Goal: Information Seeking & Learning: Learn about a topic

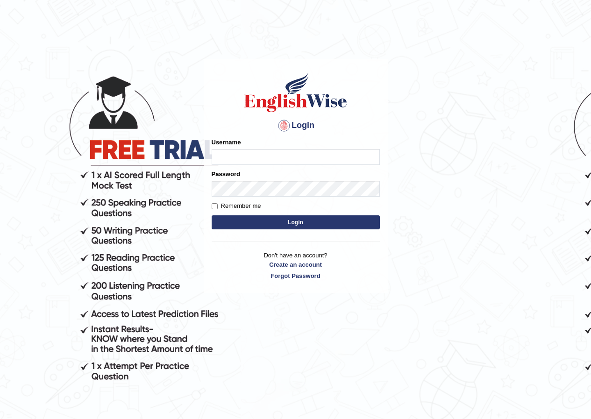
click at [251, 149] on input "Username" at bounding box center [296, 157] width 168 height 16
type input "Nahidshikder"
click at [216, 205] on input "Remember me" at bounding box center [215, 206] width 6 height 6
checkbox input "true"
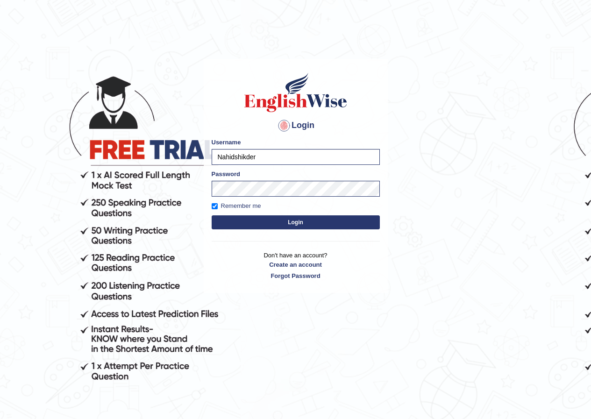
click at [262, 223] on button "Login" at bounding box center [296, 222] width 168 height 14
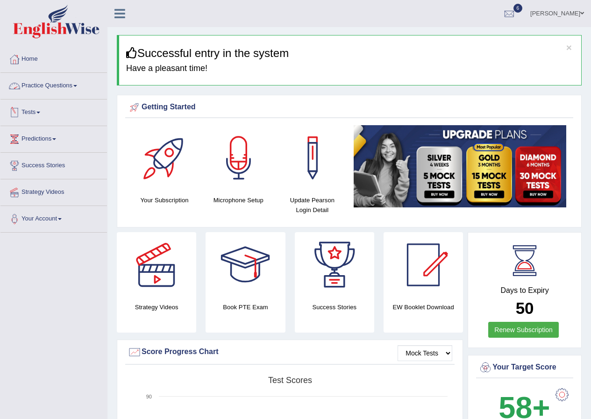
click at [78, 88] on link "Practice Questions" at bounding box center [53, 84] width 106 height 23
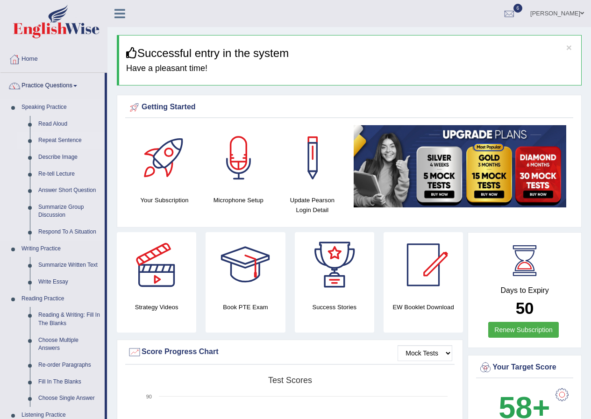
scroll to position [93, 0]
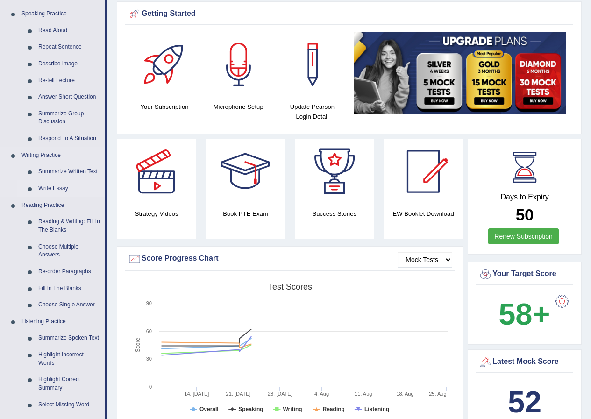
click at [61, 186] on link "Write Essay" at bounding box center [69, 188] width 71 height 17
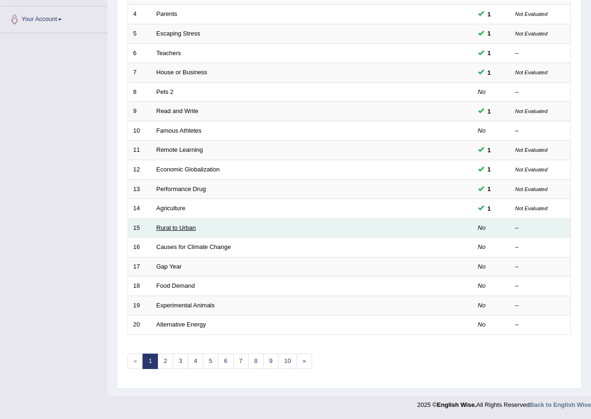
click at [183, 225] on link "Rural to Urban" at bounding box center [176, 227] width 40 height 7
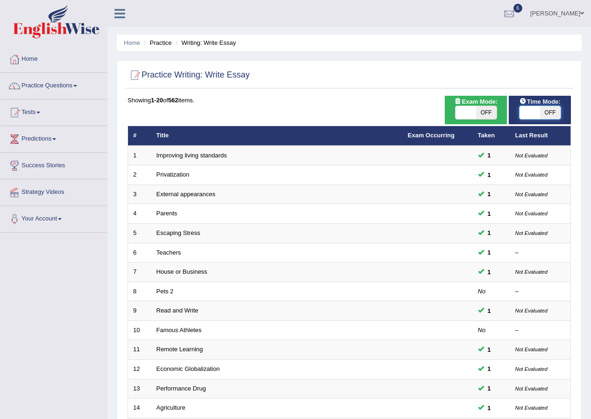
click at [522, 110] on span at bounding box center [529, 112] width 21 height 13
checkbox input "true"
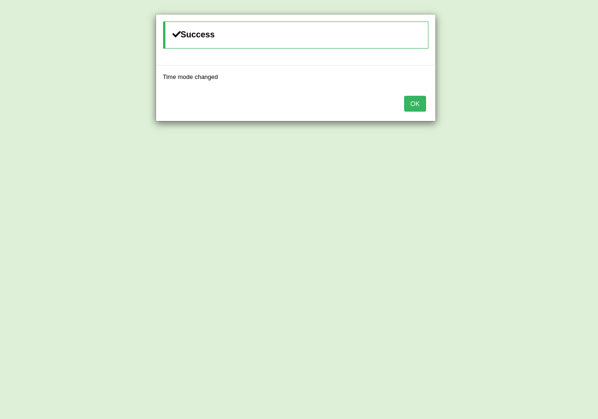
click at [418, 108] on button "OK" at bounding box center [414, 104] width 21 height 16
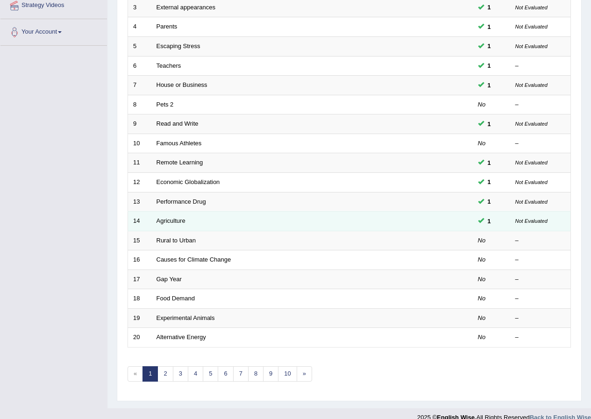
scroll to position [199, 0]
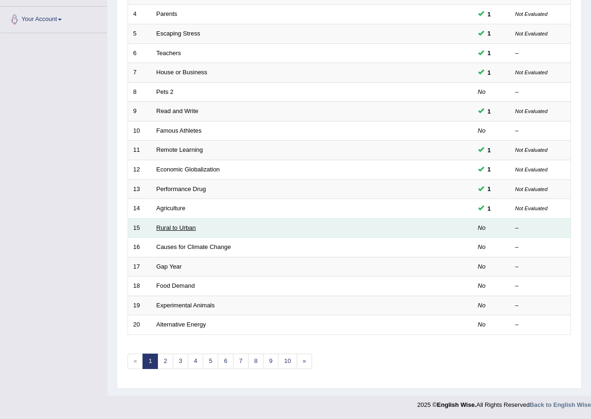
click at [176, 225] on link "Rural to Urban" at bounding box center [176, 227] width 40 height 7
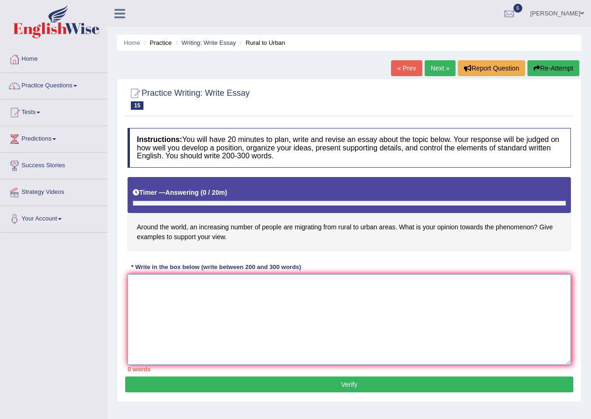
click at [215, 324] on textarea at bounding box center [348, 319] width 443 height 91
type textarea "t"
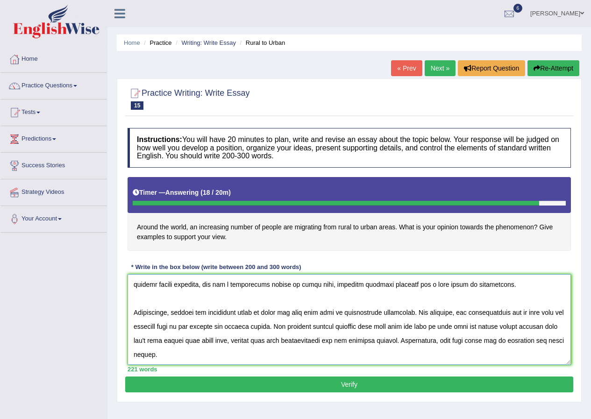
scroll to position [120, 0]
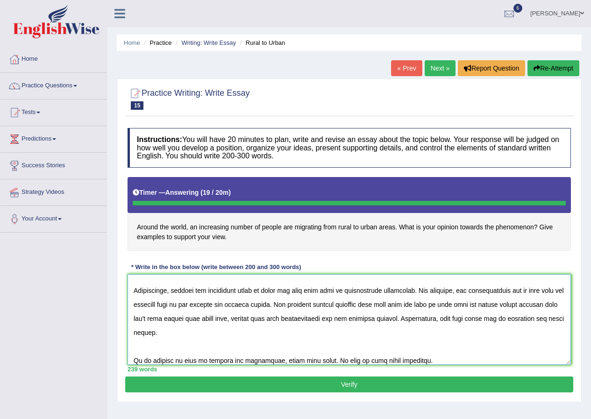
type textarea "The increasing influence of people are migrating from rural to urban areas on o…"
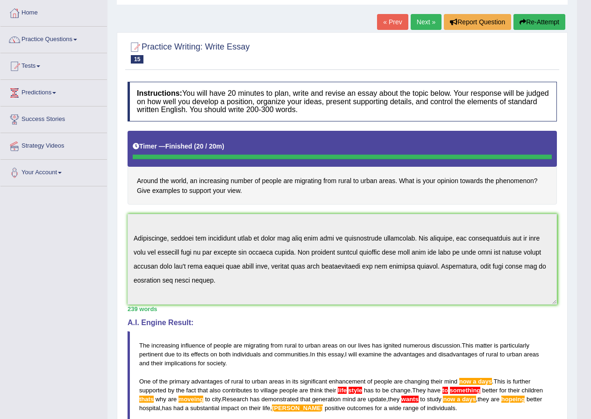
scroll to position [0, 0]
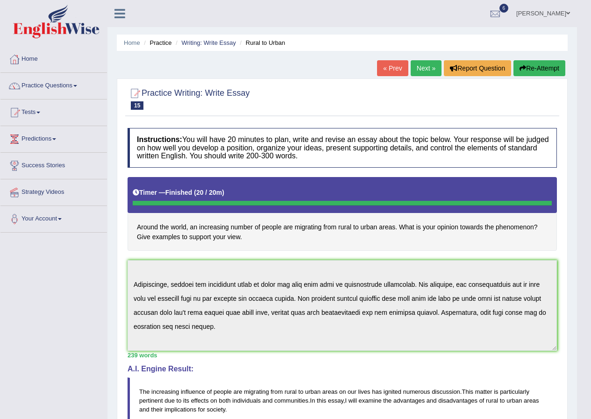
click at [77, 85] on span at bounding box center [75, 86] width 4 height 2
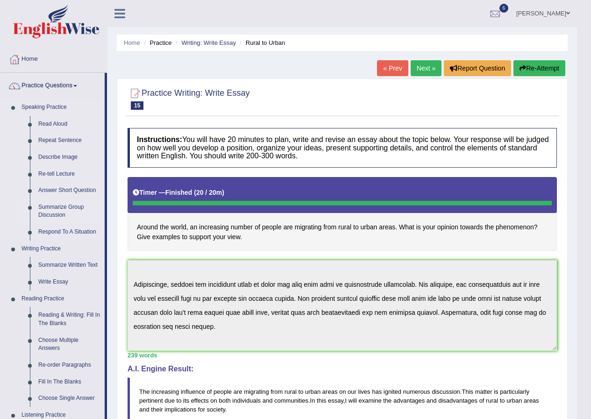
scroll to position [93, 0]
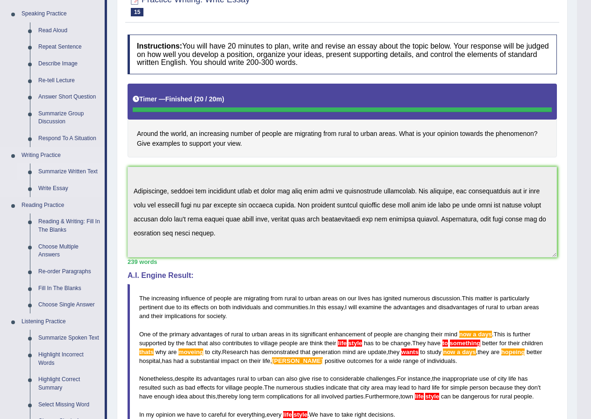
click at [90, 169] on link "Summarize Written Text" at bounding box center [69, 171] width 71 height 17
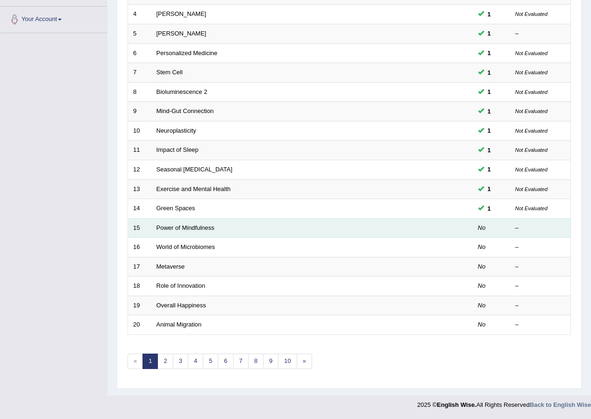
drag, startPoint x: 0, startPoint y: 0, endPoint x: 324, endPoint y: 237, distance: 401.3
click at [324, 237] on td "Power of Mindfulness" at bounding box center [276, 228] width 251 height 20
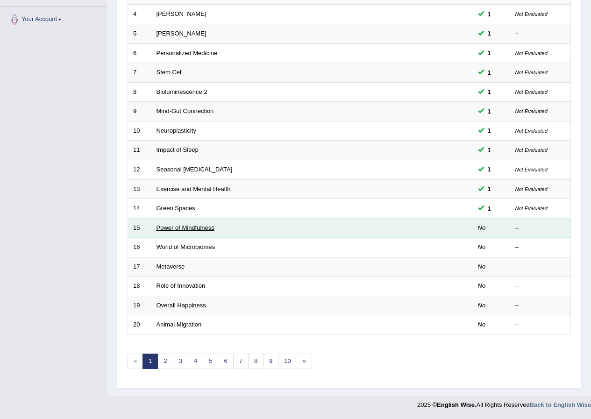
click at [195, 227] on link "Power of Mindfulness" at bounding box center [185, 227] width 58 height 7
click at [175, 227] on link "Power of Mindfulness" at bounding box center [185, 227] width 58 height 7
click at [213, 229] on link "Power of Mindfulness" at bounding box center [185, 227] width 58 height 7
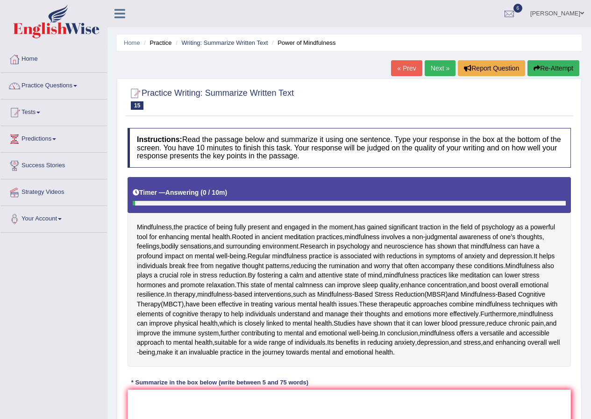
scroll to position [206, 0]
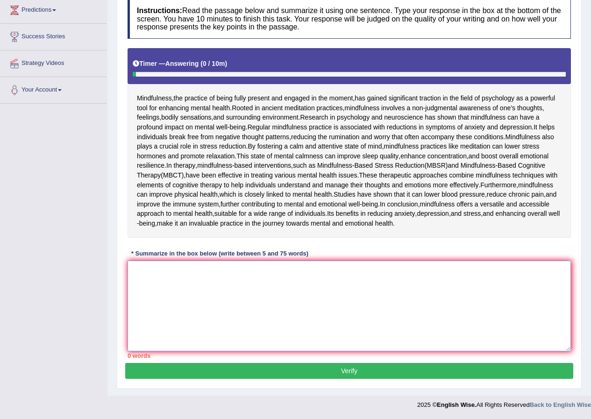
click at [195, 283] on textarea at bounding box center [348, 306] width 443 height 91
type textarea "t"
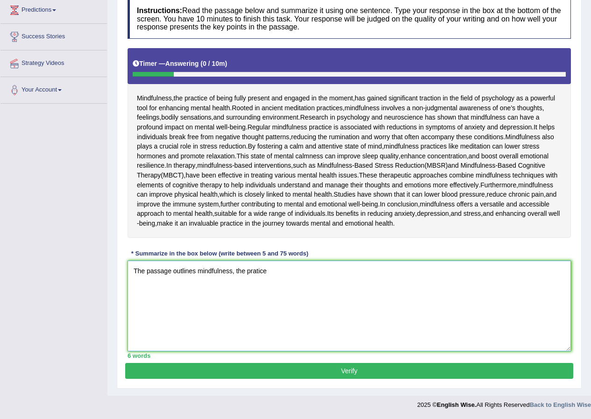
click at [255, 270] on textarea "The passage outlines mindfulness, the pratice" at bounding box center [348, 306] width 443 height 91
click at [289, 278] on textarea "The passage outlines mindfulness, the practice" at bounding box center [348, 306] width 443 height 91
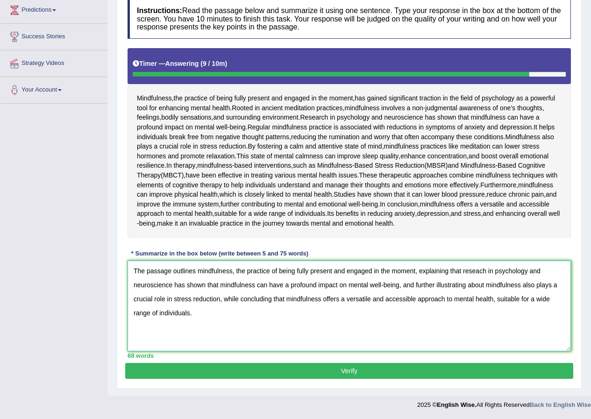
type textarea "The passage outlines mindfulness, the practice of being fully present and engag…"
click at [307, 367] on button "Verify" at bounding box center [349, 371] width 448 height 16
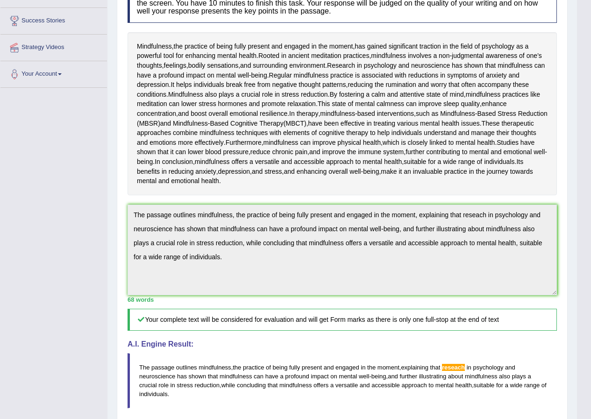
scroll to position [0, 0]
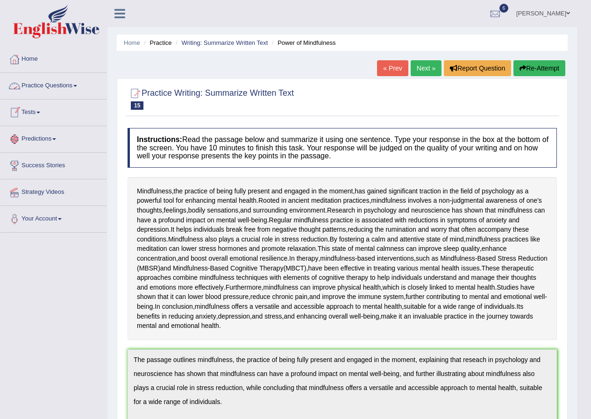
click at [77, 85] on span at bounding box center [75, 86] width 4 height 2
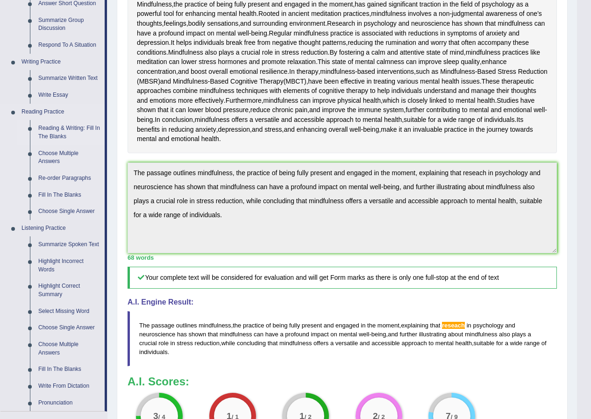
scroll to position [233, 0]
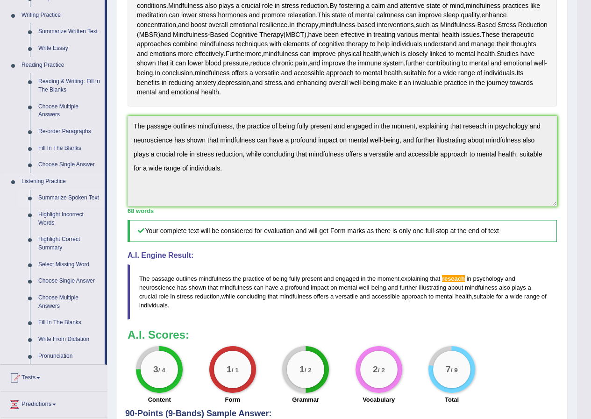
click at [74, 193] on link "Summarize Spoken Text" at bounding box center [69, 198] width 71 height 17
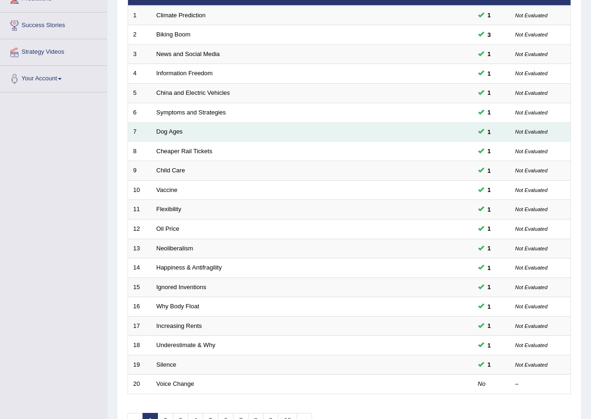
scroll to position [187, 0]
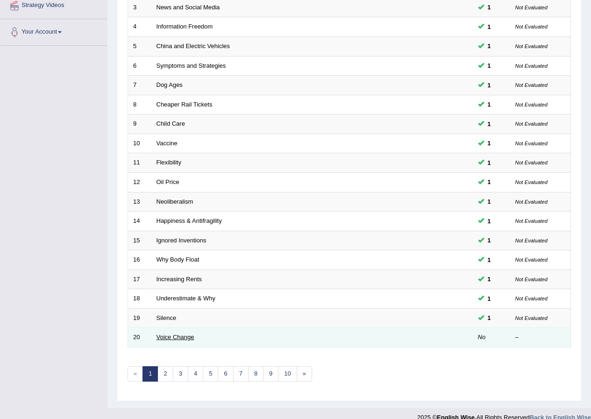
click at [163, 337] on link "Voice Change" at bounding box center [175, 336] width 38 height 7
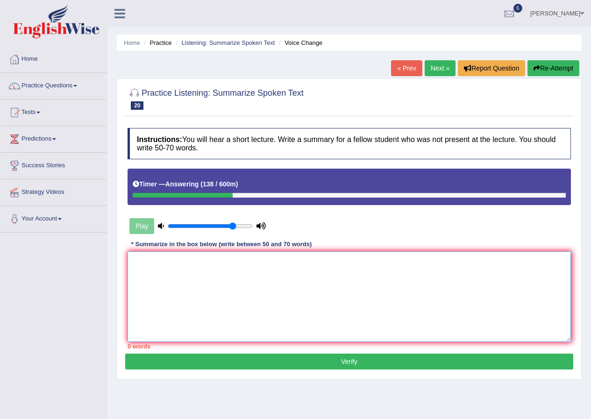
click at [263, 275] on textarea at bounding box center [348, 296] width 443 height 91
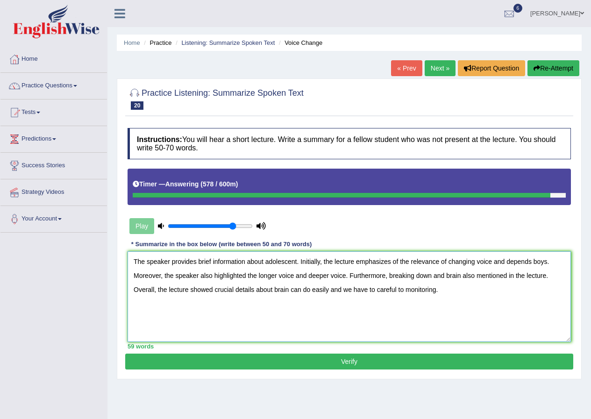
click at [330, 290] on textarea "The speaker provides brief information about adolescent. Initially, the lecture…" at bounding box center [348, 296] width 443 height 91
type textarea "The speaker provides brief information about adolescent. Initially, the lecture…"
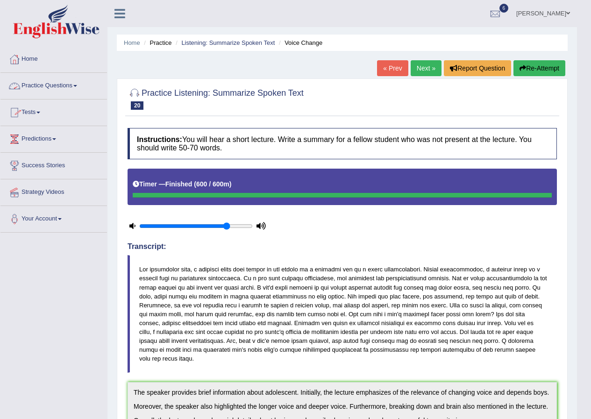
click at [75, 86] on link "Practice Questions" at bounding box center [53, 84] width 106 height 23
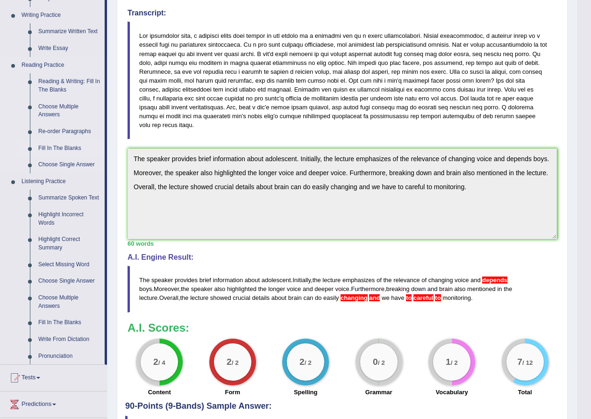
scroll to position [280, 0]
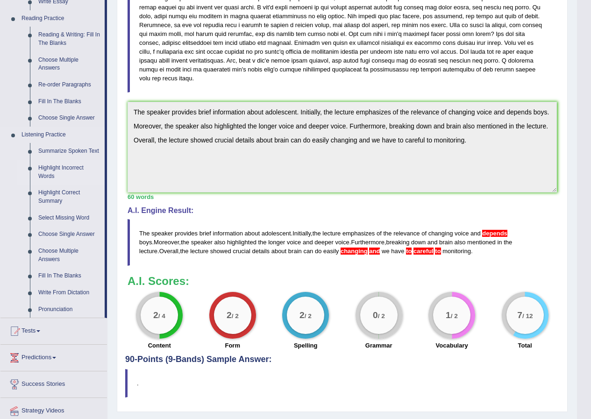
click at [73, 165] on link "Highlight Incorrect Words" at bounding box center [69, 172] width 71 height 25
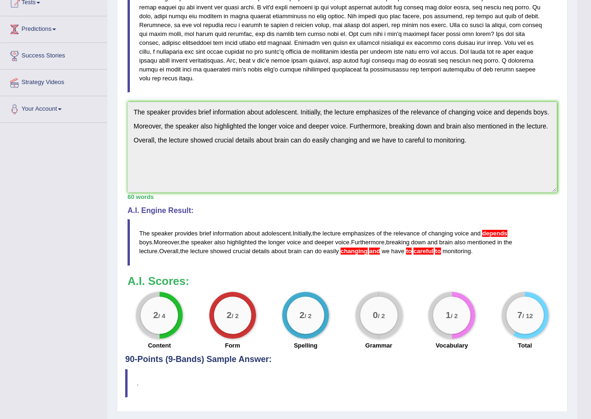
scroll to position [190, 0]
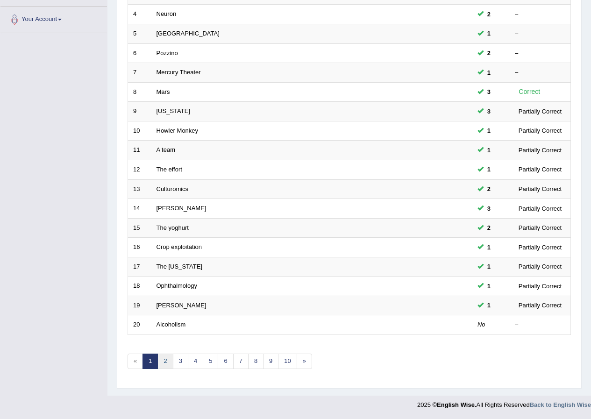
click at [164, 362] on link "2" at bounding box center [164, 360] width 15 height 15
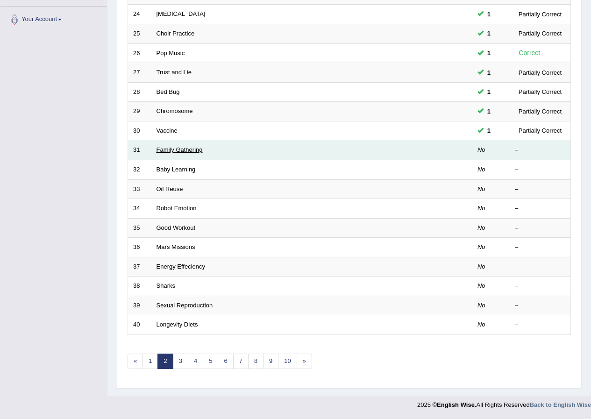
click at [191, 148] on link "Family Gathering" at bounding box center [179, 149] width 46 height 7
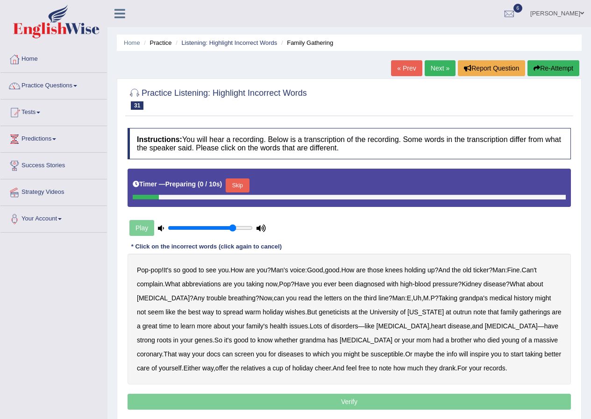
scroll to position [71, 0]
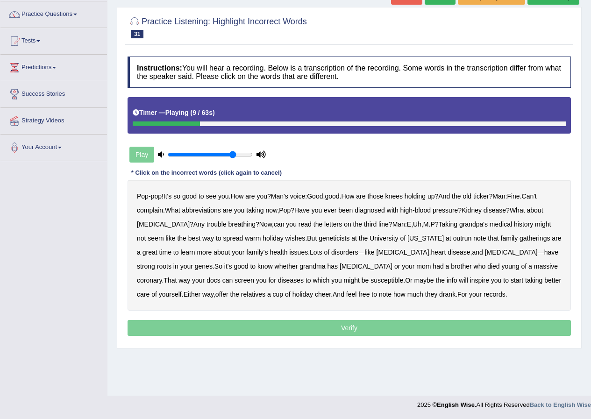
click at [288, 194] on b "Man's" at bounding box center [279, 195] width 17 height 7
click at [305, 195] on b "voice" at bounding box center [297, 195] width 15 height 7
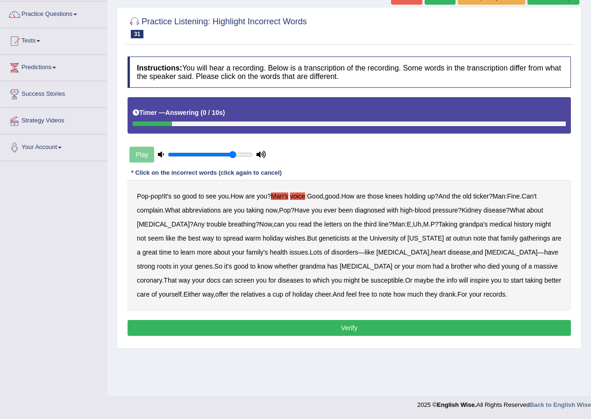
click at [331, 328] on button "Verify" at bounding box center [348, 328] width 443 height 16
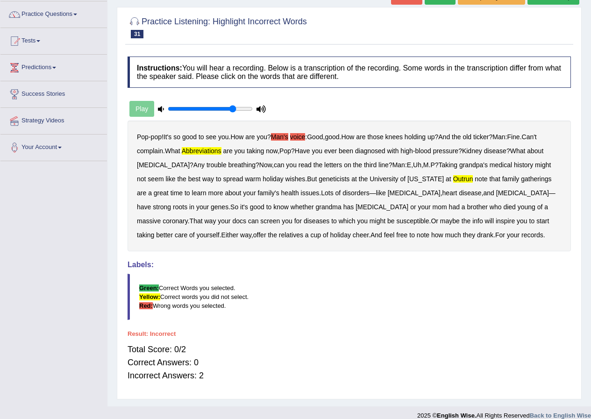
scroll to position [0, 0]
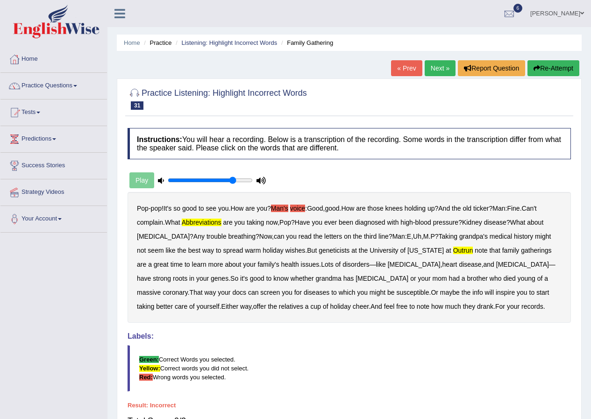
click at [440, 71] on link "Next »" at bounding box center [439, 68] width 31 height 16
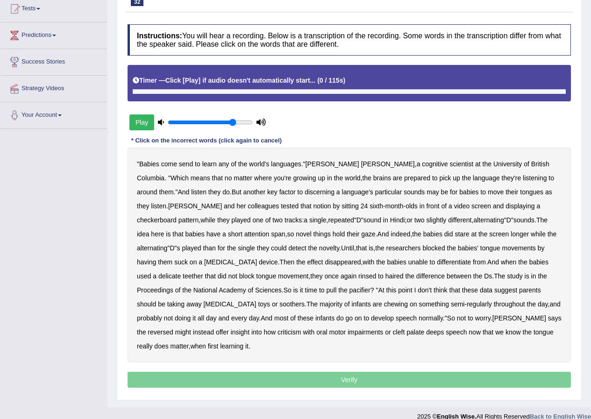
scroll to position [101, 0]
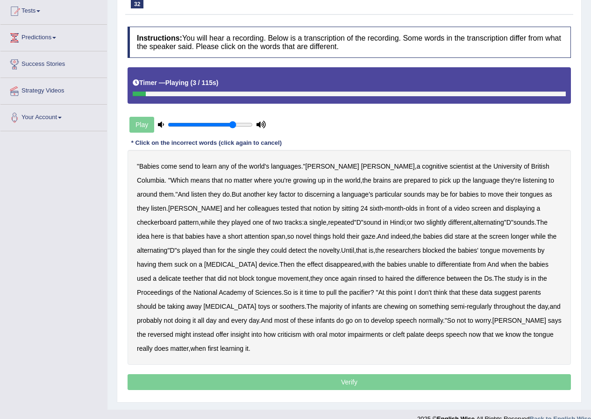
click at [186, 167] on b "send" at bounding box center [186, 165] width 14 height 7
click at [288, 249] on b "detect" at bounding box center [297, 250] width 18 height 7
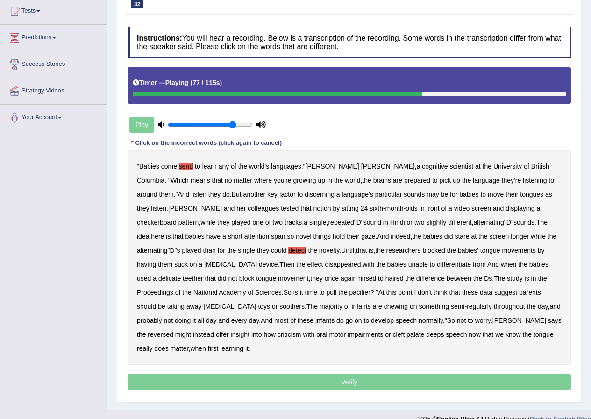
click at [181, 275] on b "delicate" at bounding box center [169, 278] width 22 height 7
click at [173, 331] on b "reversed" at bounding box center [160, 334] width 25 height 7
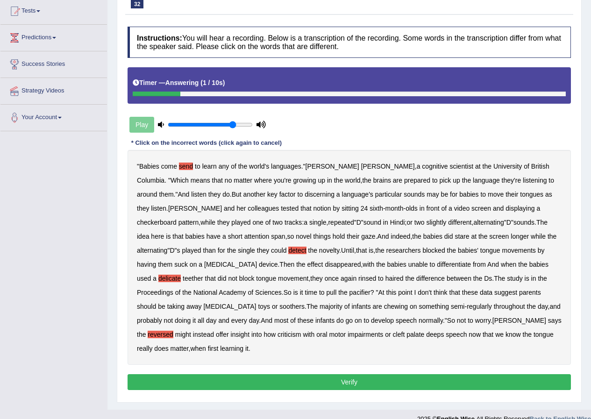
click at [437, 374] on button "Verify" at bounding box center [348, 382] width 443 height 16
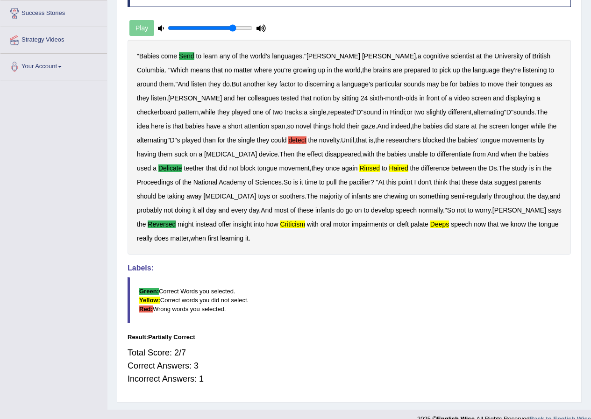
scroll to position [0, 0]
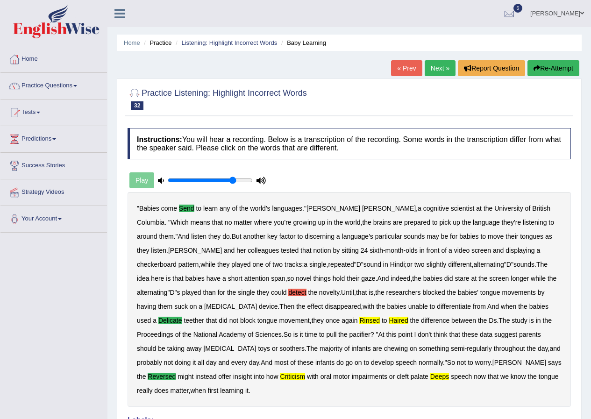
click at [439, 68] on link "Next »" at bounding box center [439, 68] width 31 height 16
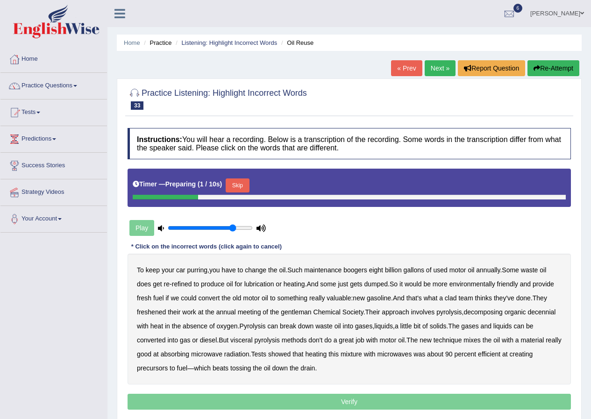
scroll to position [71, 0]
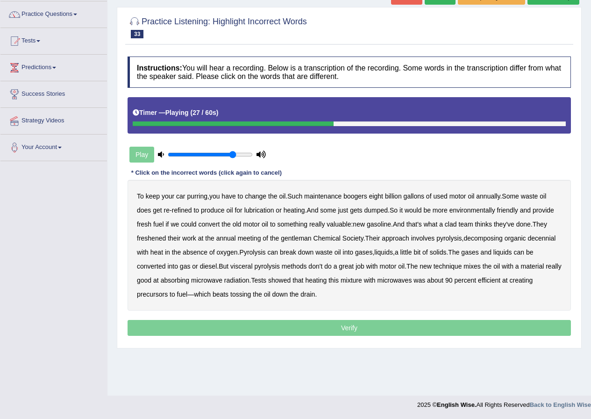
click at [456, 222] on b "clad" at bounding box center [450, 223] width 12 height 7
click at [246, 265] on b "visceral" at bounding box center [241, 265] width 22 height 7
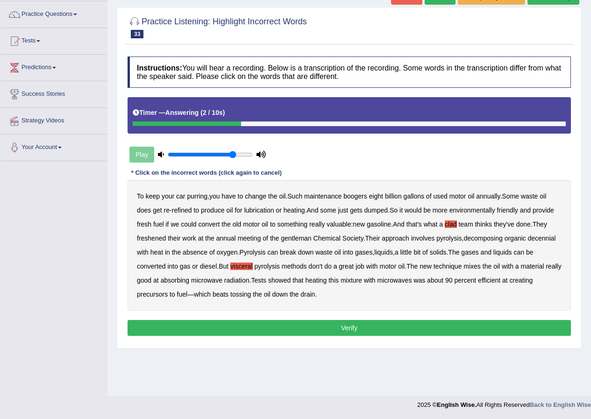
click at [299, 327] on button "Verify" at bounding box center [348, 328] width 443 height 16
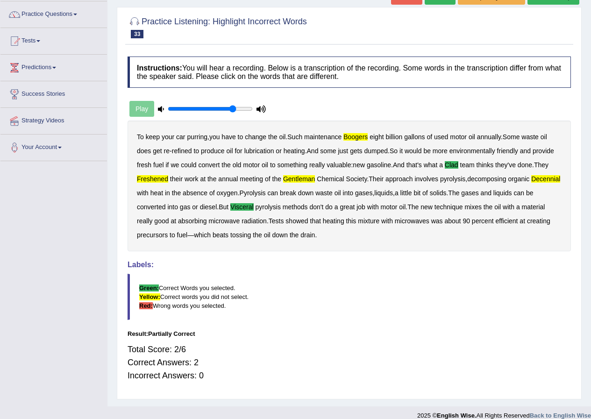
scroll to position [0, 0]
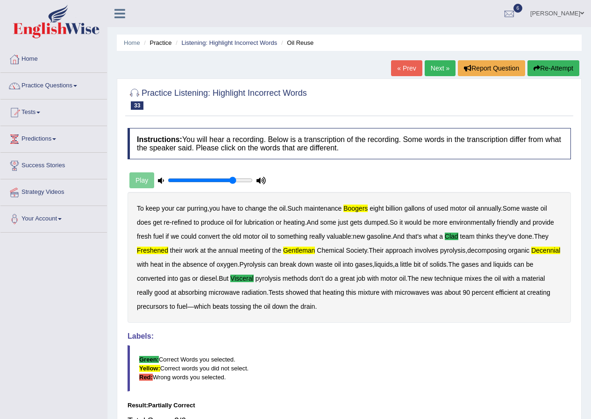
click at [432, 72] on link "Next »" at bounding box center [439, 68] width 31 height 16
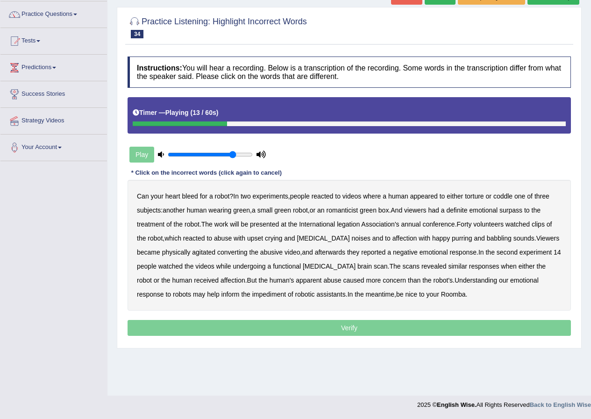
click at [346, 211] on b "romanticist" at bounding box center [342, 209] width 32 height 7
click at [353, 224] on b "legation" at bounding box center [348, 223] width 23 height 7
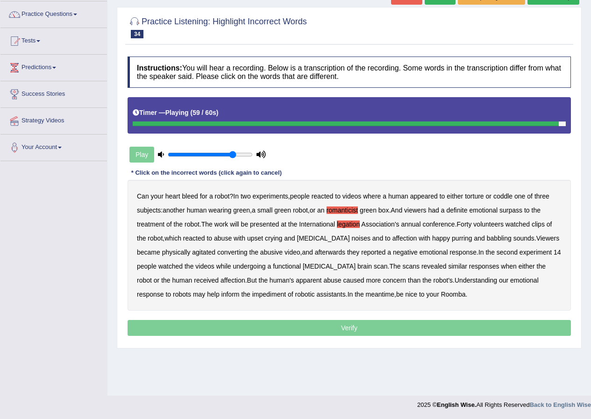
click at [252, 296] on b "impediment" at bounding box center [269, 293] width 34 height 7
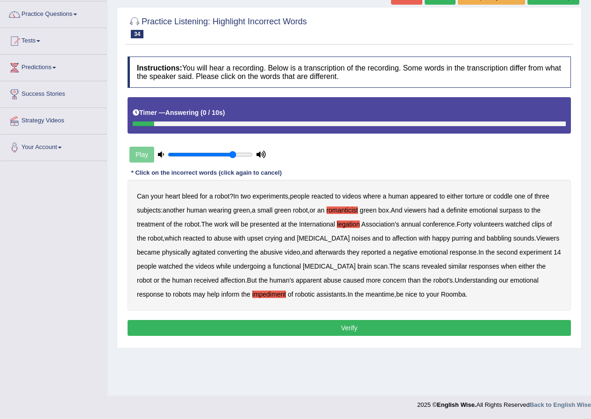
click at [278, 324] on button "Verify" at bounding box center [348, 328] width 443 height 16
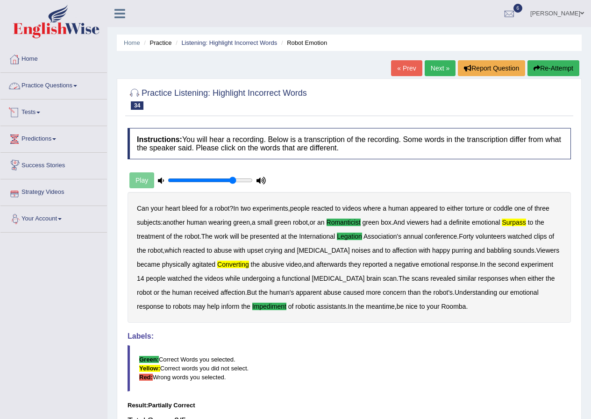
click at [78, 87] on link "Practice Questions" at bounding box center [53, 84] width 106 height 23
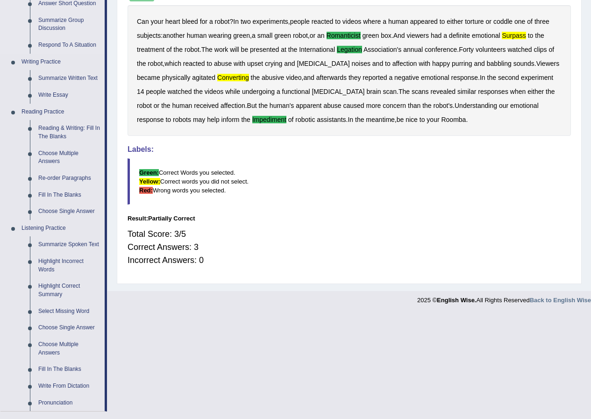
scroll to position [313, 0]
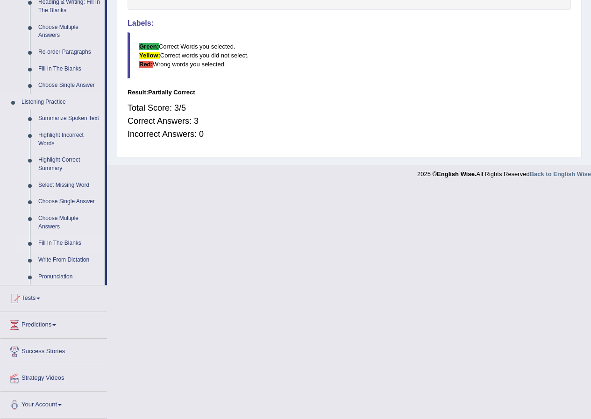
click at [71, 240] on link "Fill In The Blanks" at bounding box center [69, 243] width 71 height 17
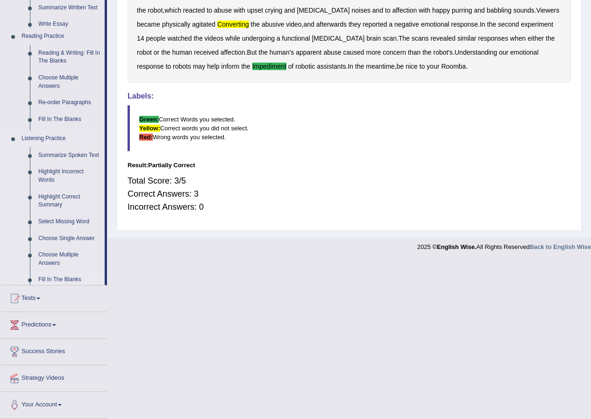
scroll to position [82, 0]
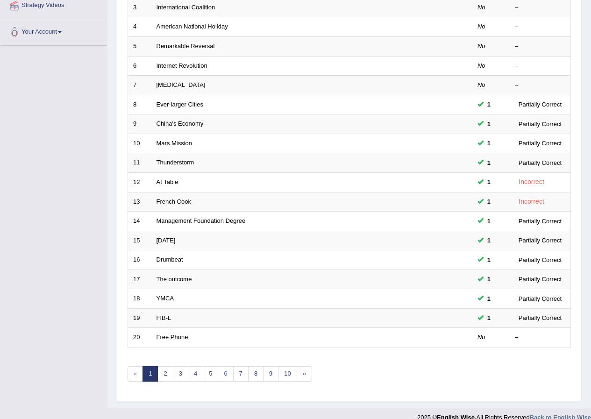
scroll to position [199, 0]
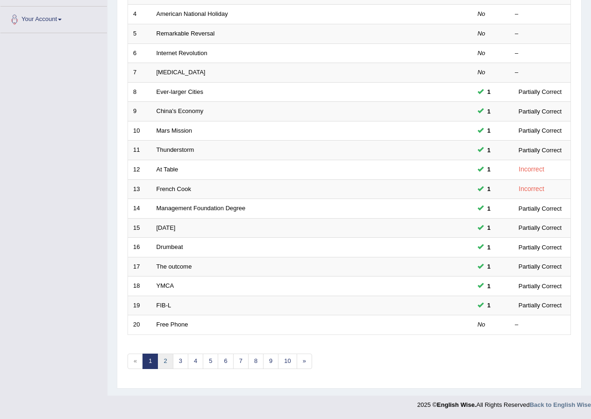
click at [163, 360] on link "2" at bounding box center [164, 360] width 15 height 15
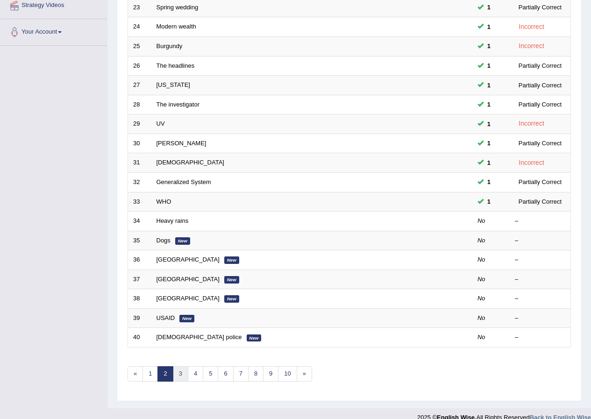
click at [173, 374] on link "3" at bounding box center [180, 373] width 15 height 15
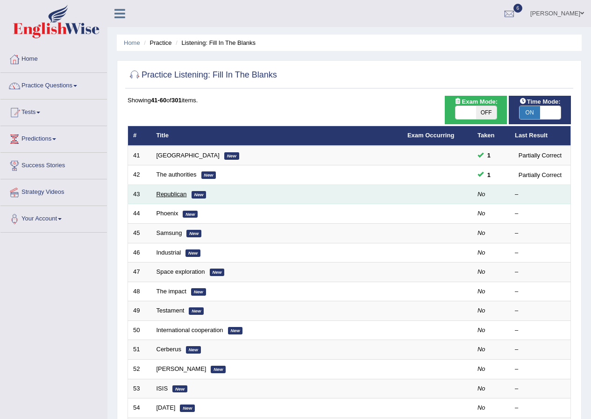
click at [176, 193] on link "Republican" at bounding box center [171, 193] width 30 height 7
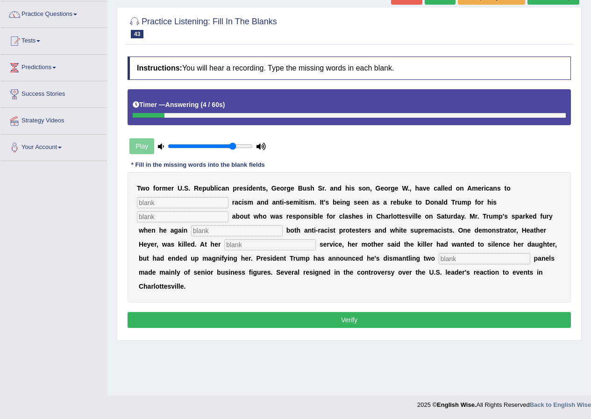
click at [167, 205] on input "text" at bounding box center [183, 202] width 92 height 11
type input "reject"
click at [199, 225] on input "text" at bounding box center [237, 230] width 92 height 11
click at [179, 217] on input "text" at bounding box center [183, 216] width 92 height 11
type input "comments"
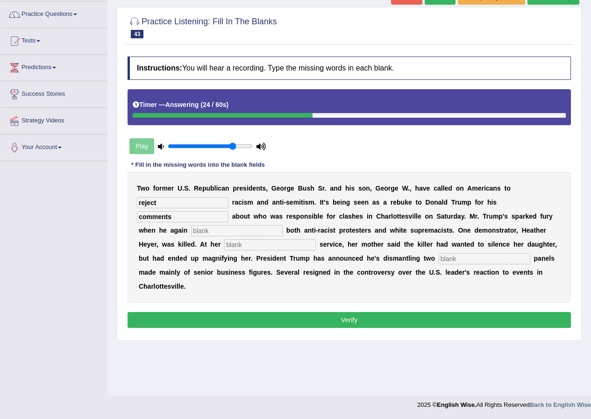
click at [213, 229] on input "text" at bounding box center [237, 230] width 92 height 11
type input "blame"
click at [233, 250] on input "text" at bounding box center [270, 244] width 92 height 11
type input "corires"
click at [467, 262] on input "text" at bounding box center [484, 258] width 92 height 11
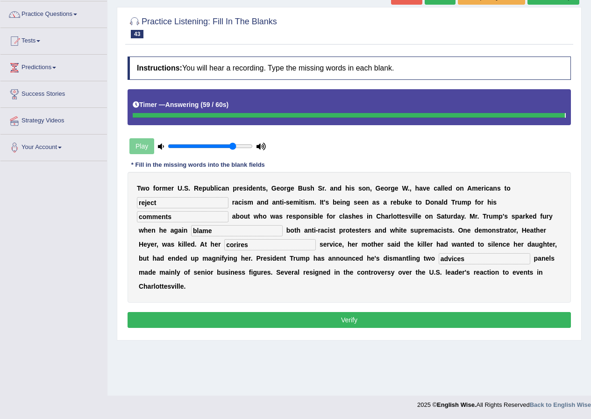
type input "advices"
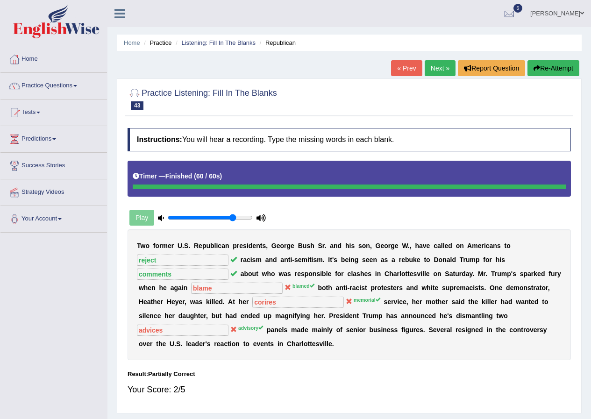
click at [441, 71] on link "Next »" at bounding box center [439, 68] width 31 height 16
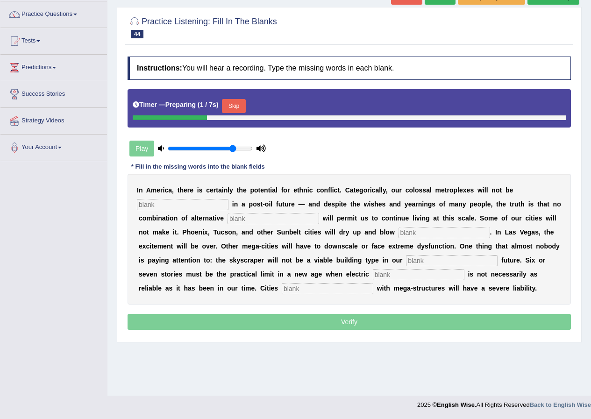
scroll to position [71, 0]
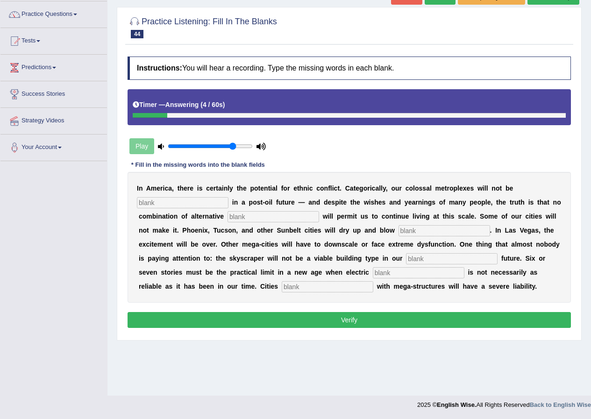
click at [201, 205] on input "text" at bounding box center [183, 202] width 92 height 11
type input "sustinable"
click at [244, 218] on input "text" at bounding box center [273, 216] width 92 height 11
type input "fuels"
click at [404, 231] on input "text" at bounding box center [444, 230] width 92 height 11
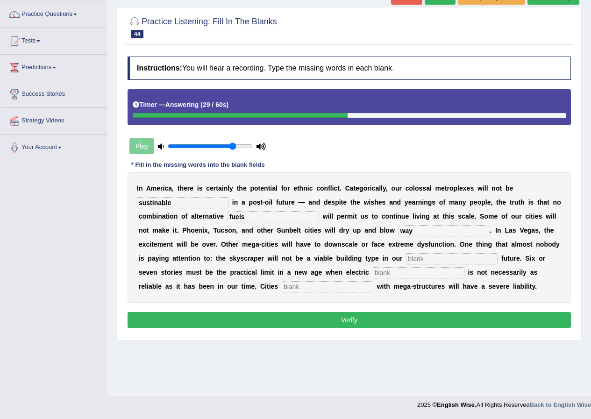
type input "way"
click at [430, 259] on input "text" at bounding box center [452, 258] width 92 height 11
type input "energy"
click at [397, 275] on input "text" at bounding box center [419, 272] width 92 height 11
type input "realiable"
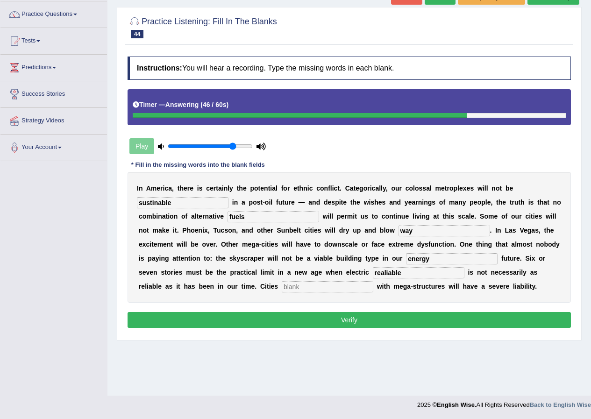
click at [333, 292] on input "text" at bounding box center [328, 286] width 92 height 11
type input "have"
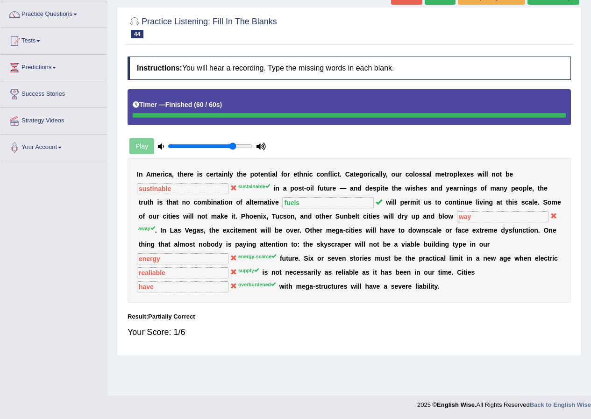
scroll to position [0, 0]
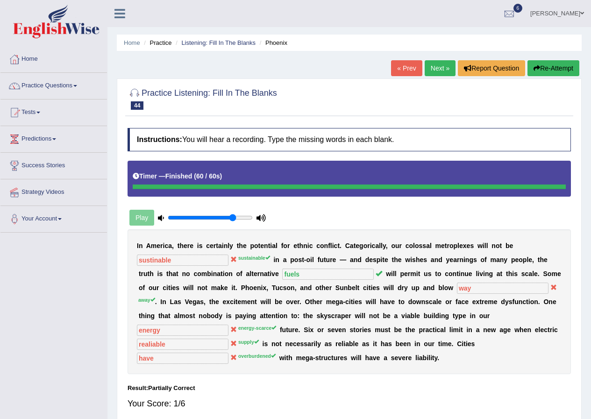
click at [435, 68] on link "Next »" at bounding box center [439, 68] width 31 height 16
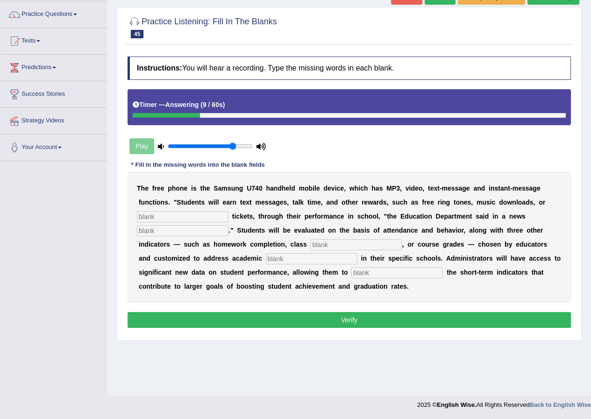
click at [180, 219] on input "text" at bounding box center [183, 216] width 92 height 11
type input "events"
click at [171, 230] on input "text" at bounding box center [183, 230] width 92 height 11
type input "realiase"
click at [337, 247] on input "text" at bounding box center [356, 244] width 92 height 11
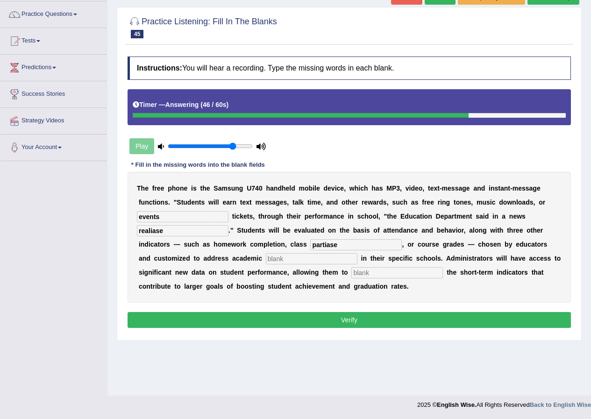
type input "partiase"
click at [300, 260] on input "text" at bounding box center [312, 258] width 92 height 11
type input "parioty"
click at [398, 275] on input "text" at bounding box center [397, 272] width 92 height 11
type input "tra"
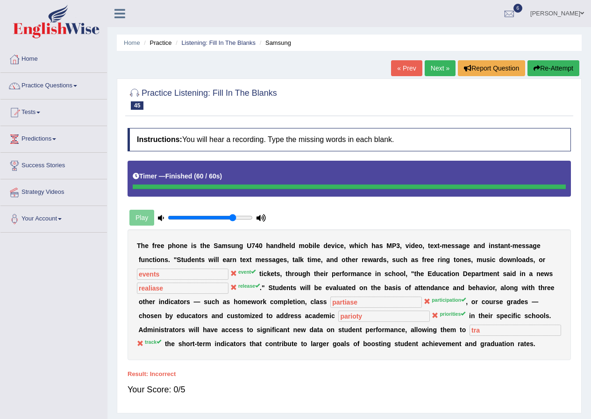
click at [442, 75] on link "Next »" at bounding box center [439, 68] width 31 height 16
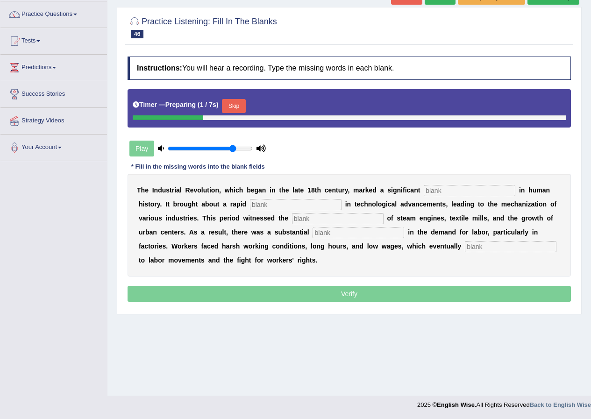
scroll to position [71, 0]
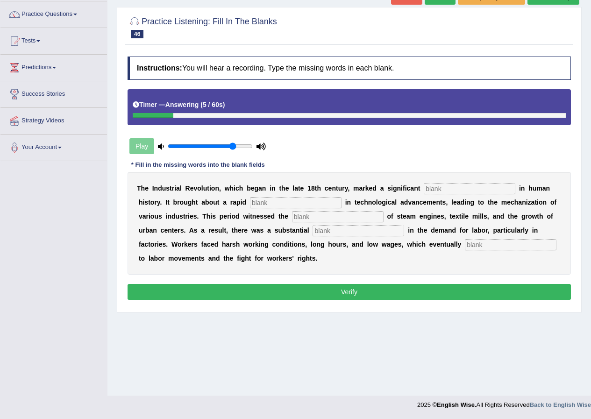
click at [473, 248] on input "text" at bounding box center [511, 244] width 92 height 11
type input "contributed"
click at [358, 231] on input "text" at bounding box center [358, 230] width 92 height 11
type input "expension"
click at [337, 223] on div "T h e I n d u s t r i a l R e v o l u t i o n , w h i c h b e g a n i n t h e l…" at bounding box center [348, 223] width 443 height 103
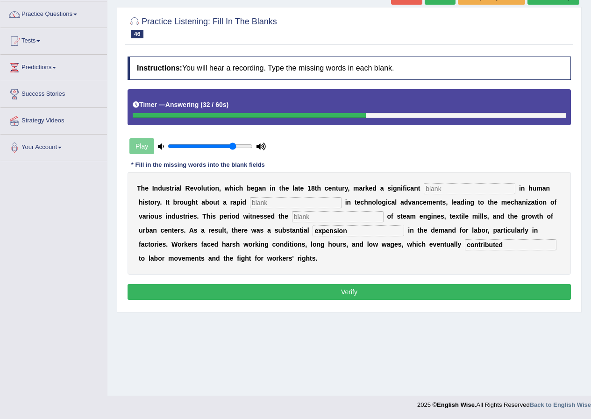
click at [314, 217] on input "text" at bounding box center [338, 216] width 92 height 11
click at [473, 189] on input "text" at bounding box center [469, 188] width 92 height 11
type input "break"
click at [280, 204] on input "text" at bounding box center [296, 202] width 92 height 11
type input "emergency"
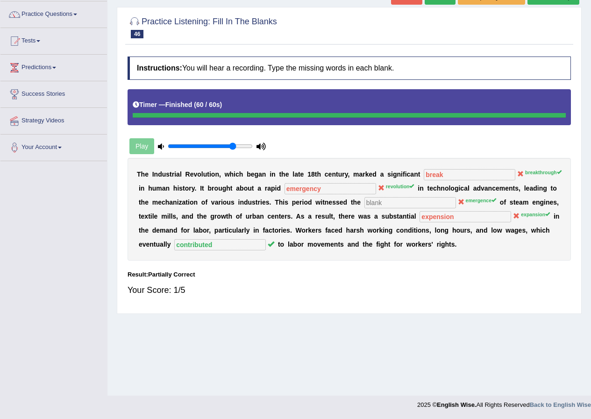
scroll to position [0, 0]
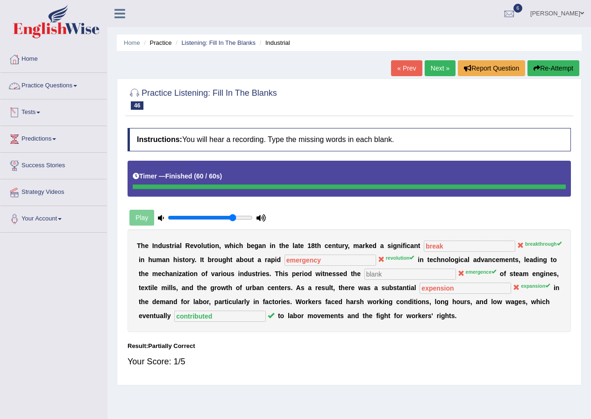
click at [76, 82] on link "Practice Questions" at bounding box center [53, 84] width 106 height 23
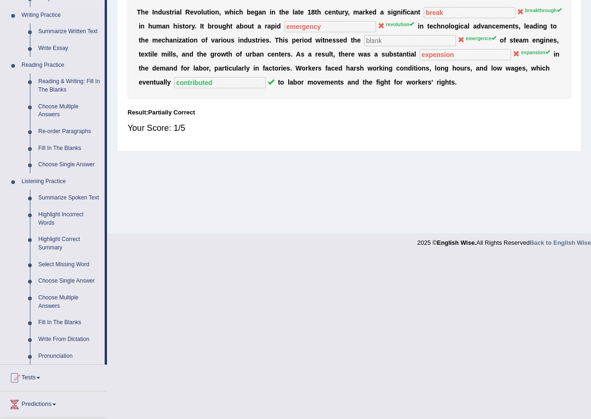
scroll to position [313, 0]
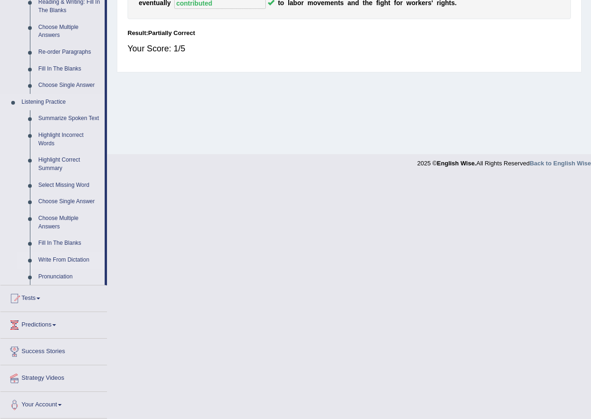
click at [75, 259] on link "Write From Dictation" at bounding box center [69, 260] width 71 height 17
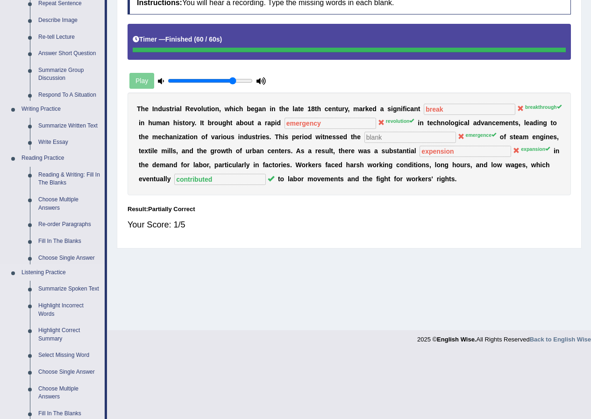
scroll to position [71, 0]
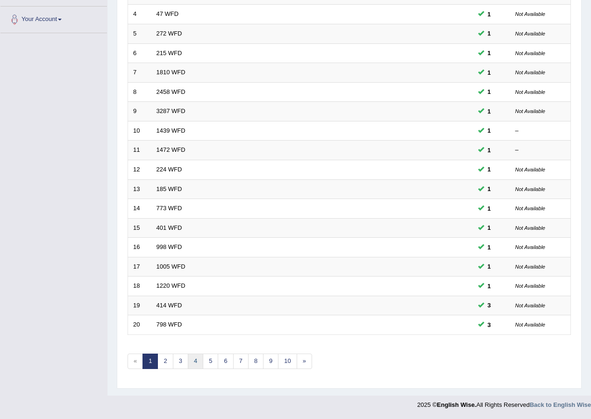
click at [194, 359] on link "4" at bounding box center [195, 360] width 15 height 15
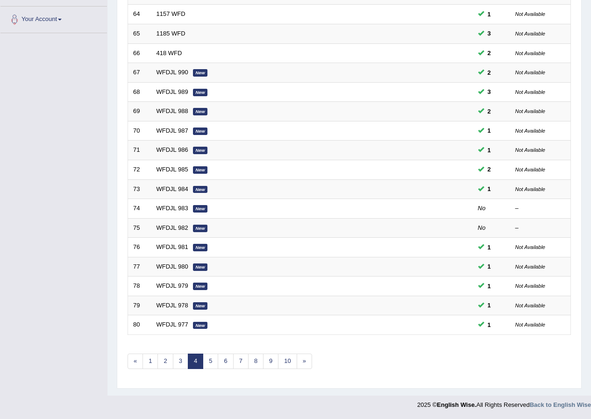
scroll to position [199, 0]
click at [206, 360] on link "5" at bounding box center [210, 360] width 15 height 15
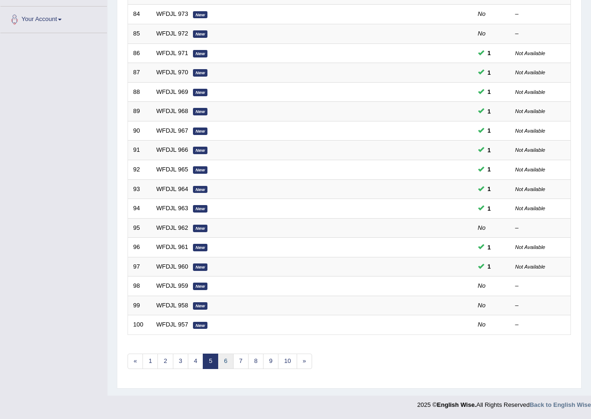
click at [229, 362] on link "6" at bounding box center [225, 360] width 15 height 15
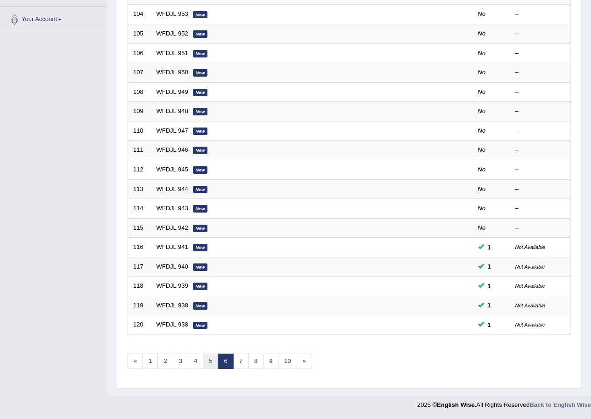
click at [212, 359] on link "5" at bounding box center [210, 360] width 15 height 15
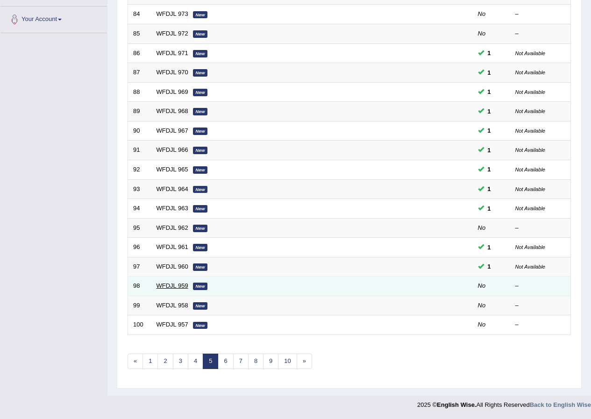
click at [175, 285] on link "WFDJL 959" at bounding box center [172, 285] width 32 height 7
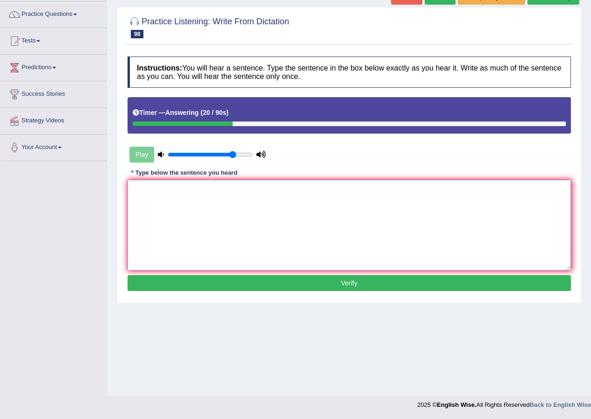
click at [205, 246] on textarea at bounding box center [348, 225] width 443 height 91
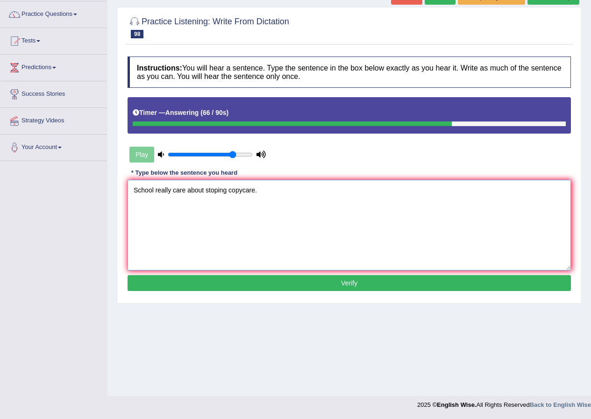
type textarea "School really care about stoping copycare."
click at [230, 285] on button "Verify" at bounding box center [348, 283] width 443 height 16
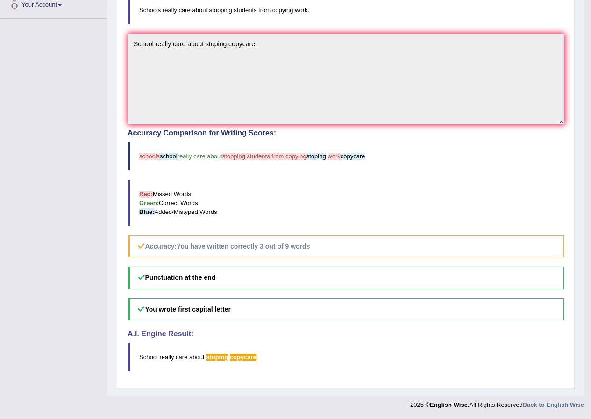
scroll to position [27, 0]
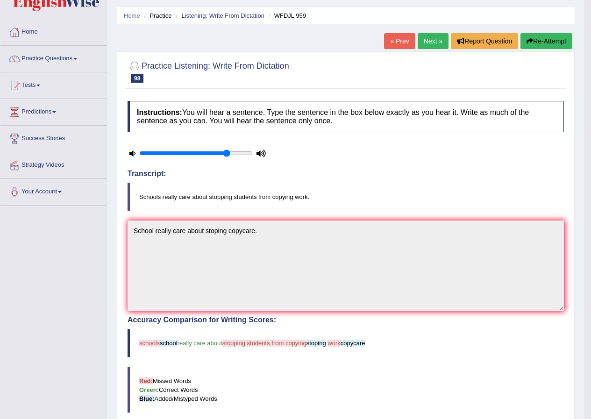
click at [425, 42] on link "Next »" at bounding box center [432, 41] width 31 height 16
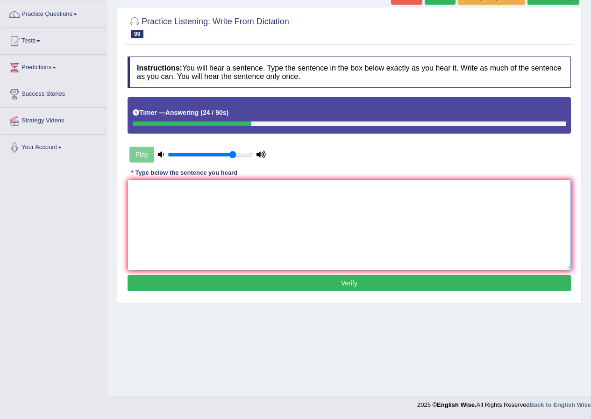
click at [244, 216] on textarea at bounding box center [348, 225] width 443 height 91
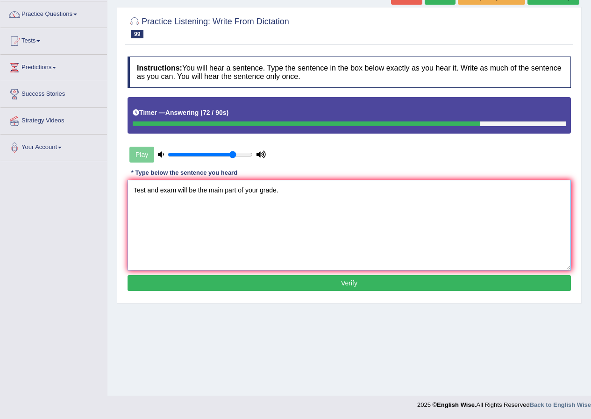
type textarea "Test and exam will be the main part of your grade."
click at [323, 279] on button "Verify" at bounding box center [348, 283] width 443 height 16
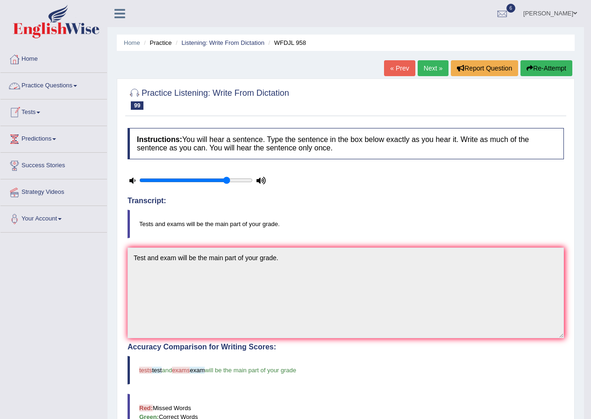
click at [80, 85] on link "Practice Questions" at bounding box center [53, 84] width 106 height 23
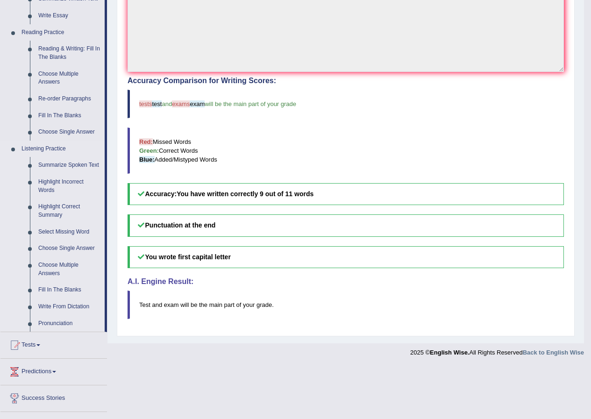
scroll to position [219, 0]
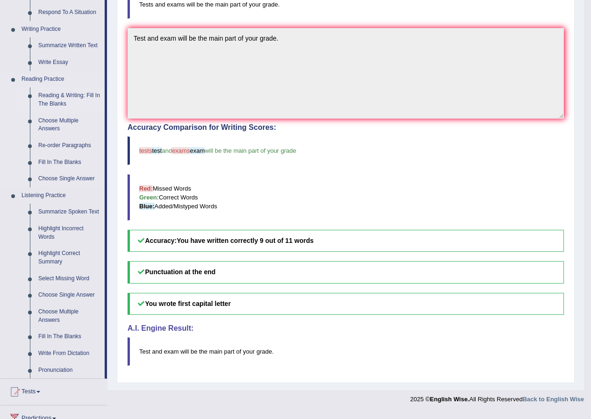
click at [92, 94] on link "Reading & Writing: Fill In The Blanks" at bounding box center [69, 99] width 71 height 25
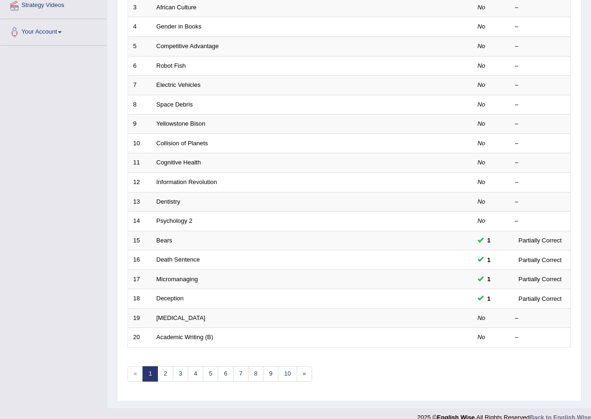
scroll to position [47, 0]
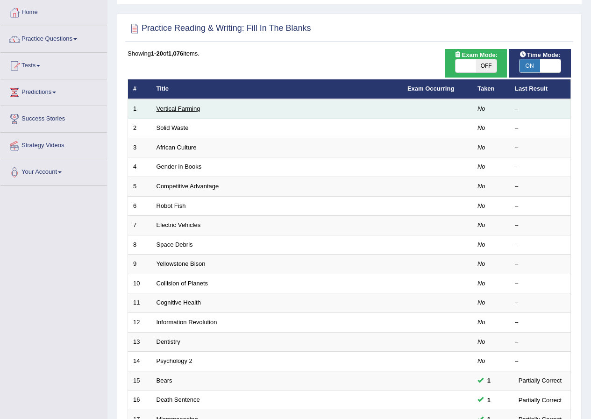
click at [187, 109] on link "Vertical Farming" at bounding box center [178, 108] width 44 height 7
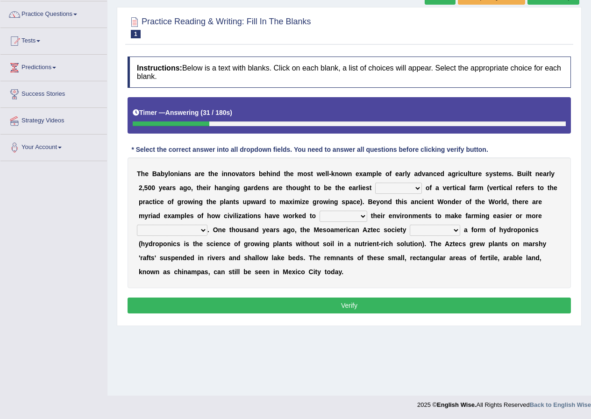
click at [416, 188] on select "prototype failure discredit protocol" at bounding box center [398, 188] width 47 height 11
select select "prototype"
click at [375, 183] on select "prototype failure discredit protocol" at bounding box center [398, 188] width 47 height 11
click at [361, 217] on select "manipulate escape respect disarrange" at bounding box center [343, 216] width 48 height 11
select select "manipulate"
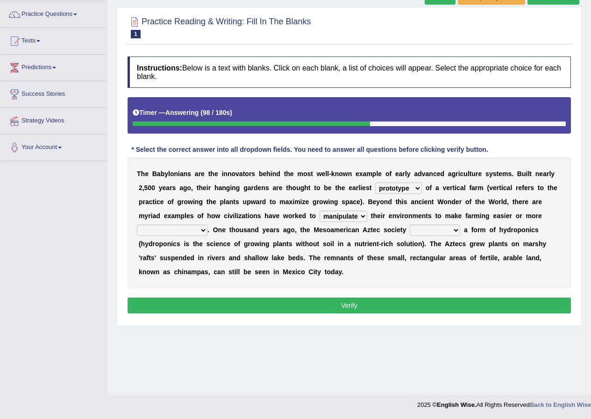
click at [319, 211] on select "manipulate escape respect disarrange" at bounding box center [343, 216] width 48 height 11
click at [203, 230] on select "productive constructive connective counterproductive" at bounding box center [172, 230] width 71 height 11
select select "productive"
click at [137, 225] on select "productive constructive connective counterproductive" at bounding box center [172, 230] width 71 height 11
click at [454, 230] on select "domineered volunteered pioneered engineered" at bounding box center [434, 230] width 50 height 11
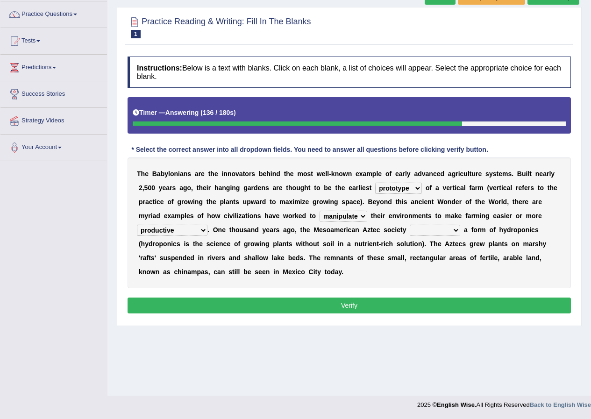
select select "domineered"
click at [409, 225] on select "domineered volunteered pioneered engineered" at bounding box center [434, 230] width 50 height 11
click at [416, 186] on select "prototype failure discredit protocol" at bounding box center [398, 188] width 47 height 11
select select "protocol"
click at [375, 183] on select "prototype failure discredit protocol" at bounding box center [398, 188] width 47 height 11
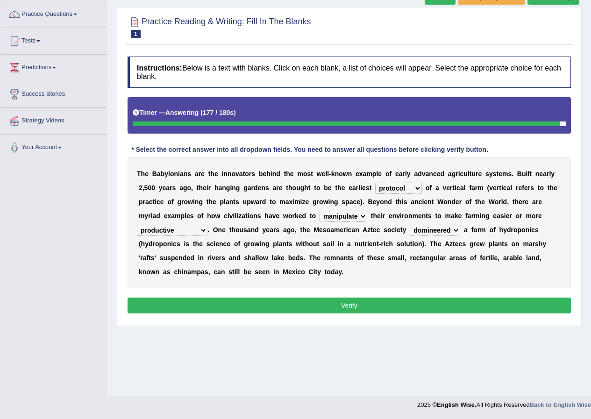
click at [364, 214] on select "manipulate escape respect disarrange" at bounding box center [343, 216] width 48 height 11
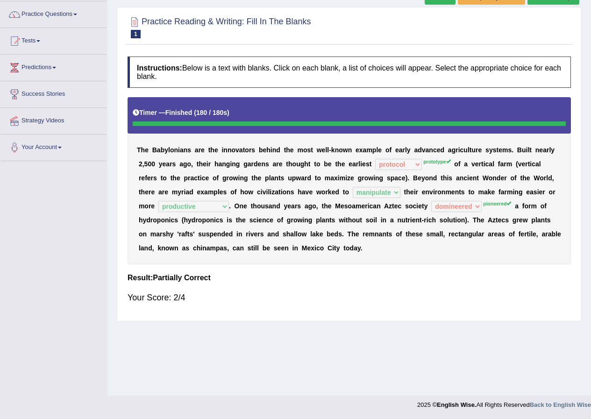
click at [238, 252] on div "T h e B a b y l o n i a n s a r e t h e i n n o v a t o r s b e h i n d t h e m…" at bounding box center [348, 180] width 443 height 167
click at [293, 324] on div "Home Practice Reading & Writing: Fill In The Blanks Vertical Farming Next » Rep…" at bounding box center [348, 162] width 483 height 467
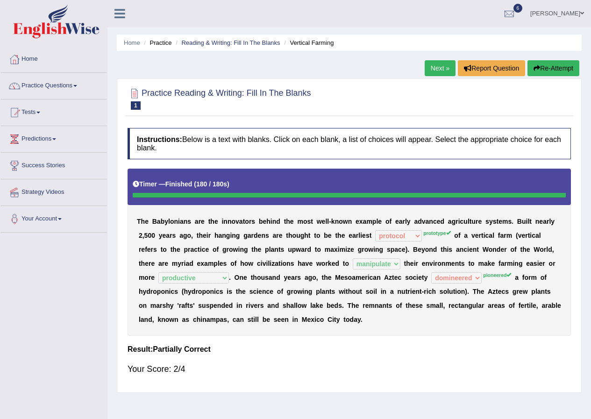
click at [430, 70] on link "Next »" at bounding box center [439, 68] width 31 height 16
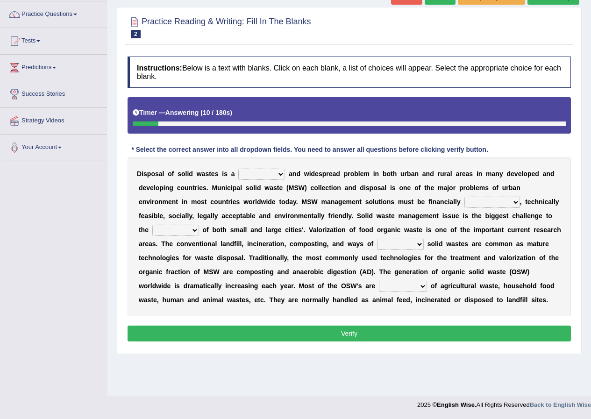
click at [279, 170] on select "slanting stinging stalling shafting" at bounding box center [261, 174] width 47 height 11
select select "stalling"
click at [238, 169] on select "slanting stinging stalling shafting" at bounding box center [261, 174] width 47 height 11
click at [515, 200] on select "unattainable sustainable objectionable treasonable" at bounding box center [492, 202] width 56 height 11
select select "sustainable"
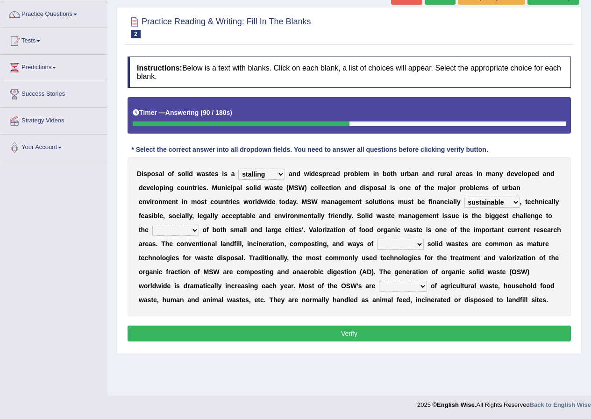
click at [464, 197] on select "unattainable sustainable objectionable treasonable" at bounding box center [492, 202] width 56 height 11
click at [521, 203] on b at bounding box center [523, 201] width 4 height 7
click at [510, 202] on select "unattainable sustainable objectionable treasonable" at bounding box center [492, 202] width 56 height 11
click at [195, 231] on select "plants culture authorities history" at bounding box center [175, 230] width 47 height 11
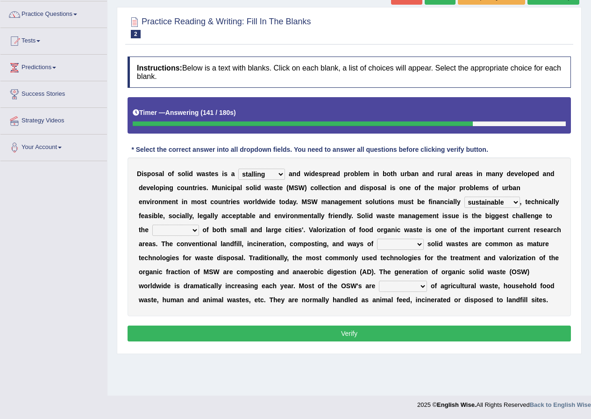
select select "plants"
click at [152, 225] on select "plants culture authorities history" at bounding box center [175, 230] width 47 height 11
click at [423, 245] on select "reserving preserving deserving handling" at bounding box center [400, 244] width 47 height 11
select select "reserving"
click at [377, 239] on select "reserving preserving deserving handling" at bounding box center [400, 244] width 47 height 11
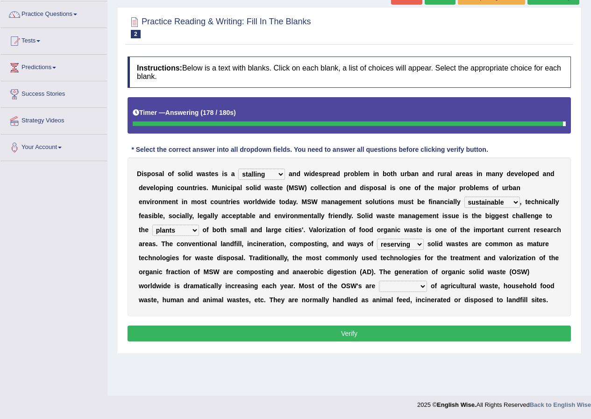
click at [419, 285] on select "composed disposed composing disposing" at bounding box center [403, 286] width 48 height 11
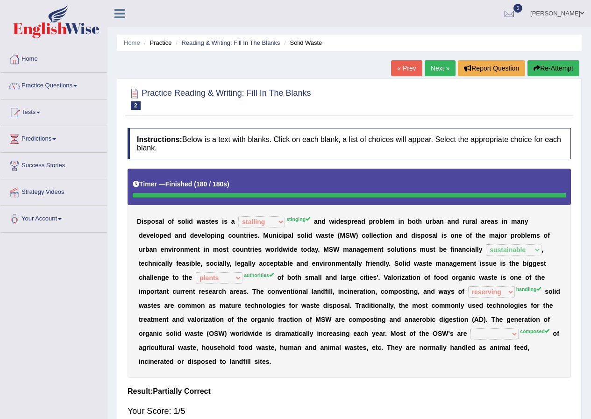
click at [437, 74] on link "Next »" at bounding box center [439, 68] width 31 height 16
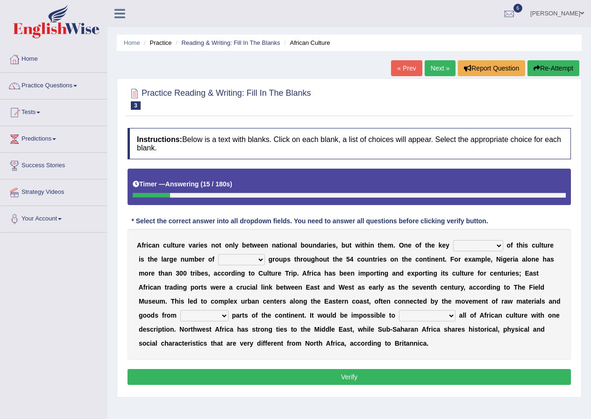
click at [500, 247] on select "conjectures features issues doubts" at bounding box center [478, 245] width 50 height 11
select select "features"
click at [453, 240] on select "conjectures features issues doubts" at bounding box center [478, 245] width 50 height 11
click at [262, 260] on select "ethic ethnic eugenic epic" at bounding box center [241, 259] width 47 height 11
select select "ethnic"
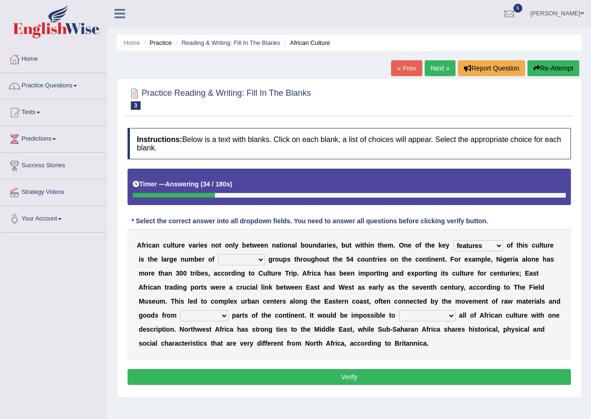
click at [218, 254] on select "ethic ethnic eugenic epic" at bounding box center [241, 259] width 47 height 11
click at [226, 318] on select "forelocked interlocked unlocked landlocked" at bounding box center [204, 315] width 48 height 11
select select "landlocked"
click at [180, 310] on select "forelocked interlocked unlocked landlocked" at bounding box center [204, 315] width 48 height 11
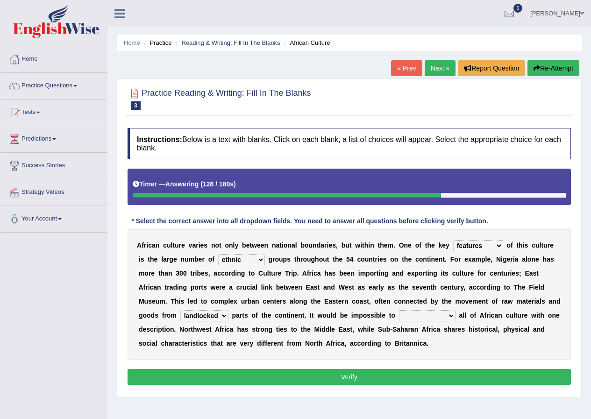
click at [223, 315] on select "forelocked interlocked unlocked landlocked" at bounding box center [204, 315] width 48 height 11
click at [248, 351] on div "A f r i c a n c u l t u r e v a r i e s n o t o n l y b e t w e e n n a t i o n…" at bounding box center [348, 294] width 443 height 131
click at [451, 316] on select "characterize conceptualize symbolize synthesize" at bounding box center [427, 315] width 56 height 11
click at [399, 310] on select "characterize conceptualize symbolize synthesize" at bounding box center [427, 315] width 56 height 11
click at [448, 316] on select "characterize conceptualize symbolize synthesize" at bounding box center [427, 315] width 56 height 11
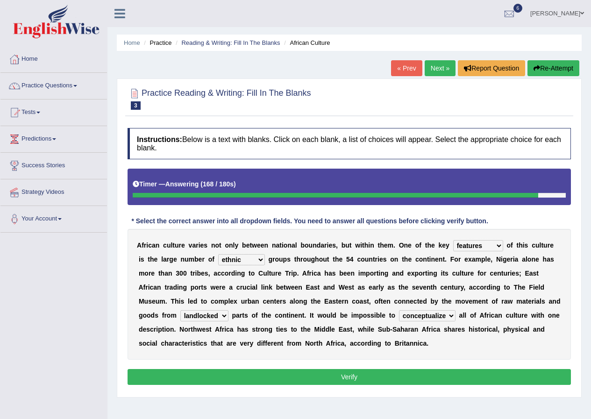
select select "characterize"
click at [399, 310] on select "characterize conceptualize symbolize synthesize" at bounding box center [427, 315] width 56 height 11
click at [415, 374] on button "Verify" at bounding box center [348, 377] width 443 height 16
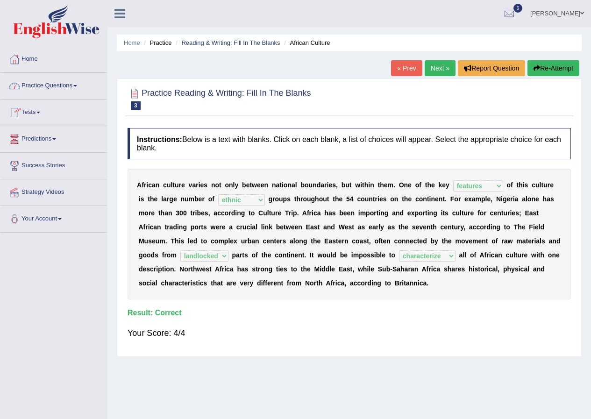
click at [78, 85] on link "Practice Questions" at bounding box center [53, 84] width 106 height 23
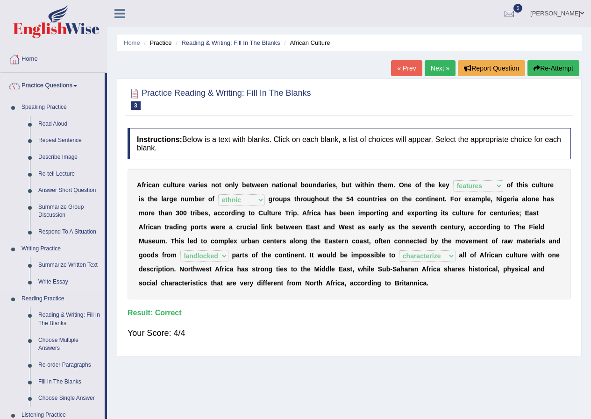
scroll to position [47, 0]
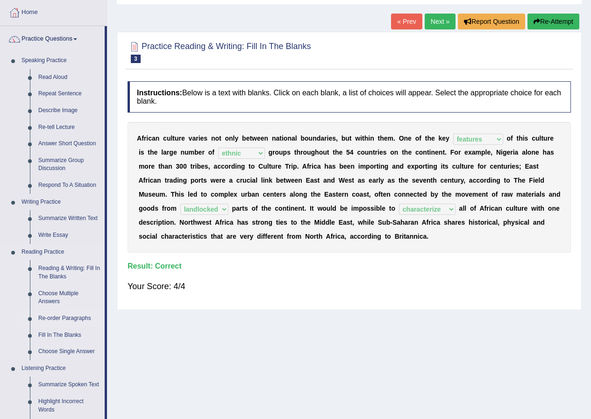
click at [79, 317] on link "Re-order Paragraphs" at bounding box center [69, 318] width 71 height 17
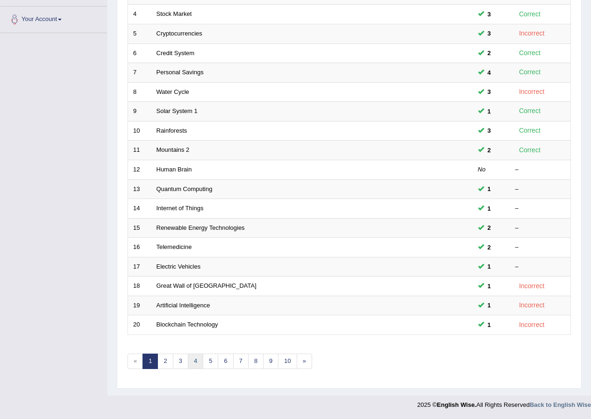
click at [190, 364] on link "4" at bounding box center [195, 360] width 15 height 15
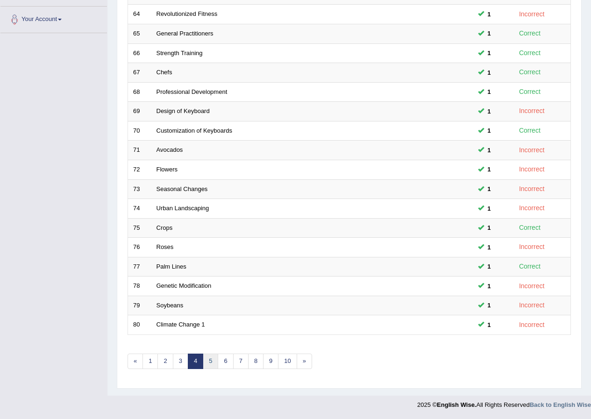
click at [206, 364] on link "5" at bounding box center [210, 360] width 15 height 15
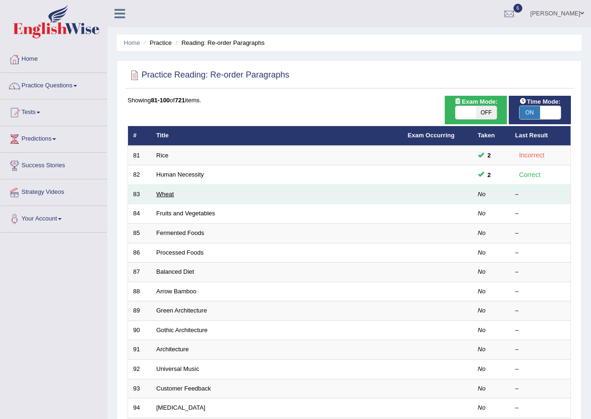
click at [169, 192] on link "Wheat" at bounding box center [165, 193] width 18 height 7
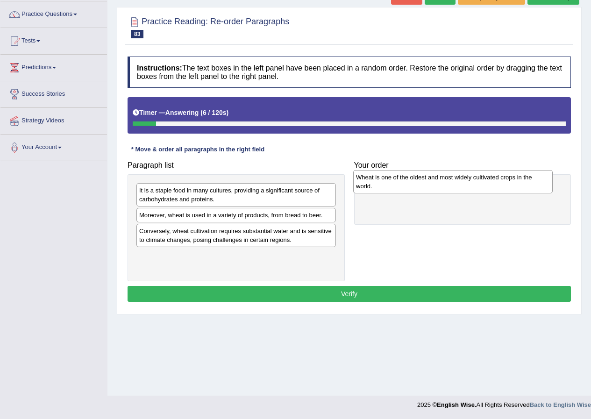
drag, startPoint x: 174, startPoint y: 220, endPoint x: 391, endPoint y: 183, distance: 219.9
click at [391, 183] on div "Wheat is one of the oldest and most widely cultivated crops in the world." at bounding box center [452, 181] width 199 height 23
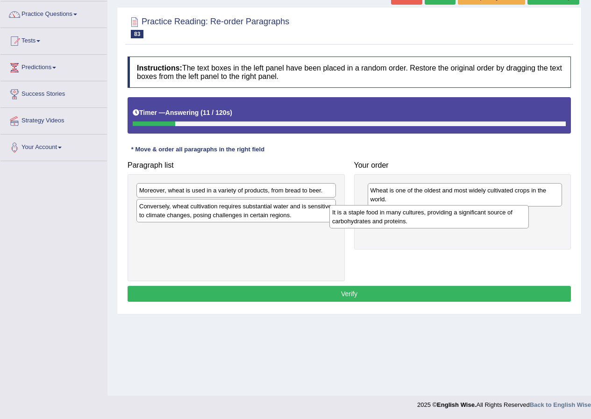
drag, startPoint x: 171, startPoint y: 196, endPoint x: 365, endPoint y: 217, distance: 195.0
click at [365, 217] on div "It is a staple food in many cultures, providing a significant source of carbohy…" at bounding box center [428, 216] width 199 height 23
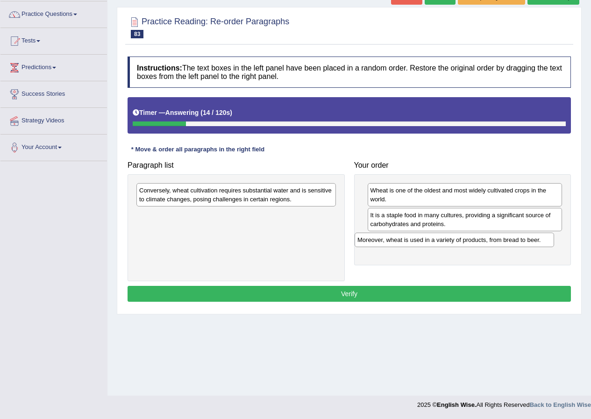
drag, startPoint x: 166, startPoint y: 192, endPoint x: 384, endPoint y: 242, distance: 223.6
click at [384, 242] on div "Moreover, wheat is used in a variety of products, from bread to beer." at bounding box center [453, 240] width 199 height 14
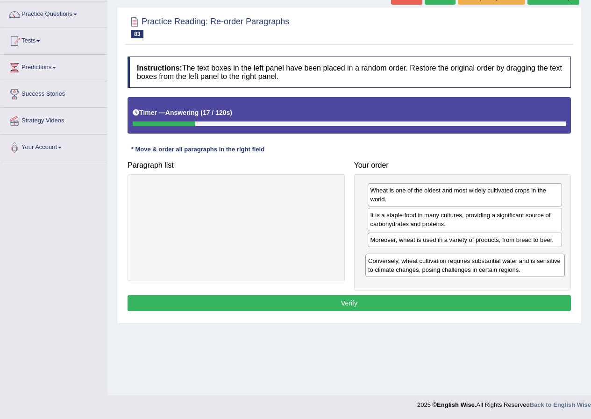
drag, startPoint x: 177, startPoint y: 197, endPoint x: 406, endPoint y: 267, distance: 239.4
click at [406, 267] on div "Conversely, wheat cultivation requires substantial water and is sensitive to cl…" at bounding box center [464, 265] width 199 height 23
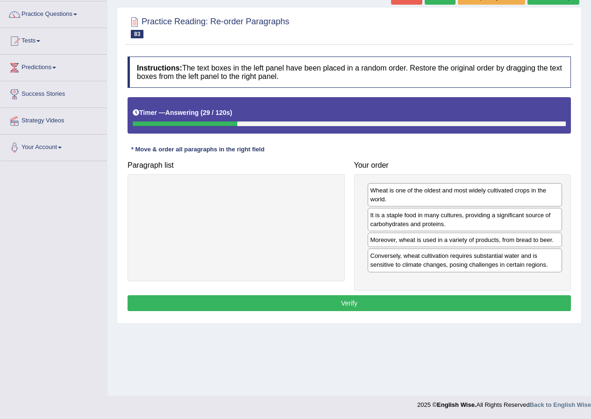
click at [352, 299] on button "Verify" at bounding box center [348, 303] width 443 height 16
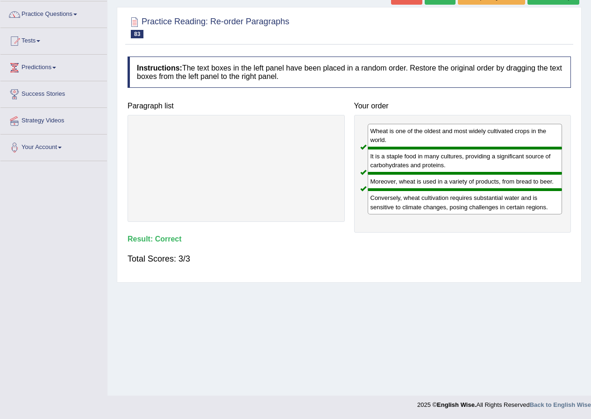
scroll to position [25, 0]
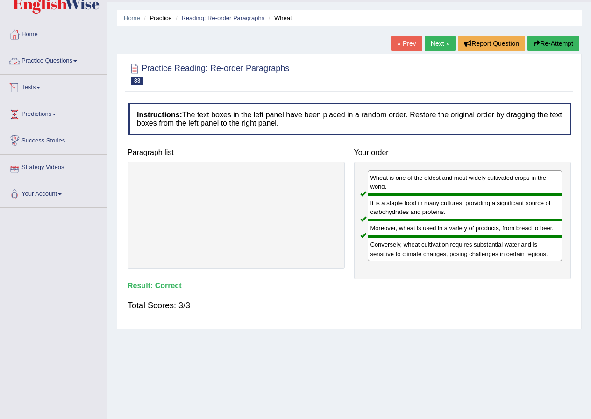
click at [78, 57] on link "Practice Questions" at bounding box center [53, 59] width 106 height 23
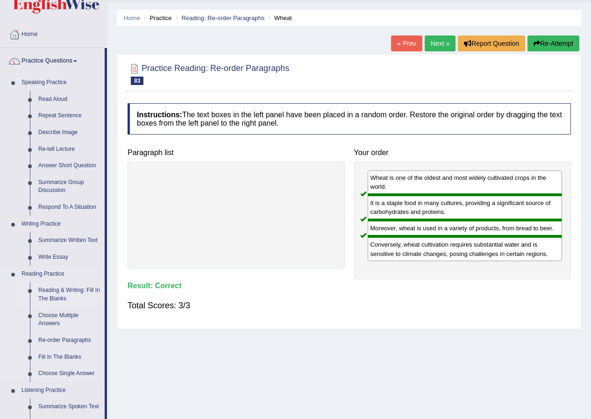
scroll to position [71, 0]
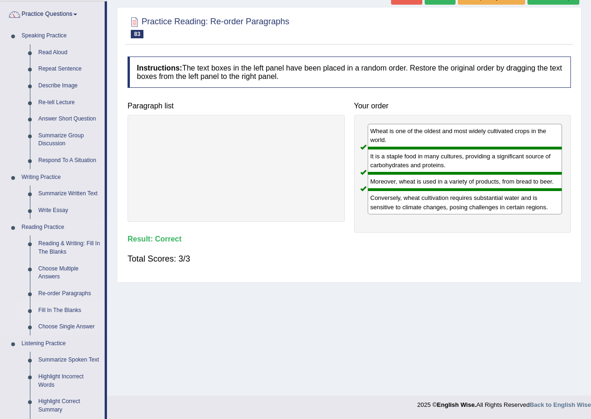
click at [77, 307] on link "Fill In The Blanks" at bounding box center [69, 310] width 71 height 17
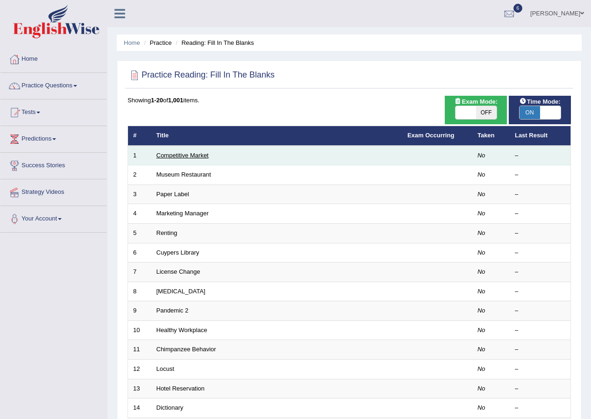
click at [170, 152] on link "Competitive Market" at bounding box center [182, 155] width 52 height 7
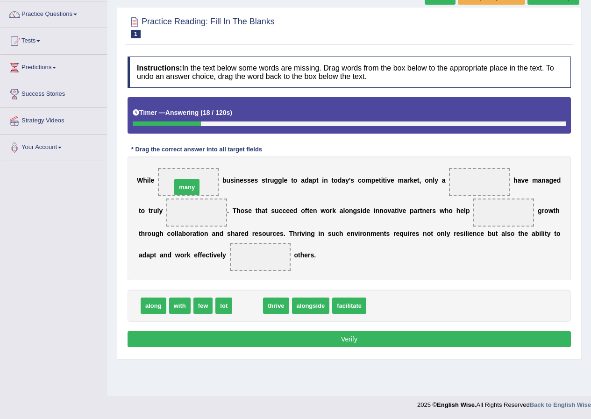
drag, startPoint x: 248, startPoint y: 309, endPoint x: 188, endPoint y: 190, distance: 133.2
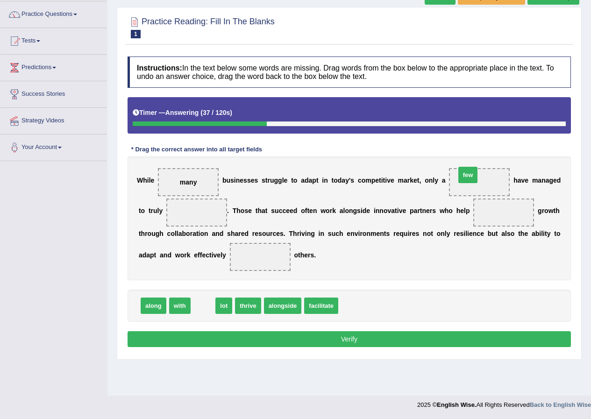
drag, startPoint x: 203, startPoint y: 304, endPoint x: 468, endPoint y: 173, distance: 295.5
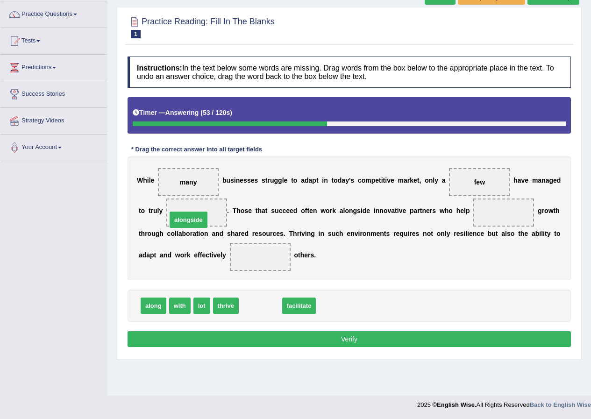
drag, startPoint x: 255, startPoint y: 306, endPoint x: 183, endPoint y: 220, distance: 112.0
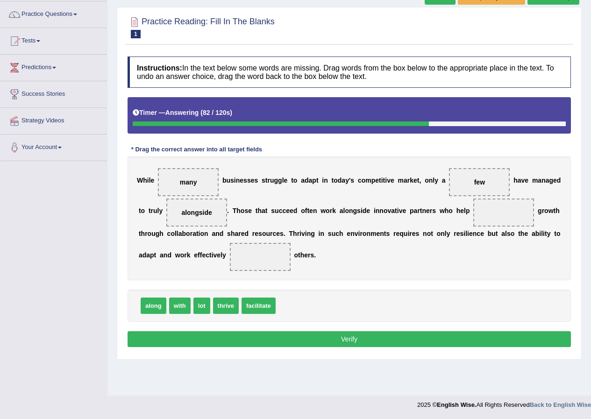
drag, startPoint x: 340, startPoint y: 260, endPoint x: 369, endPoint y: 254, distance: 29.5
click at [369, 254] on div "Instructions: In the text below some words are missing. Drag words from the box…" at bounding box center [349, 203] width 448 height 303
drag, startPoint x: 176, startPoint y: 310, endPoint x: 497, endPoint y: 214, distance: 335.2
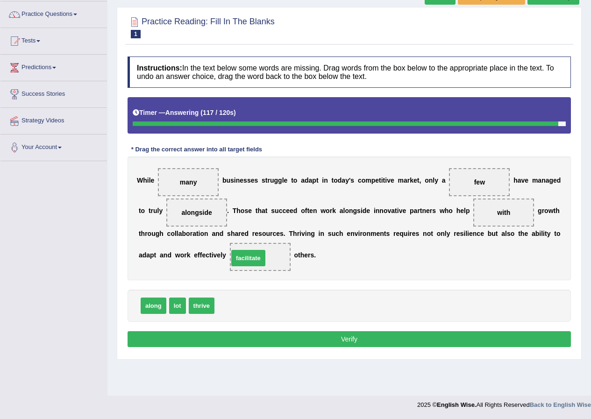
drag, startPoint x: 230, startPoint y: 304, endPoint x: 244, endPoint y: 257, distance: 49.6
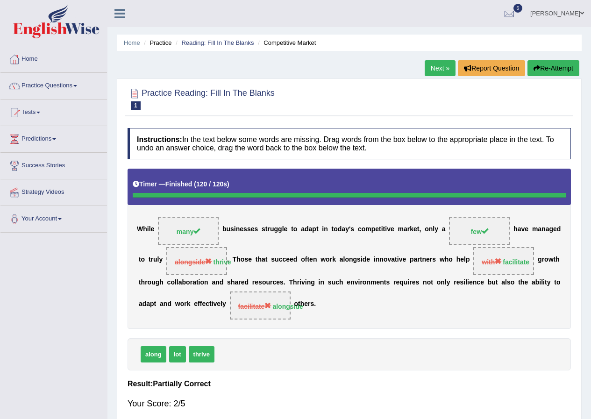
click at [436, 71] on link "Next »" at bounding box center [439, 68] width 31 height 16
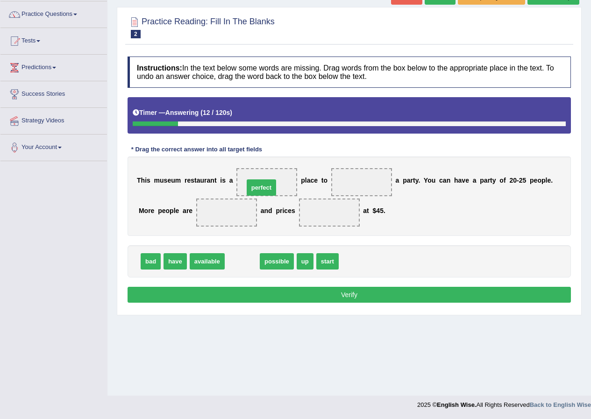
drag, startPoint x: 241, startPoint y: 262, endPoint x: 260, endPoint y: 188, distance: 76.2
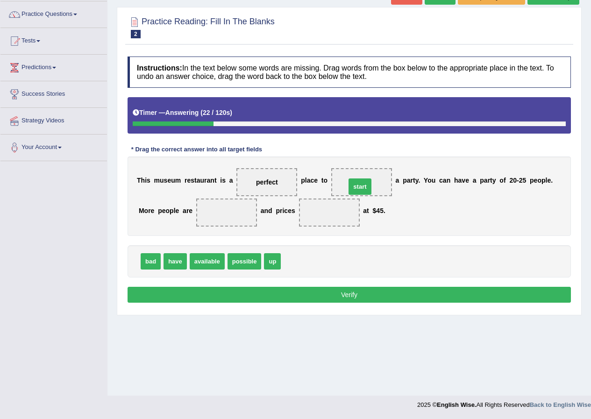
drag, startPoint x: 299, startPoint y: 259, endPoint x: 364, endPoint y: 184, distance: 99.0
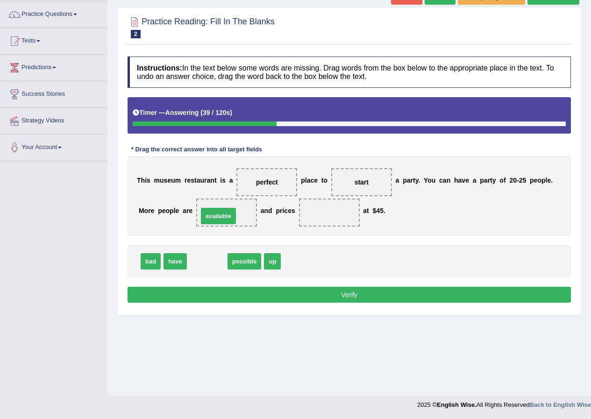
drag, startPoint x: 203, startPoint y: 265, endPoint x: 214, endPoint y: 219, distance: 46.7
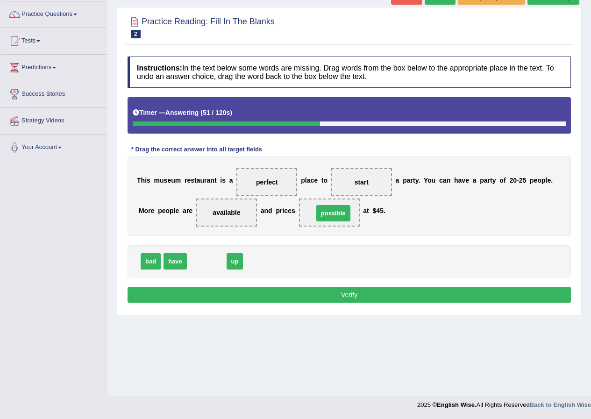
drag, startPoint x: 203, startPoint y: 262, endPoint x: 330, endPoint y: 214, distance: 135.4
click at [358, 292] on button "Verify" at bounding box center [348, 295] width 443 height 16
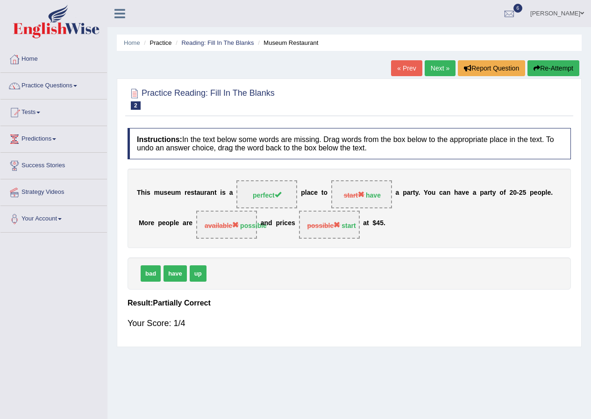
click at [432, 64] on link "Next »" at bounding box center [439, 68] width 31 height 16
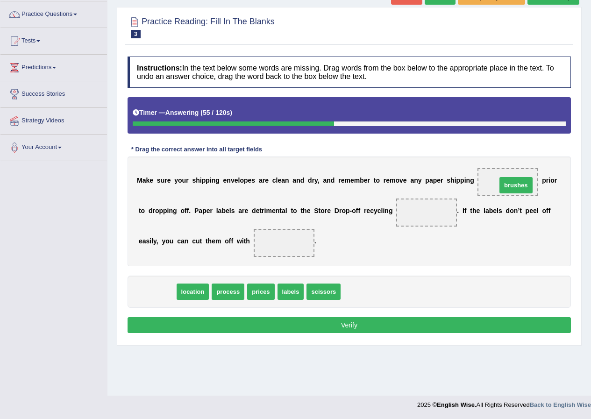
drag, startPoint x: 160, startPoint y: 292, endPoint x: 519, endPoint y: 185, distance: 374.0
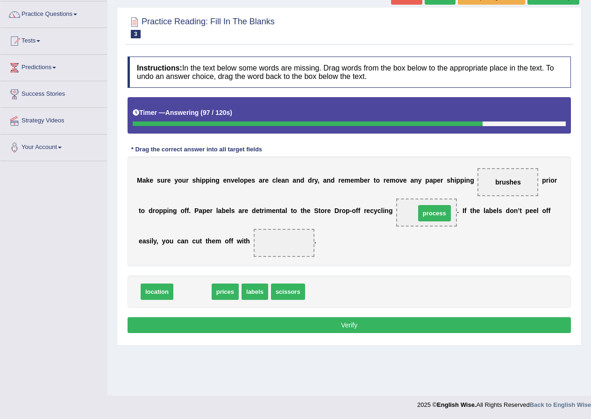
drag, startPoint x: 190, startPoint y: 290, endPoint x: 432, endPoint y: 212, distance: 254.3
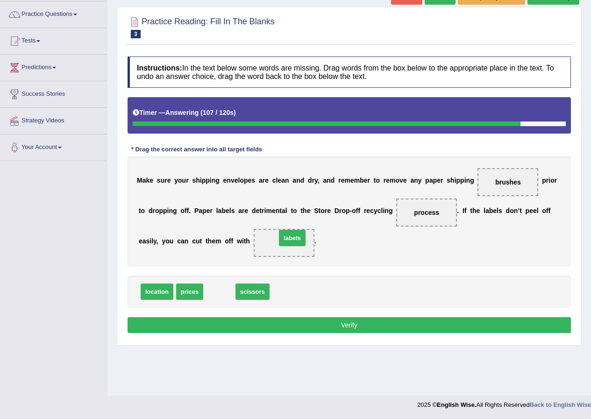
drag, startPoint x: 223, startPoint y: 293, endPoint x: 296, endPoint y: 239, distance: 90.5
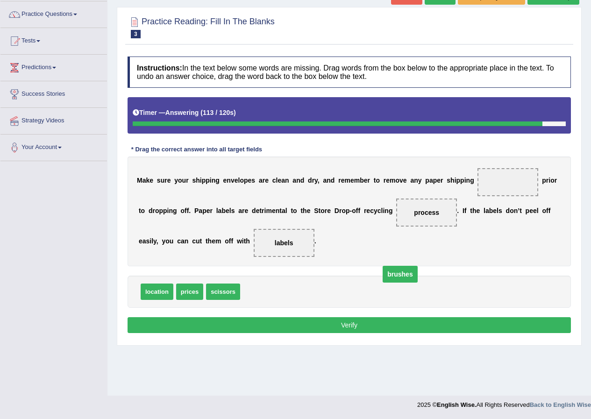
drag, startPoint x: 501, startPoint y: 184, endPoint x: 393, endPoint y: 276, distance: 141.7
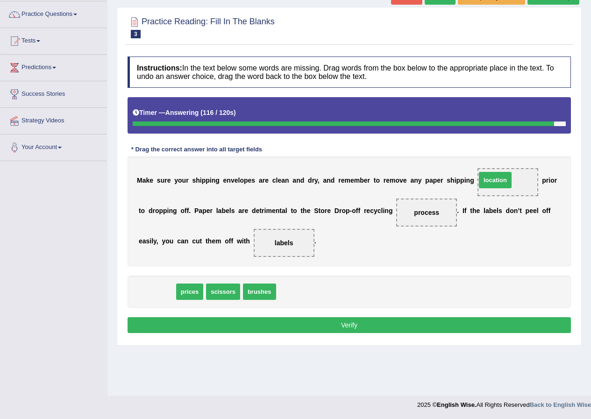
drag, startPoint x: 163, startPoint y: 289, endPoint x: 501, endPoint y: 177, distance: 356.0
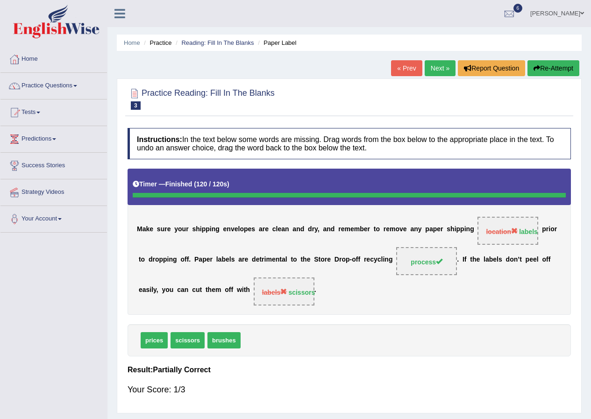
click at [430, 62] on link "Next »" at bounding box center [439, 68] width 31 height 16
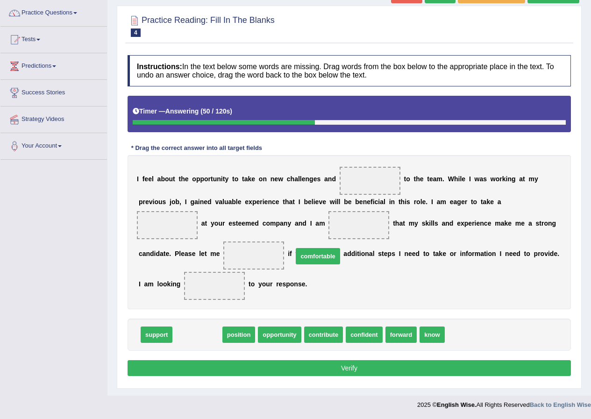
drag, startPoint x: 189, startPoint y: 334, endPoint x: 314, endPoint y: 250, distance: 150.7
click at [314, 250] on span "comfortable" at bounding box center [318, 256] width 44 height 16
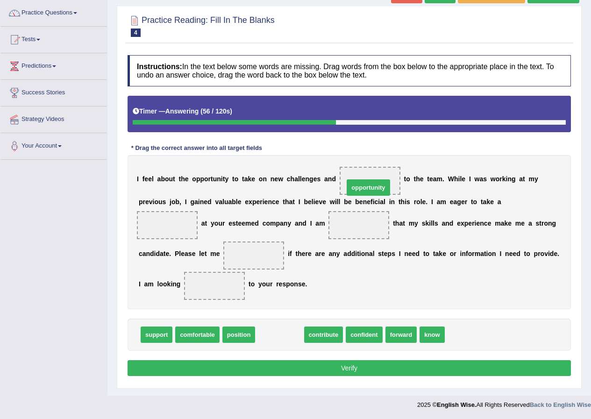
drag, startPoint x: 282, startPoint y: 336, endPoint x: 371, endPoint y: 189, distance: 171.8
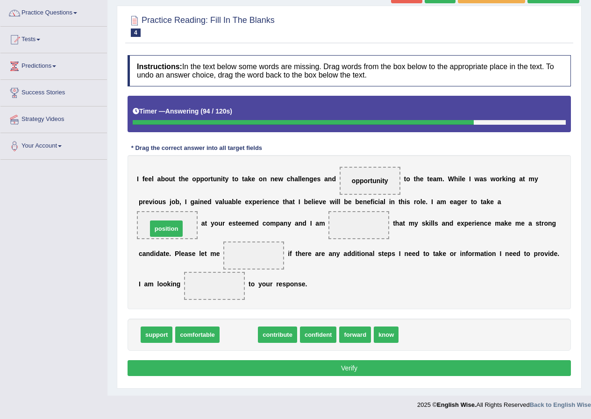
drag, startPoint x: 231, startPoint y: 338, endPoint x: 159, endPoint y: 230, distance: 129.6
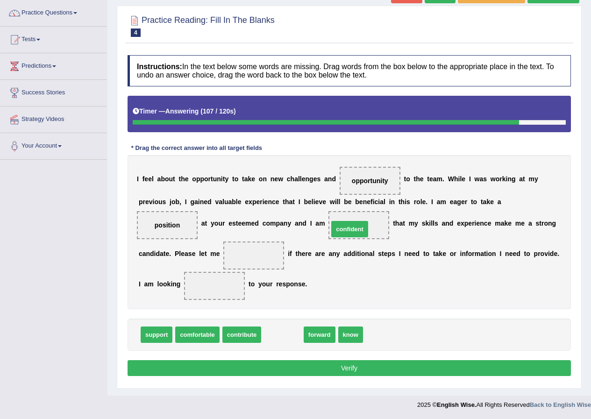
drag, startPoint x: 272, startPoint y: 332, endPoint x: 339, endPoint y: 227, distance: 125.1
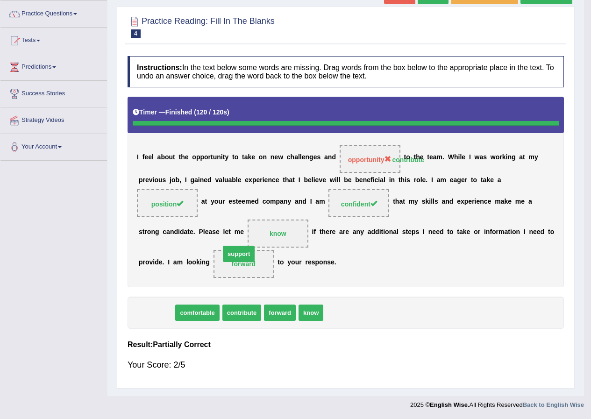
scroll to position [71, 0]
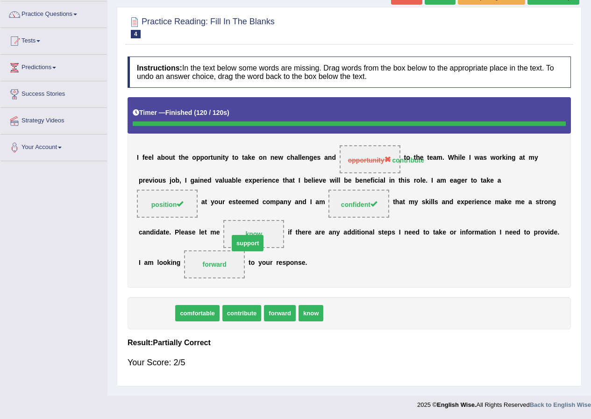
drag, startPoint x: 143, startPoint y: 332, endPoint x: 252, endPoint y: 315, distance: 110.0
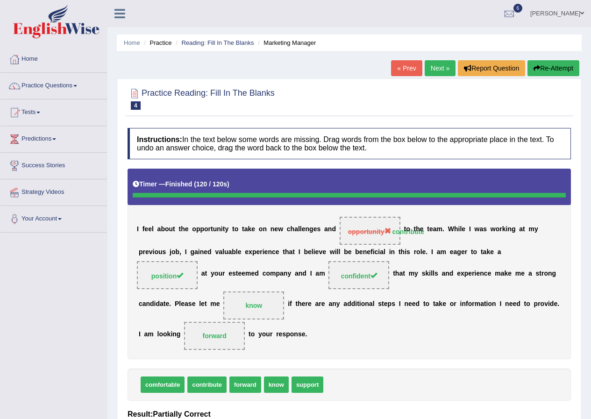
click at [439, 68] on link "Next »" at bounding box center [439, 68] width 31 height 16
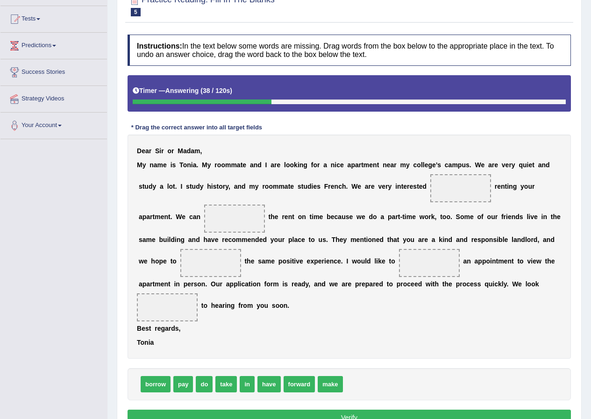
scroll to position [140, 0]
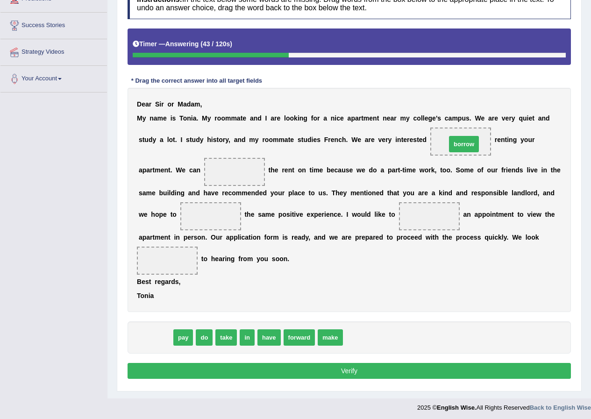
drag, startPoint x: 146, startPoint y: 341, endPoint x: 454, endPoint y: 148, distance: 363.8
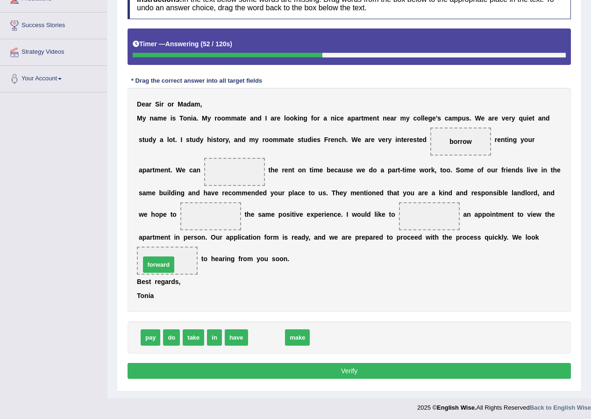
drag, startPoint x: 264, startPoint y: 338, endPoint x: 156, endPoint y: 265, distance: 130.1
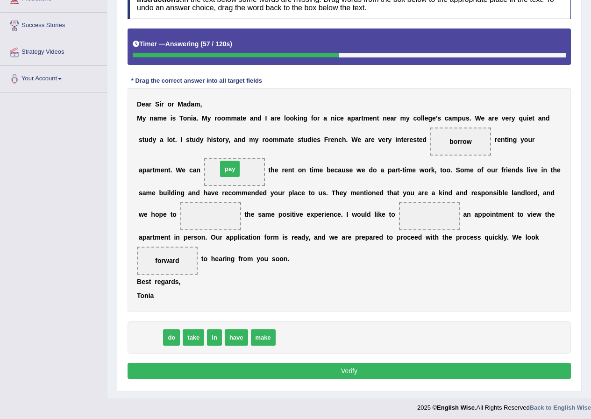
drag, startPoint x: 223, startPoint y: 210, endPoint x: 231, endPoint y: 172, distance: 38.2
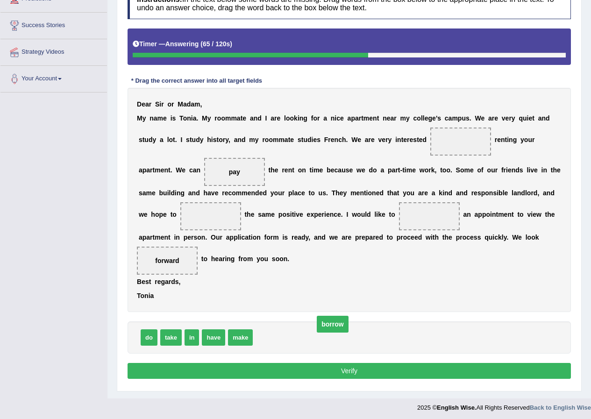
drag, startPoint x: 451, startPoint y: 140, endPoint x: 310, endPoint y: 329, distance: 236.2
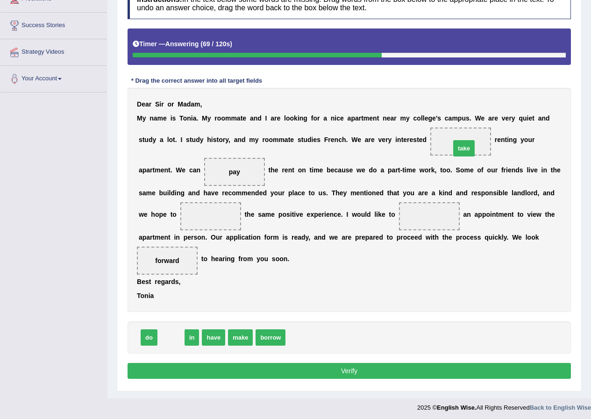
drag, startPoint x: 169, startPoint y: 339, endPoint x: 462, endPoint y: 150, distance: 348.5
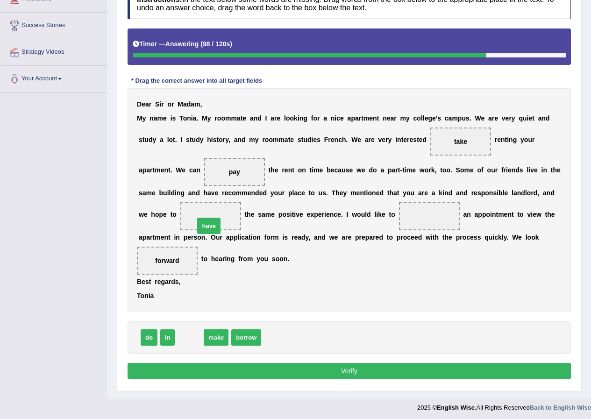
drag, startPoint x: 190, startPoint y: 339, endPoint x: 209, endPoint y: 225, distance: 115.1
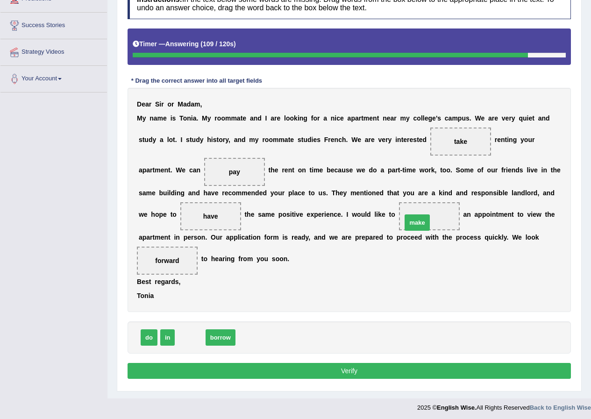
drag, startPoint x: 191, startPoint y: 335, endPoint x: 418, endPoint y: 220, distance: 254.3
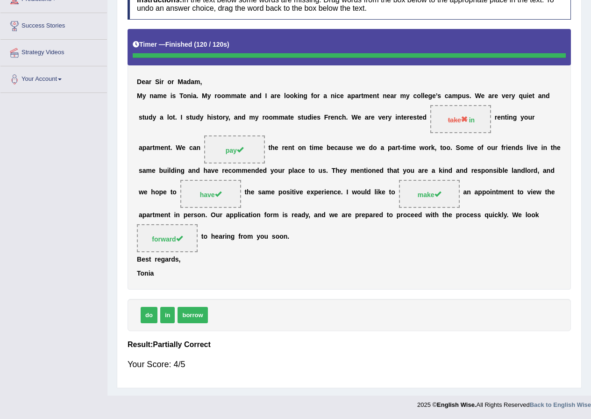
scroll to position [0, 0]
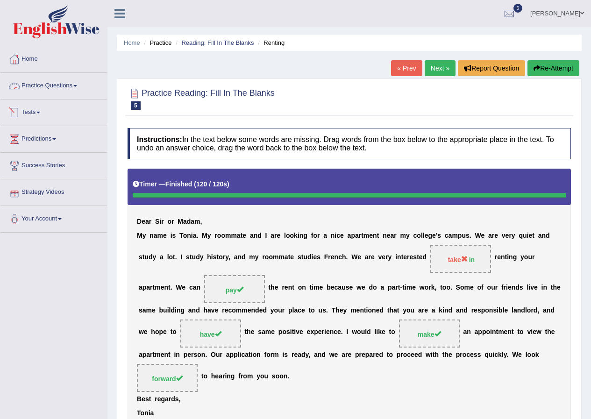
click at [78, 83] on link "Practice Questions" at bounding box center [53, 84] width 106 height 23
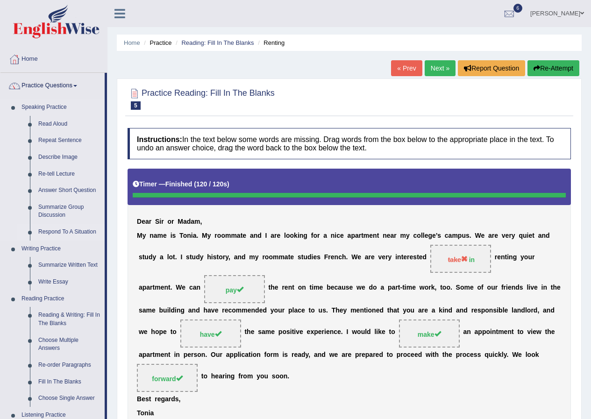
click at [89, 230] on link "Respond To A Situation" at bounding box center [69, 232] width 71 height 17
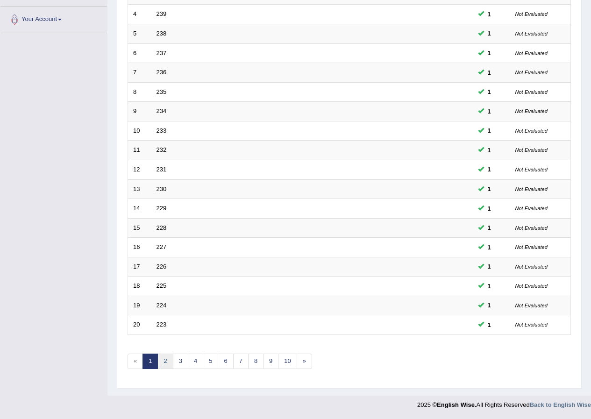
click at [159, 360] on link "2" at bounding box center [164, 360] width 15 height 15
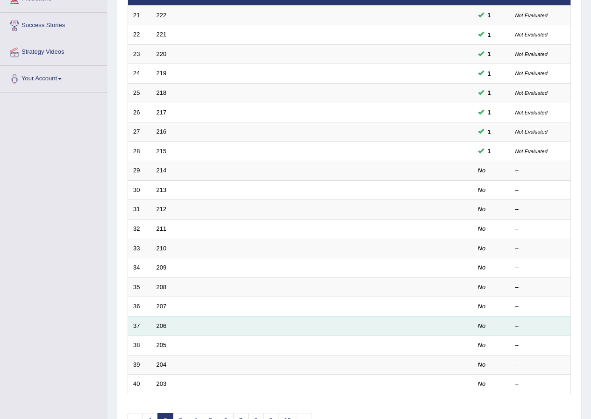
scroll to position [140, 0]
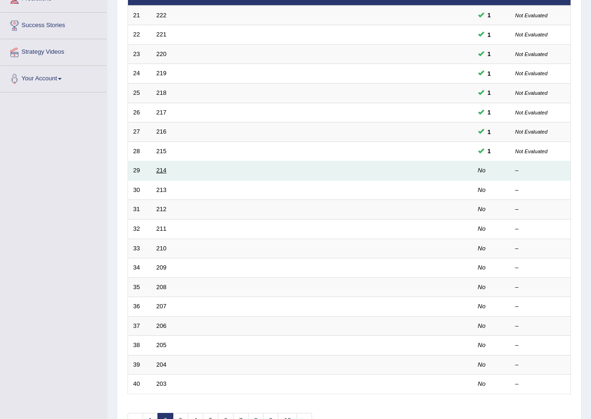
click at [160, 170] on link "214" at bounding box center [161, 170] width 10 height 7
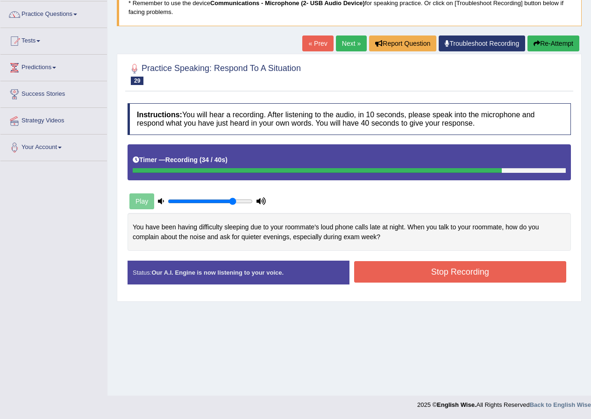
click at [377, 274] on button "Stop Recording" at bounding box center [460, 271] width 212 height 21
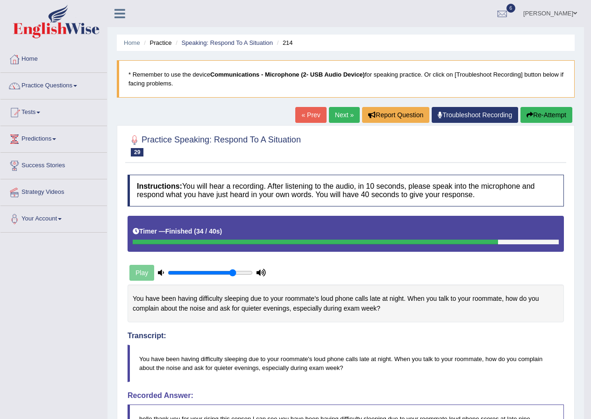
scroll to position [47, 0]
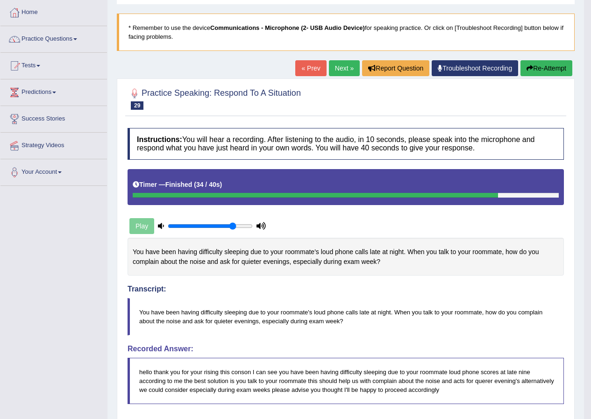
click at [340, 66] on link "Next »" at bounding box center [344, 68] width 31 height 16
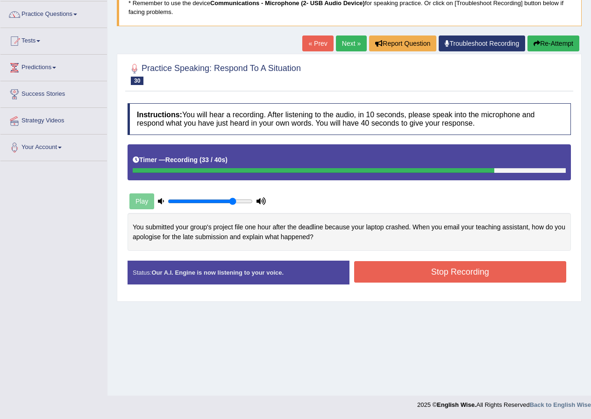
click at [442, 270] on button "Stop Recording" at bounding box center [460, 271] width 212 height 21
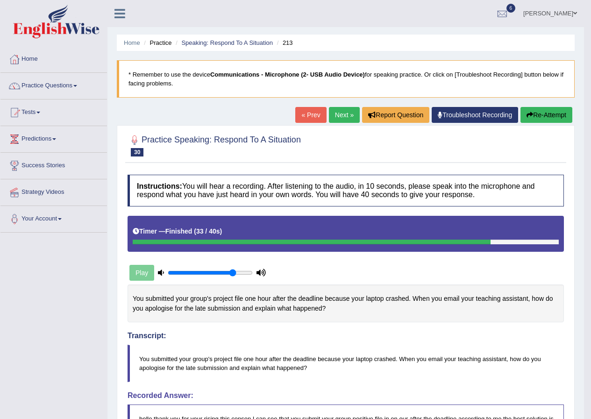
click at [333, 121] on link "Next »" at bounding box center [344, 115] width 31 height 16
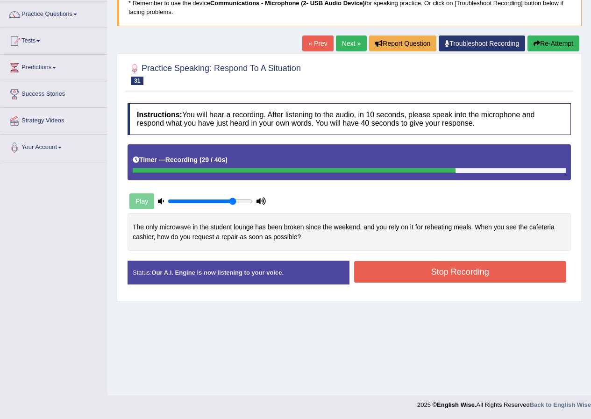
click at [386, 279] on button "Stop Recording" at bounding box center [460, 271] width 212 height 21
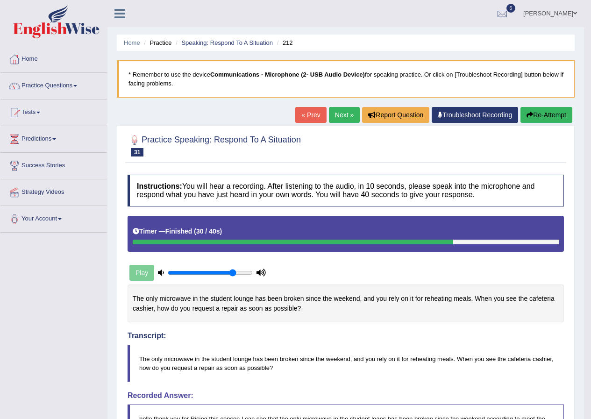
click at [336, 116] on link "Next »" at bounding box center [344, 115] width 31 height 16
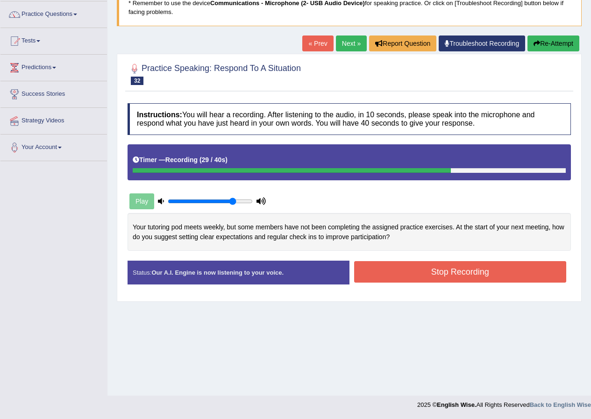
click at [428, 273] on button "Stop Recording" at bounding box center [460, 271] width 212 height 21
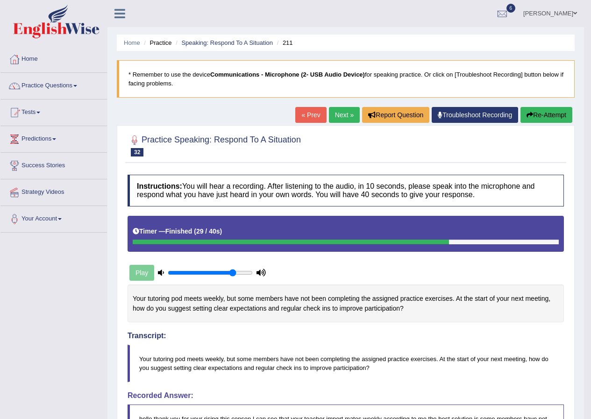
click at [342, 115] on link "Next »" at bounding box center [344, 115] width 31 height 16
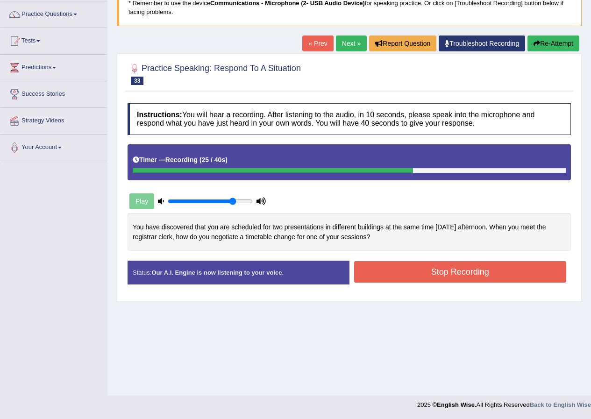
click at [390, 281] on button "Stop Recording" at bounding box center [460, 271] width 212 height 21
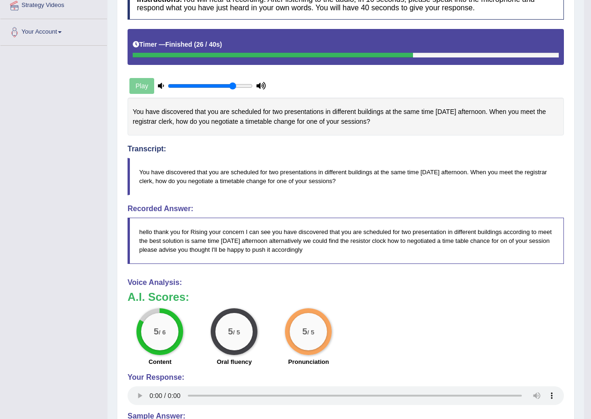
scroll to position [47, 0]
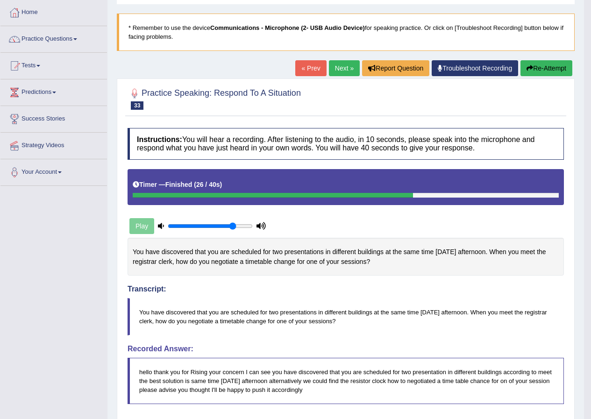
click at [337, 71] on link "Next »" at bounding box center [344, 68] width 31 height 16
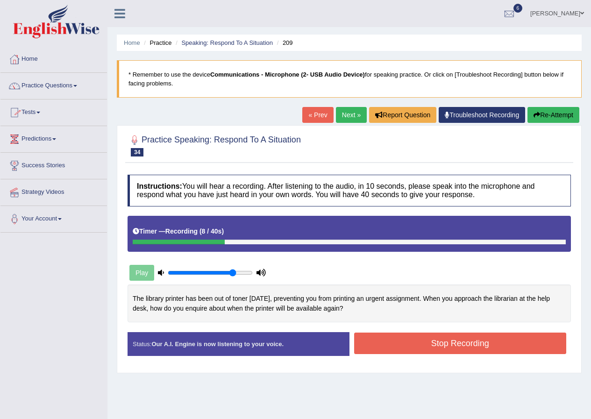
click at [377, 346] on button "Stop Recording" at bounding box center [460, 342] width 212 height 21
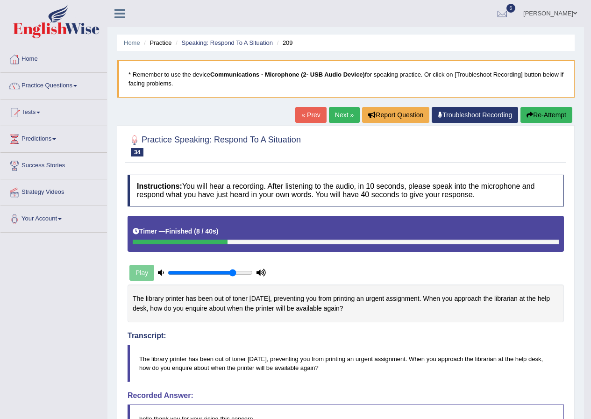
click at [534, 113] on button "Re-Attempt" at bounding box center [546, 115] width 52 height 16
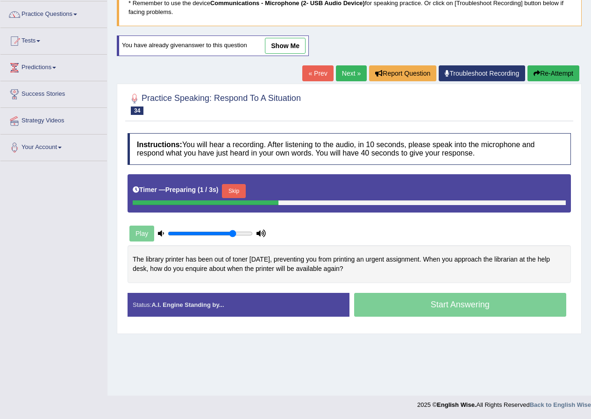
click at [231, 185] on button "Skip" at bounding box center [233, 191] width 23 height 14
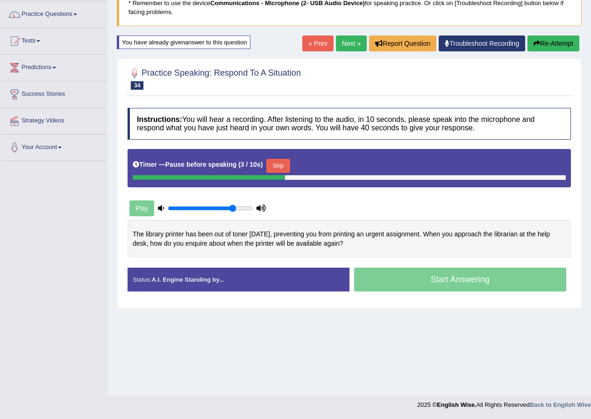
click at [279, 166] on button "Skip" at bounding box center [277, 166] width 23 height 14
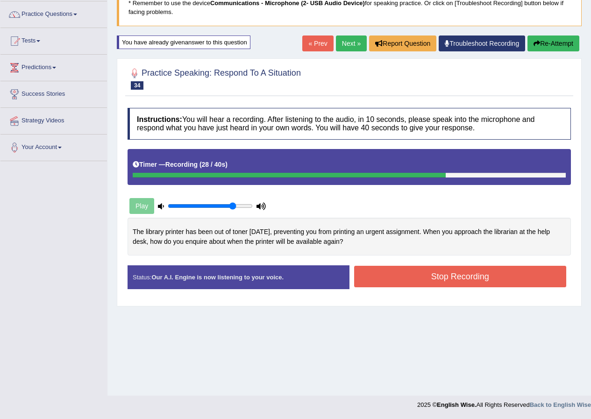
click at [429, 269] on button "Stop Recording" at bounding box center [460, 276] width 212 height 21
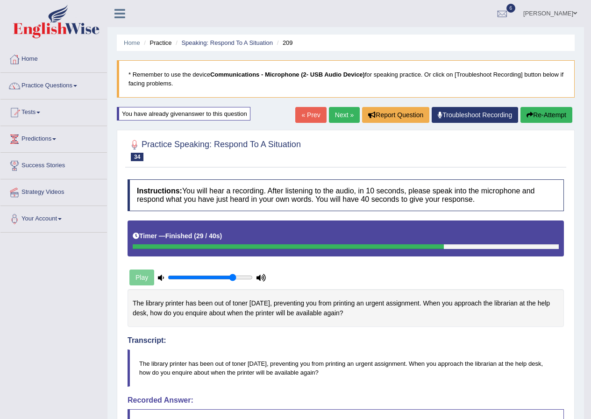
click at [345, 113] on link "Next »" at bounding box center [344, 115] width 31 height 16
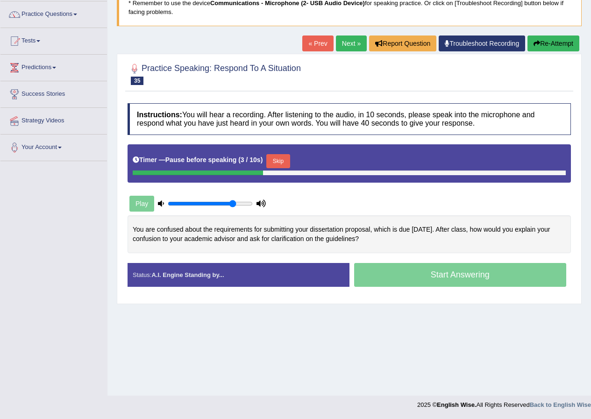
click at [279, 162] on button "Skip" at bounding box center [277, 161] width 23 height 14
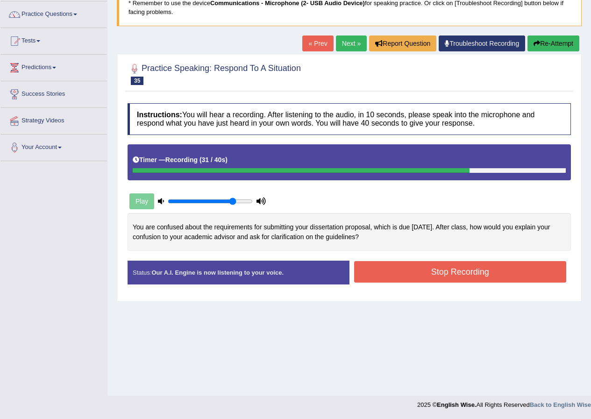
click at [416, 276] on button "Stop Recording" at bounding box center [460, 271] width 212 height 21
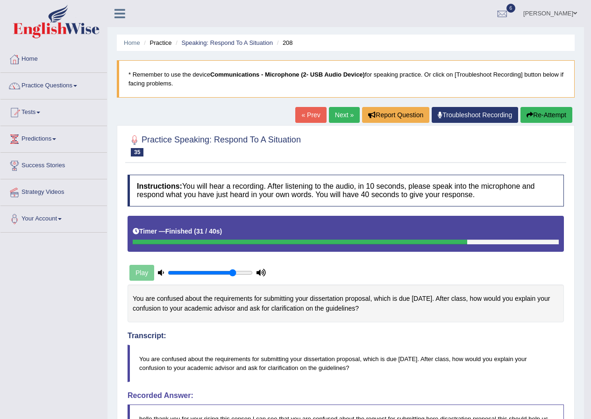
click at [333, 109] on link "Next »" at bounding box center [344, 115] width 31 height 16
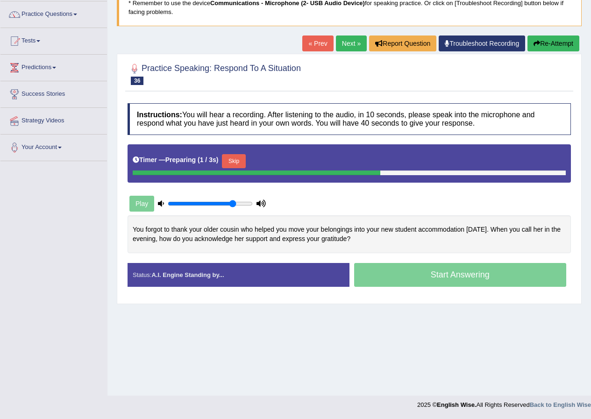
click at [236, 158] on button "Skip" at bounding box center [233, 161] width 23 height 14
click at [281, 160] on button "Skip" at bounding box center [277, 161] width 23 height 14
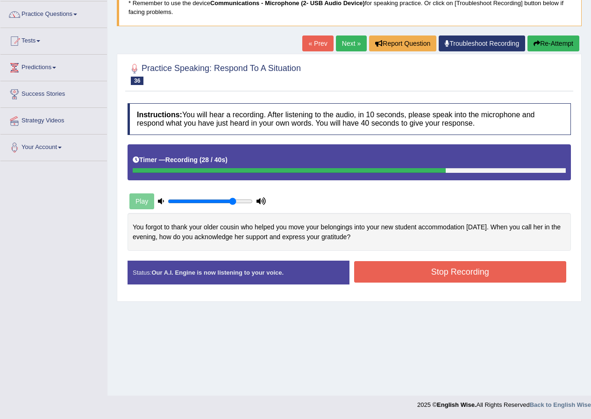
click at [383, 275] on button "Stop Recording" at bounding box center [460, 271] width 212 height 21
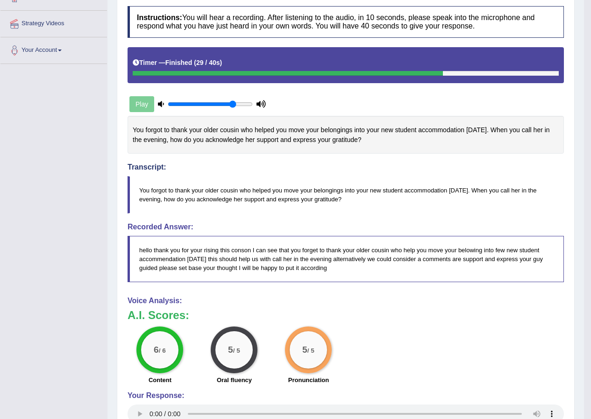
scroll to position [28, 0]
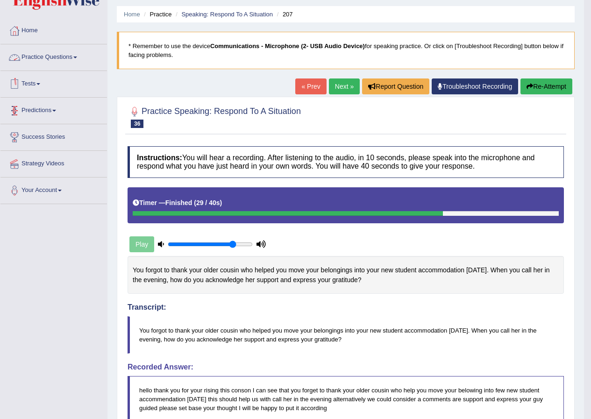
click at [78, 56] on link "Practice Questions" at bounding box center [53, 55] width 106 height 23
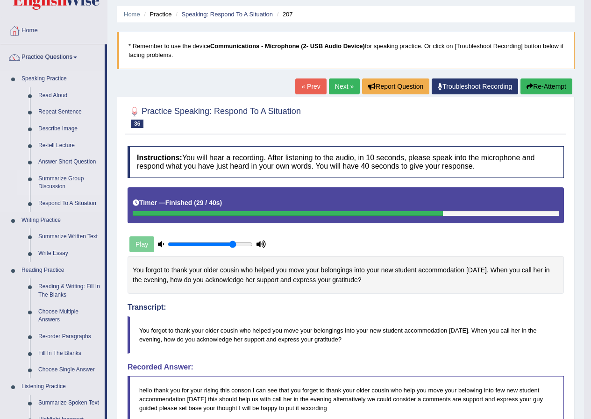
click at [62, 178] on link "Summarize Group Discussion" at bounding box center [69, 182] width 71 height 25
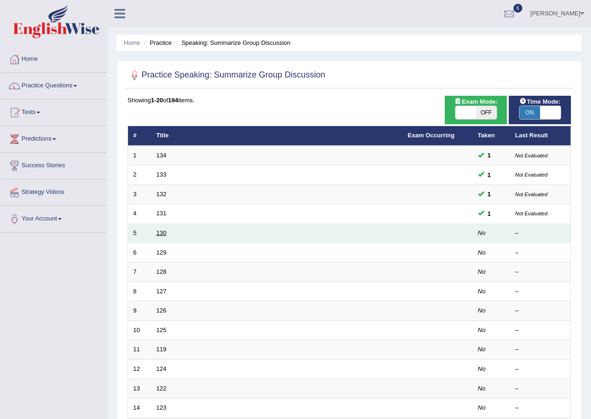
click at [159, 231] on link "130" at bounding box center [161, 232] width 10 height 7
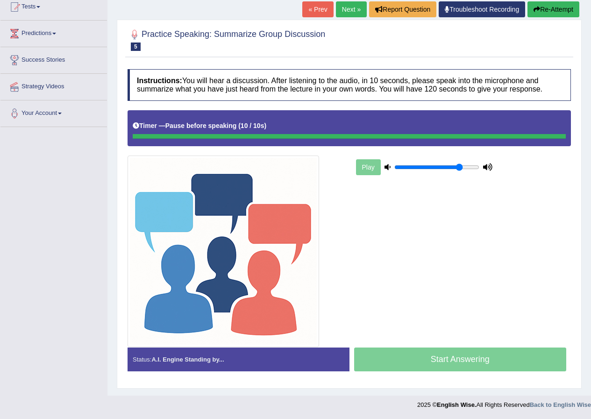
scroll to position [106, 0]
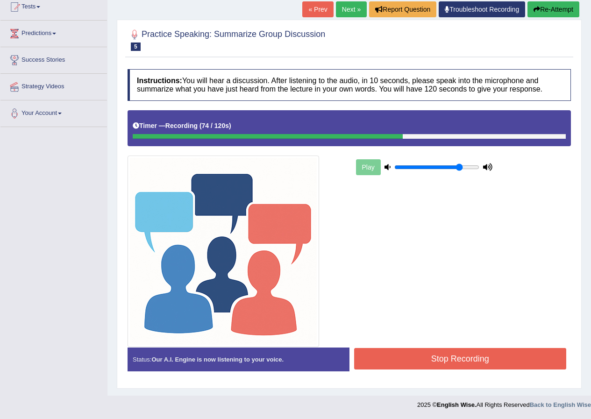
click at [377, 351] on button "Stop Recording" at bounding box center [460, 358] width 212 height 21
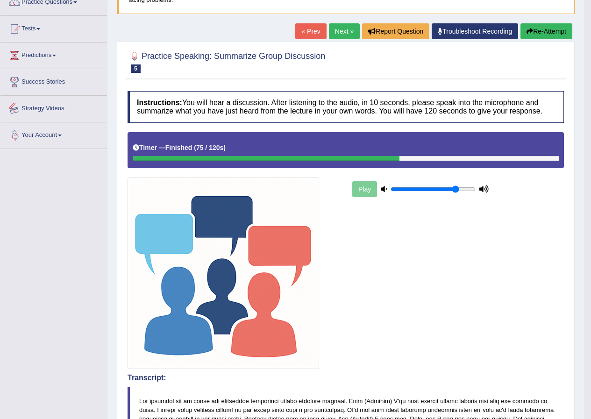
scroll to position [0, 0]
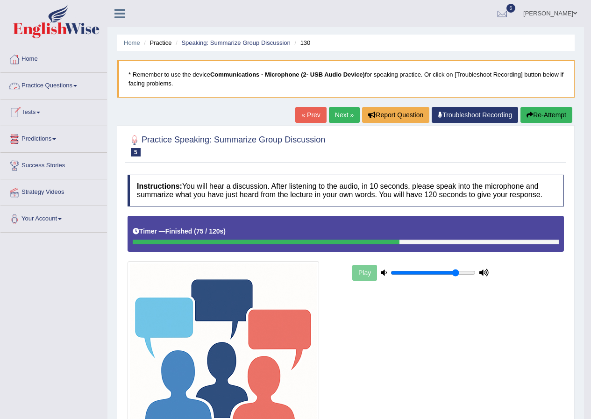
click at [77, 86] on span at bounding box center [75, 86] width 4 height 2
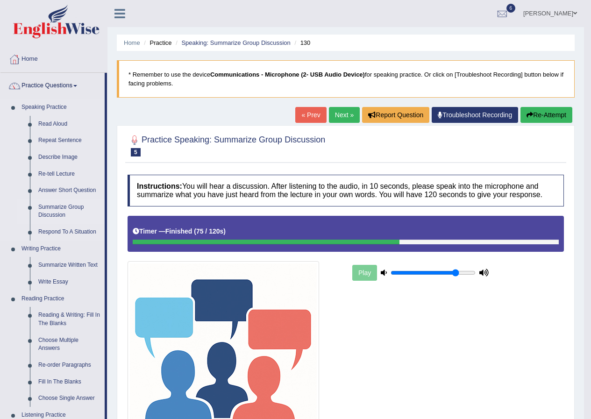
click at [61, 211] on link "Summarize Group Discussion" at bounding box center [69, 211] width 71 height 25
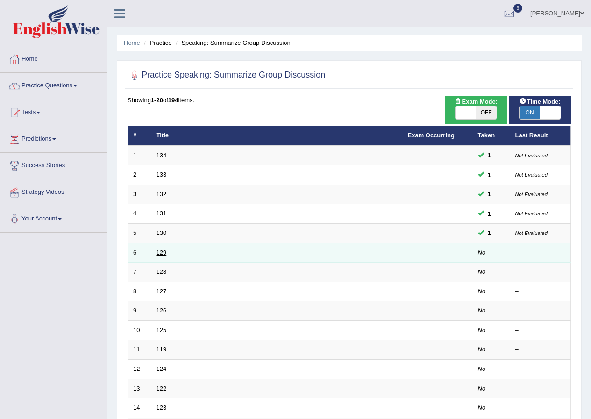
click at [158, 253] on link "129" at bounding box center [161, 252] width 10 height 7
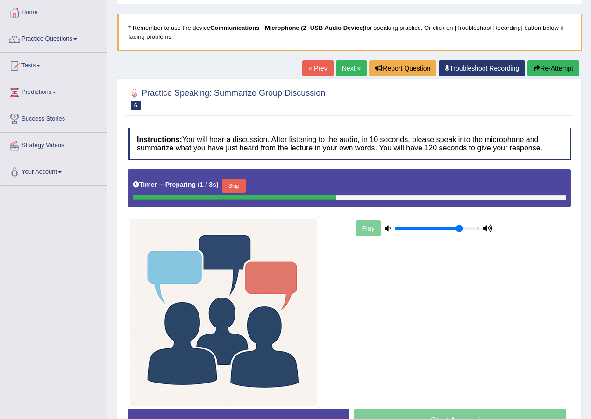
scroll to position [93, 0]
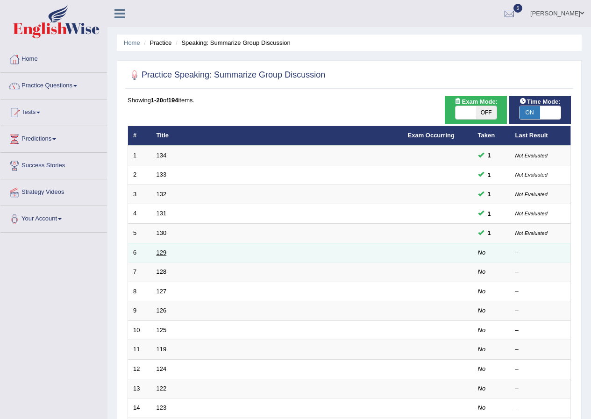
click at [163, 253] on link "129" at bounding box center [161, 252] width 10 height 7
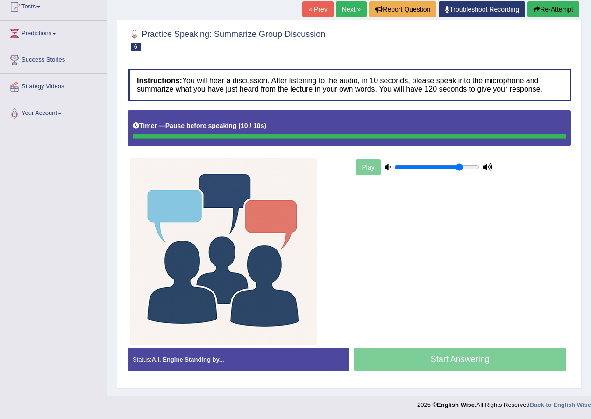
scroll to position [106, 0]
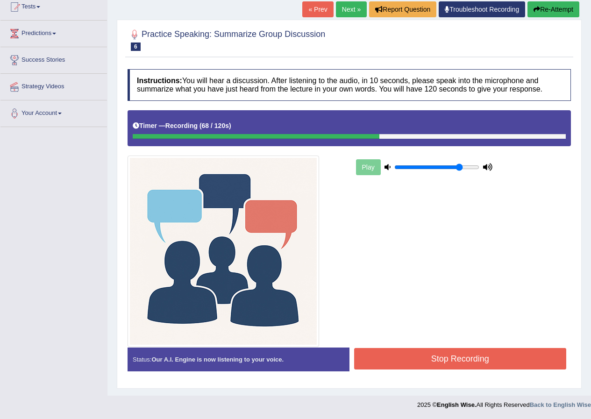
click at [412, 366] on button "Stop Recording" at bounding box center [460, 358] width 212 height 21
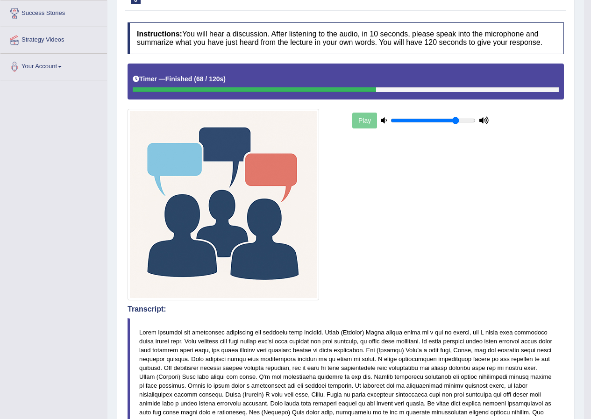
scroll to position [0, 0]
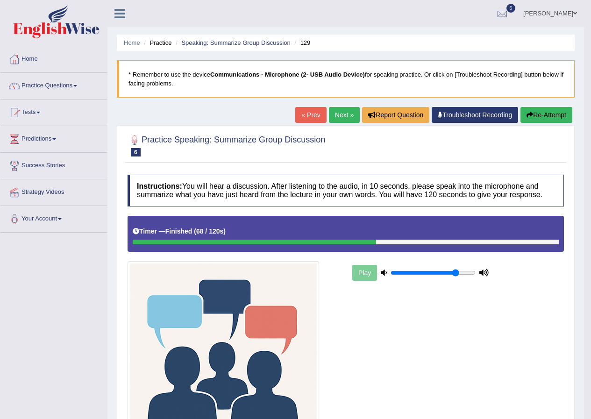
click at [345, 111] on link "Next »" at bounding box center [344, 115] width 31 height 16
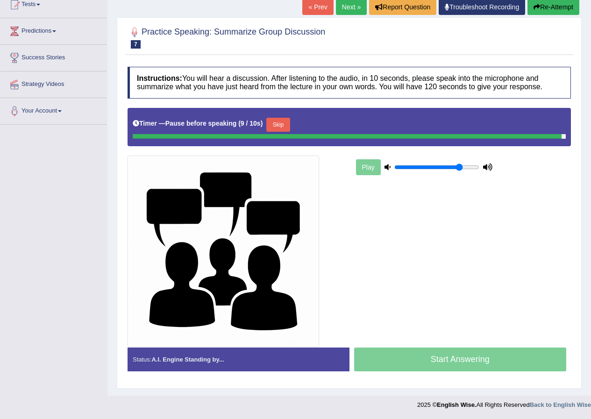
scroll to position [106, 0]
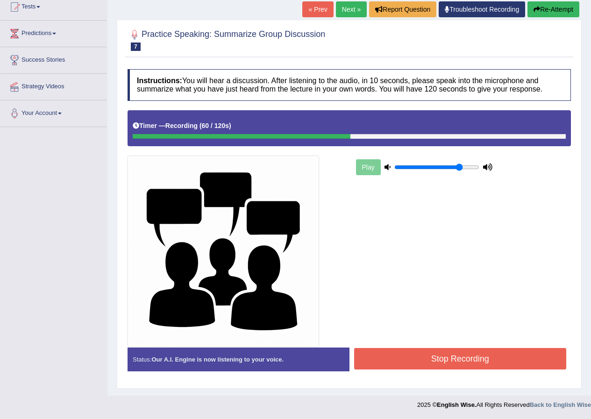
click at [451, 358] on button "Stop Recording" at bounding box center [460, 358] width 212 height 21
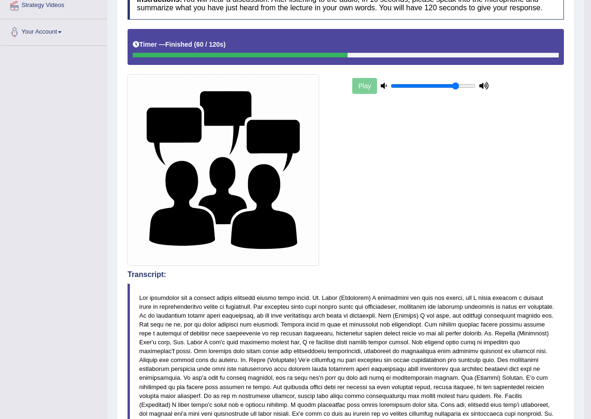
scroll to position [0, 0]
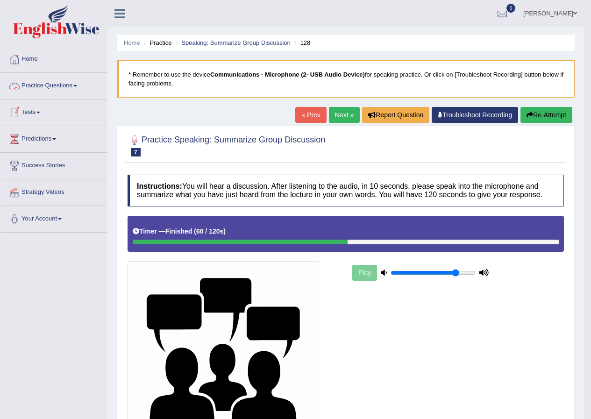
click at [77, 86] on span at bounding box center [75, 86] width 4 height 2
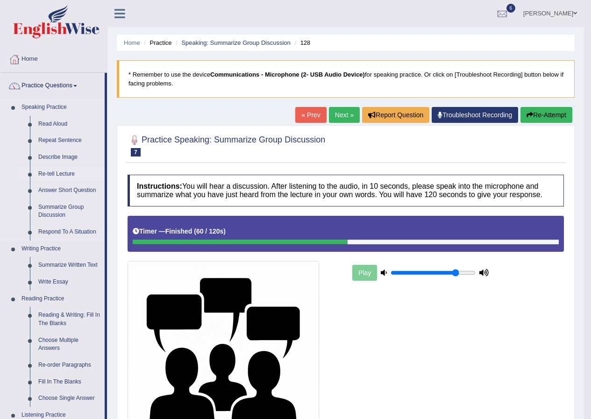
click at [62, 175] on link "Re-tell Lecture" at bounding box center [69, 174] width 71 height 17
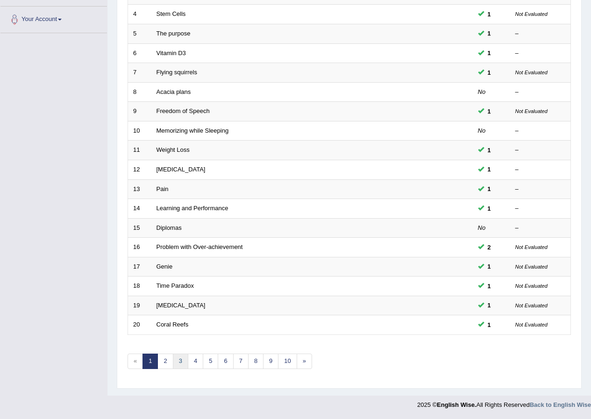
click at [174, 365] on link "3" at bounding box center [180, 360] width 15 height 15
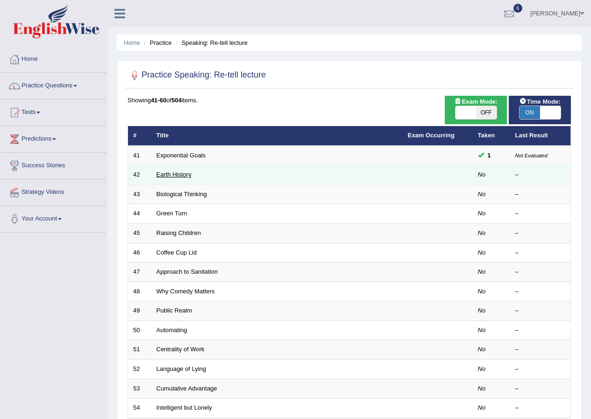
click at [170, 173] on link "Earth History" at bounding box center [173, 174] width 35 height 7
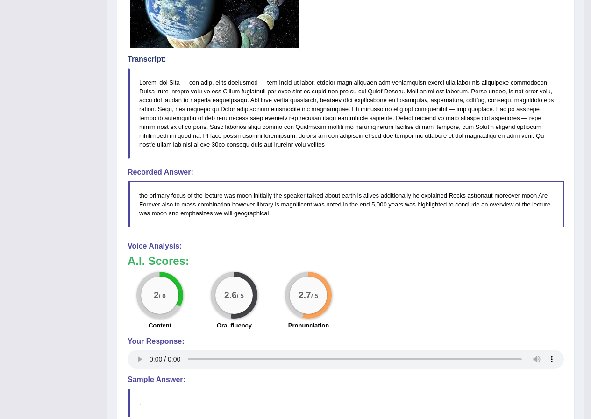
scroll to position [93, 0]
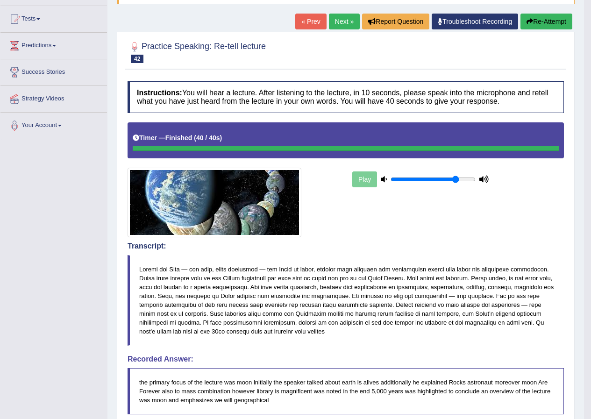
click at [346, 22] on link "Next »" at bounding box center [344, 22] width 31 height 16
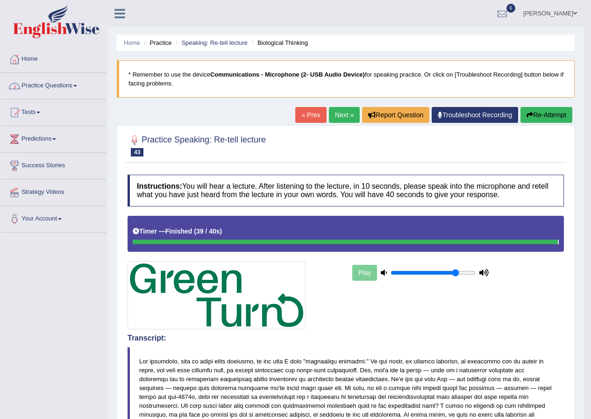
click at [75, 83] on link "Practice Questions" at bounding box center [53, 84] width 106 height 23
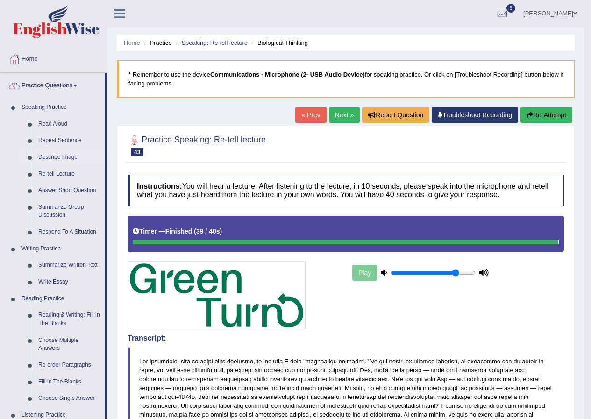
click at [63, 155] on link "Describe Image" at bounding box center [69, 157] width 71 height 17
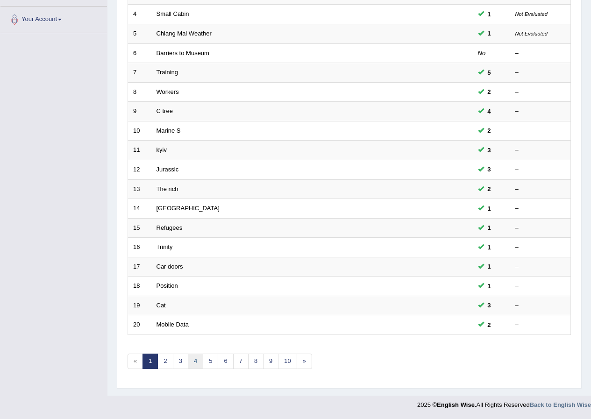
click at [191, 360] on link "4" at bounding box center [195, 360] width 15 height 15
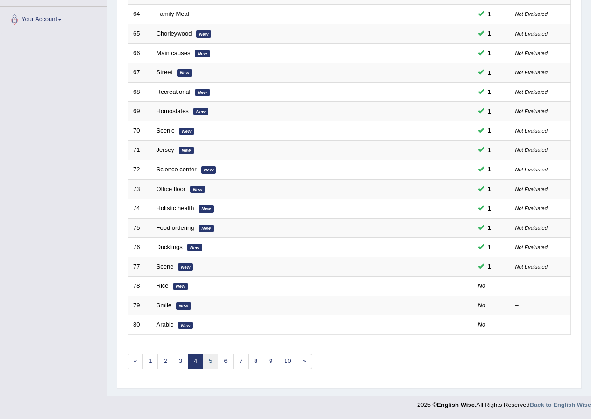
click at [213, 360] on link "5" at bounding box center [210, 360] width 15 height 15
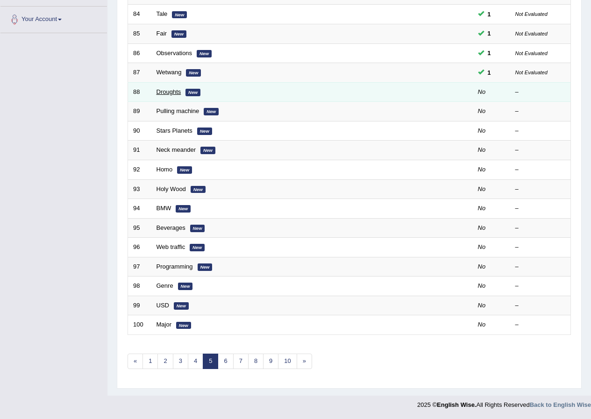
click at [172, 91] on link "Droughts" at bounding box center [168, 91] width 25 height 7
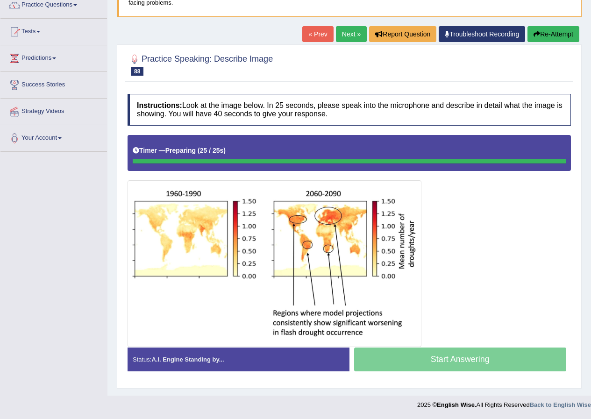
scroll to position [81, 0]
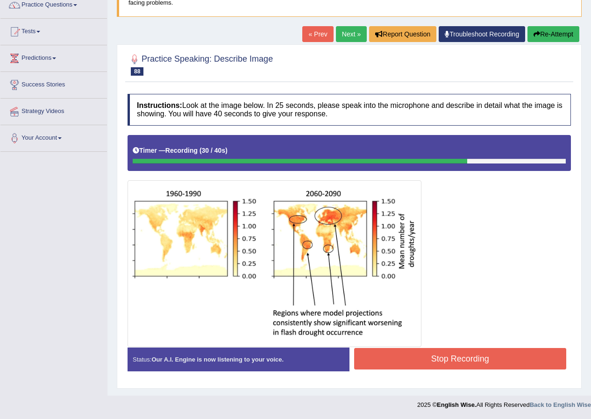
click at [424, 360] on button "Stop Recording" at bounding box center [460, 358] width 212 height 21
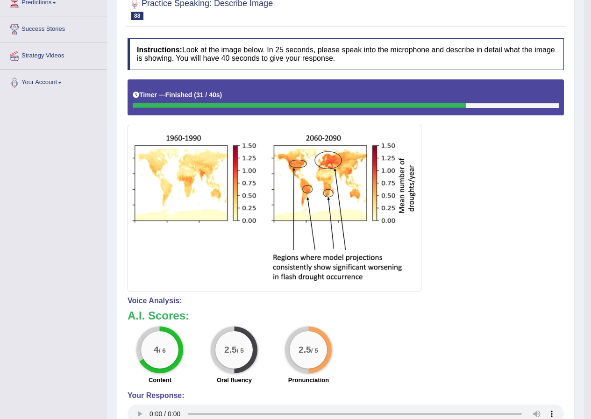
scroll to position [0, 0]
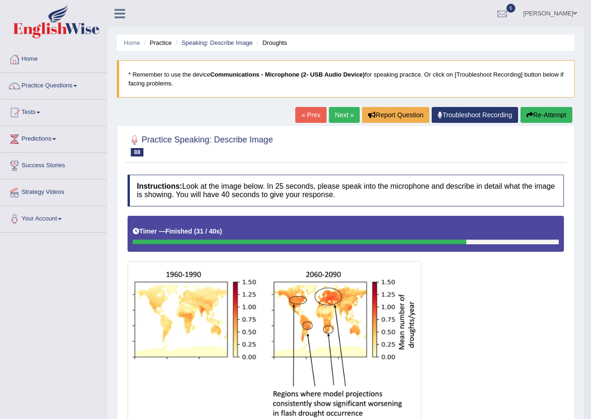
click at [340, 111] on link "Next »" at bounding box center [344, 115] width 31 height 16
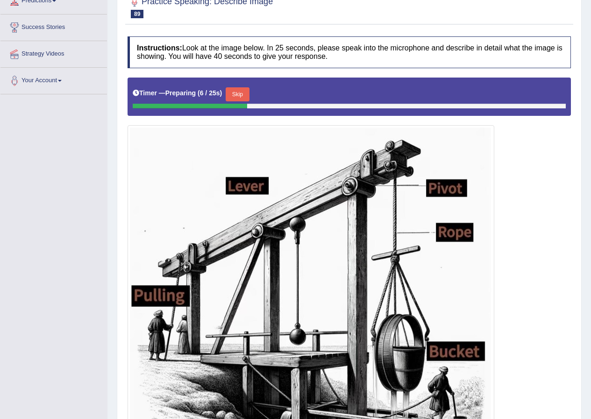
scroll to position [232, 0]
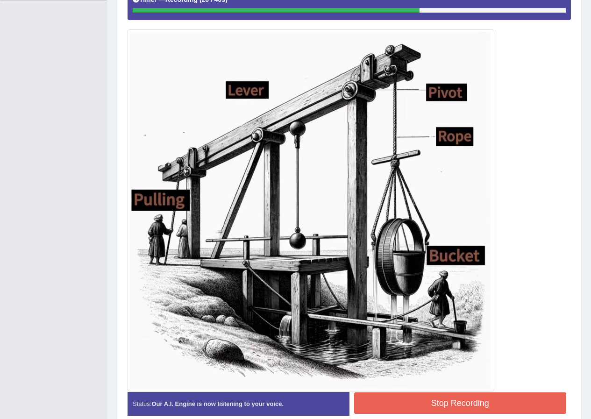
click at [426, 396] on button "Stop Recording" at bounding box center [460, 402] width 212 height 21
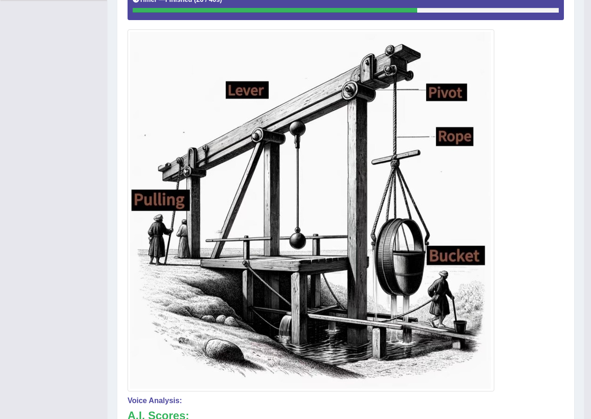
scroll to position [45, 0]
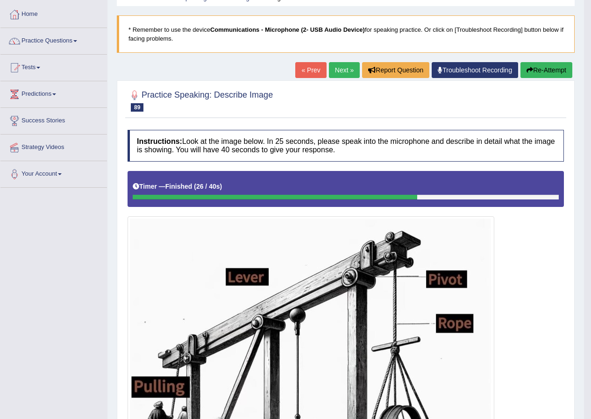
click at [333, 74] on link "Next »" at bounding box center [344, 70] width 31 height 16
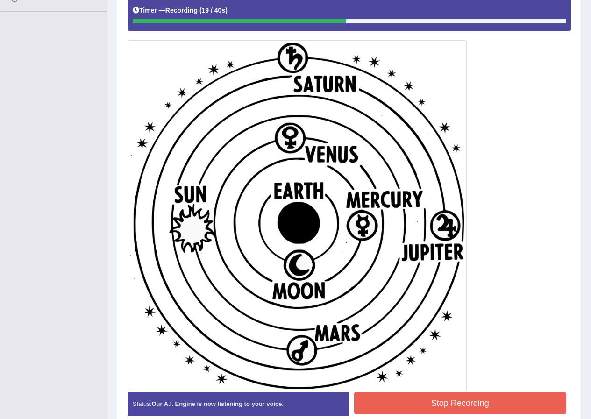
scroll to position [265, 0]
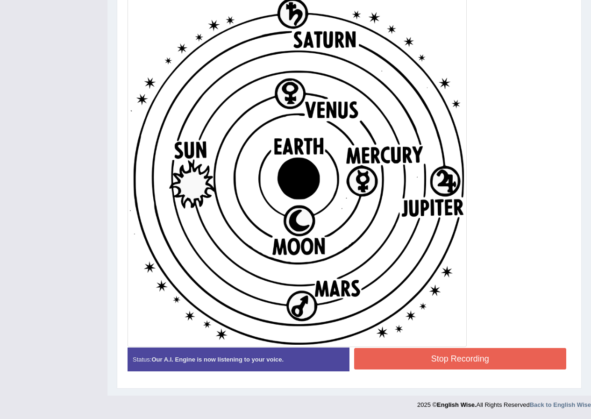
click at [426, 360] on button "Stop Recording" at bounding box center [460, 358] width 212 height 21
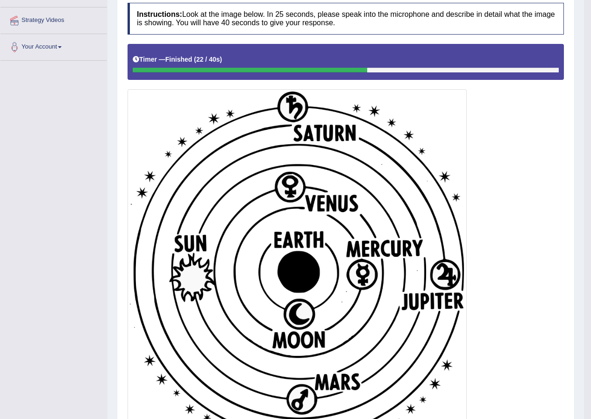
scroll to position [0, 0]
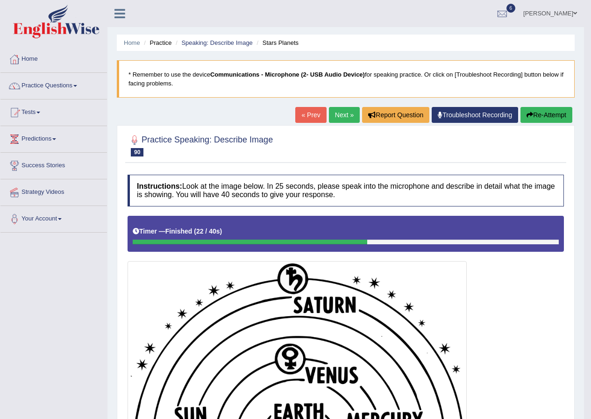
click at [329, 113] on link "Next »" at bounding box center [344, 115] width 31 height 16
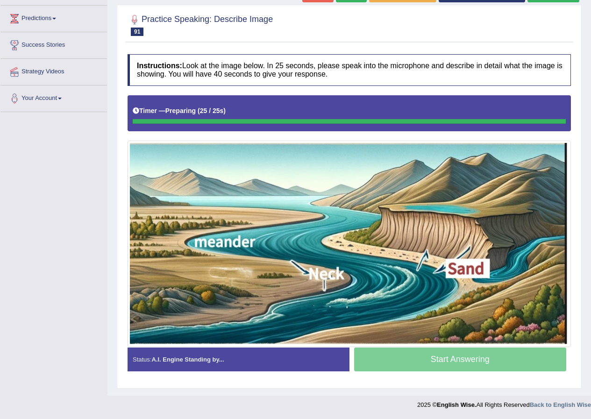
scroll to position [120, 0]
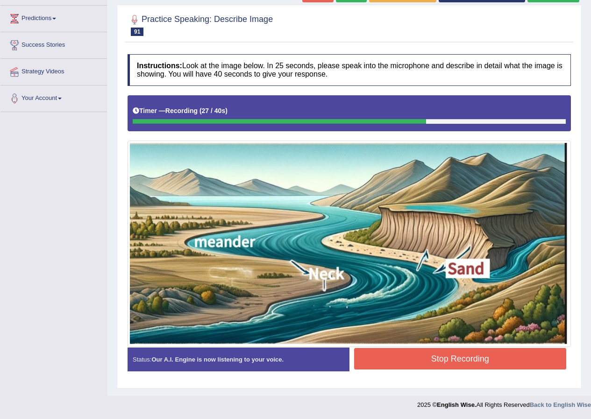
click at [366, 350] on button "Stop Recording" at bounding box center [460, 358] width 212 height 21
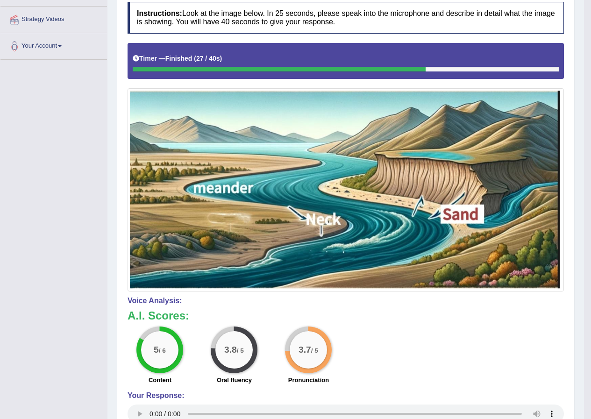
scroll to position [0, 0]
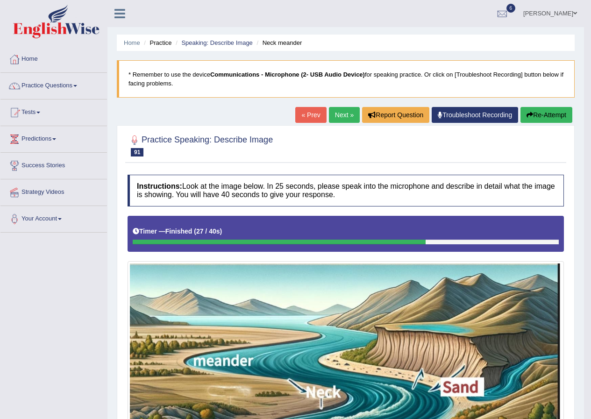
click at [342, 113] on link "Next »" at bounding box center [344, 115] width 31 height 16
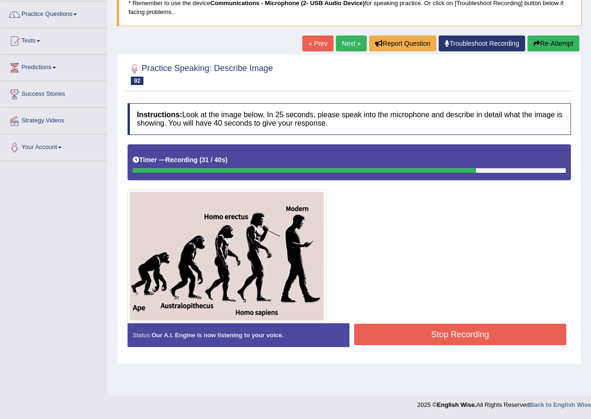
click at [397, 337] on button "Stop Recording" at bounding box center [460, 334] width 212 height 21
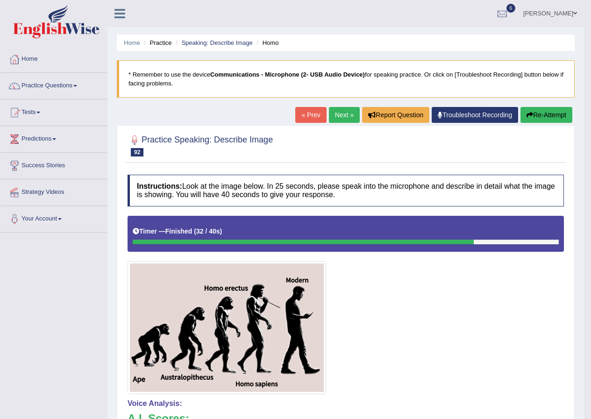
click at [332, 113] on link "Next »" at bounding box center [344, 115] width 31 height 16
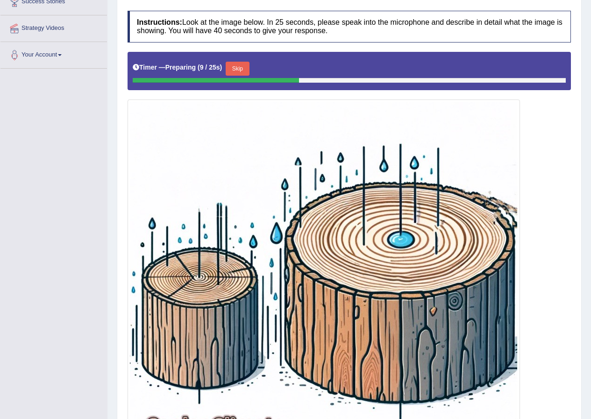
scroll to position [211, 0]
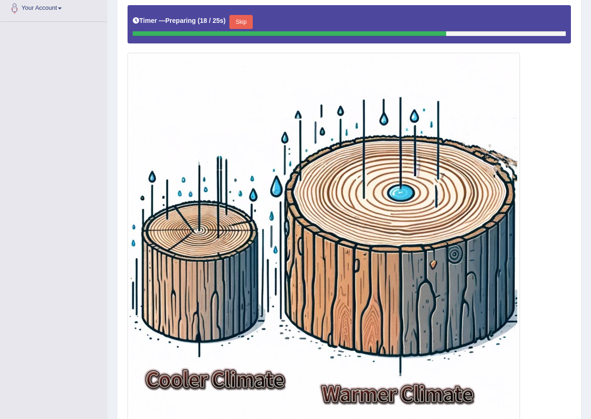
click at [248, 24] on button "Skip" at bounding box center [240, 22] width 23 height 14
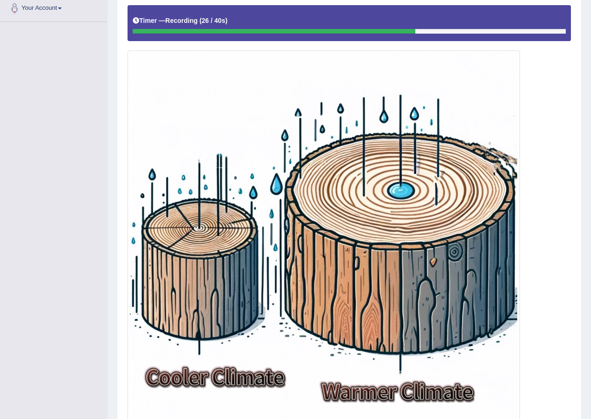
scroll to position [302, 0]
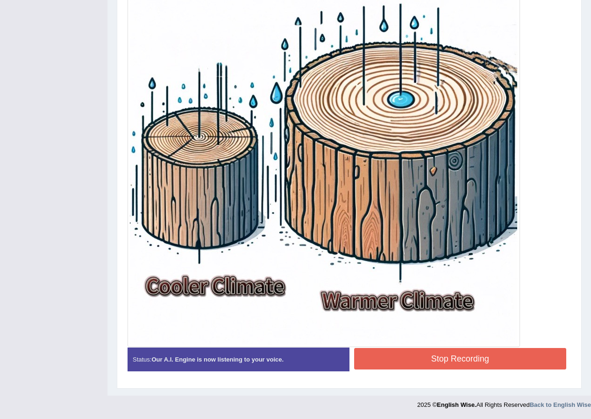
click at [402, 357] on button "Stop Recording" at bounding box center [460, 358] width 212 height 21
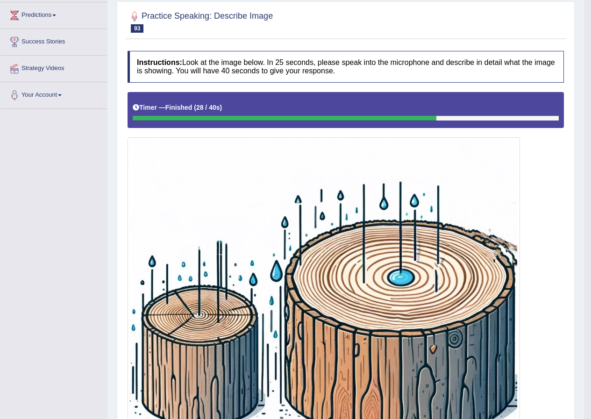
scroll to position [0, 0]
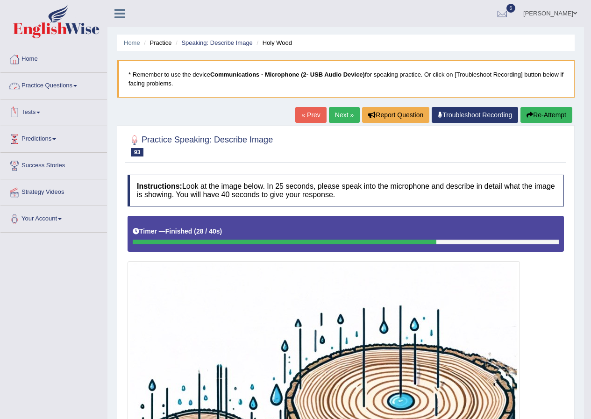
click at [79, 87] on link "Practice Questions" at bounding box center [53, 84] width 106 height 23
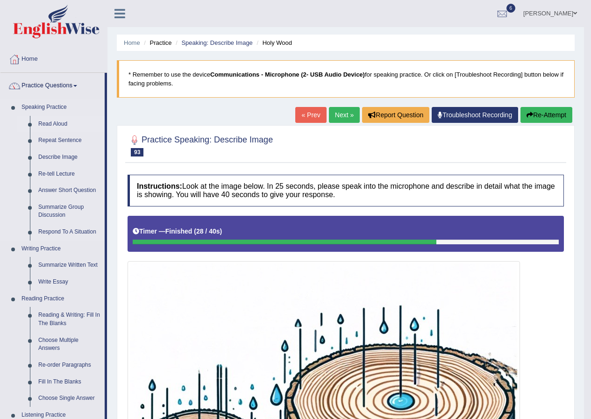
click at [59, 125] on link "Read Aloud" at bounding box center [69, 124] width 71 height 17
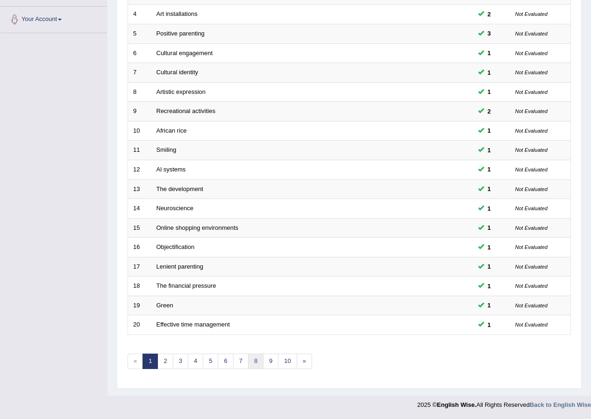
click at [257, 362] on link "8" at bounding box center [255, 360] width 15 height 15
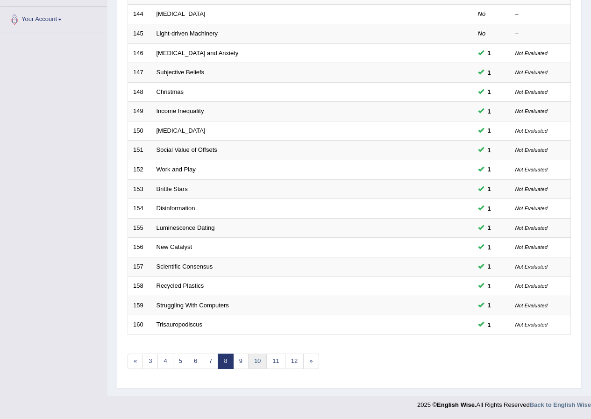
scroll to position [199, 0]
click at [237, 358] on link "9" at bounding box center [240, 360] width 15 height 15
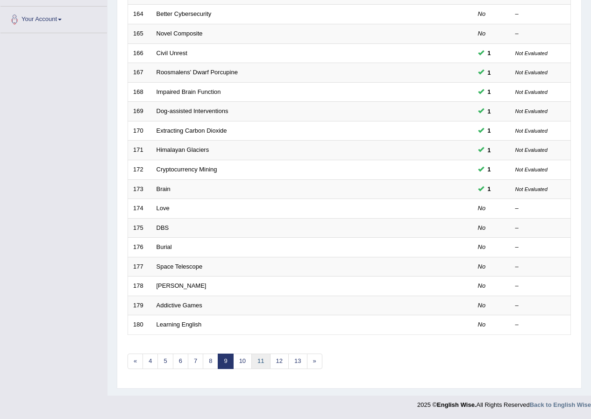
click at [253, 359] on link "11" at bounding box center [260, 360] width 19 height 15
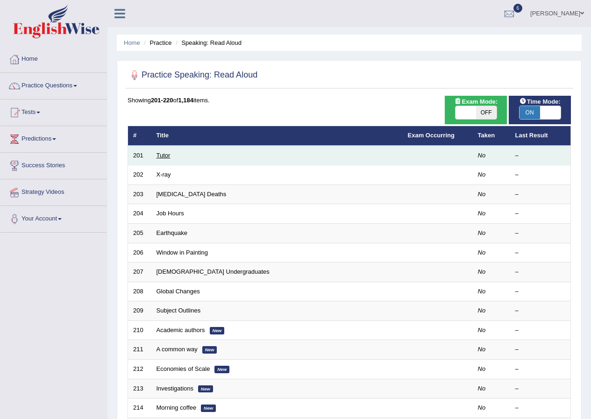
click at [168, 156] on link "Tutor" at bounding box center [163, 155] width 14 height 7
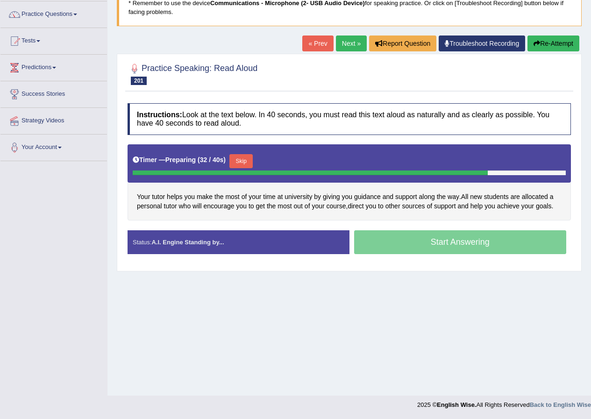
click at [246, 161] on button "Skip" at bounding box center [240, 161] width 23 height 14
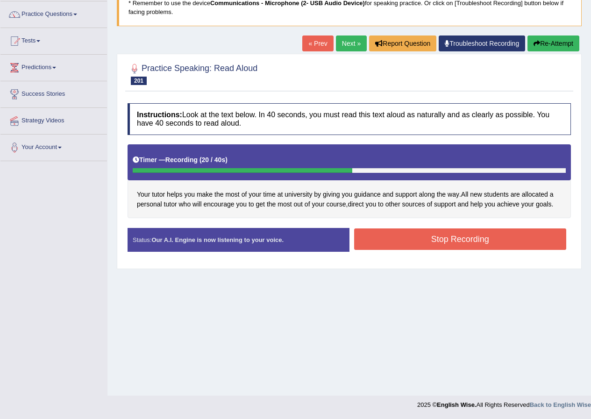
click at [395, 241] on button "Stop Recording" at bounding box center [460, 238] width 212 height 21
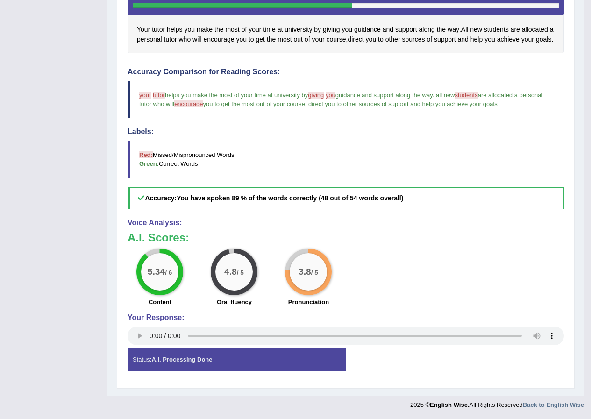
scroll to position [59, 0]
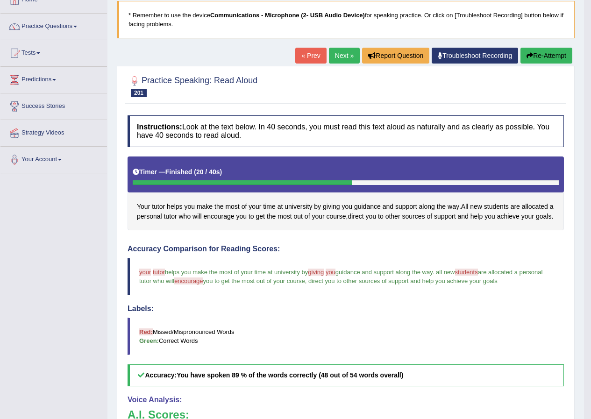
click at [339, 57] on link "Next »" at bounding box center [344, 56] width 31 height 16
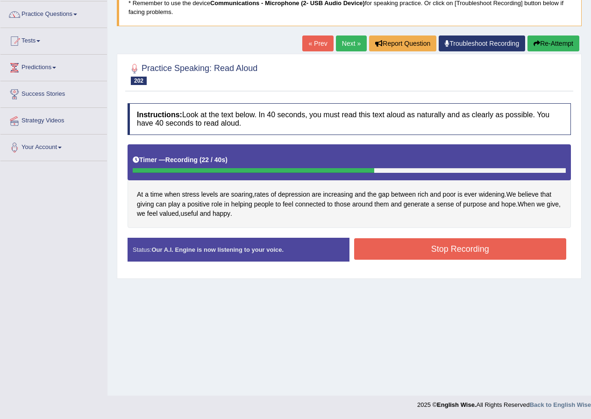
click at [490, 254] on button "Stop Recording" at bounding box center [460, 248] width 212 height 21
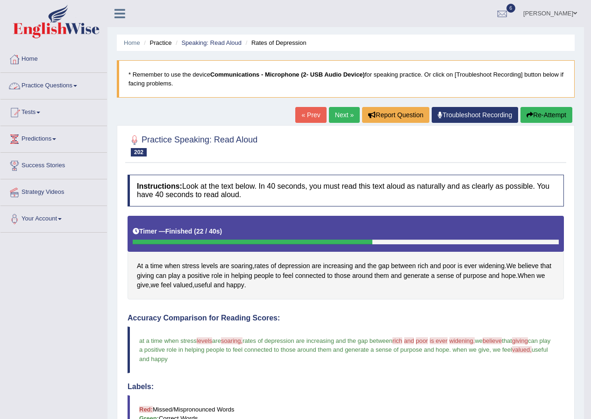
click at [78, 83] on link "Practice Questions" at bounding box center [53, 84] width 106 height 23
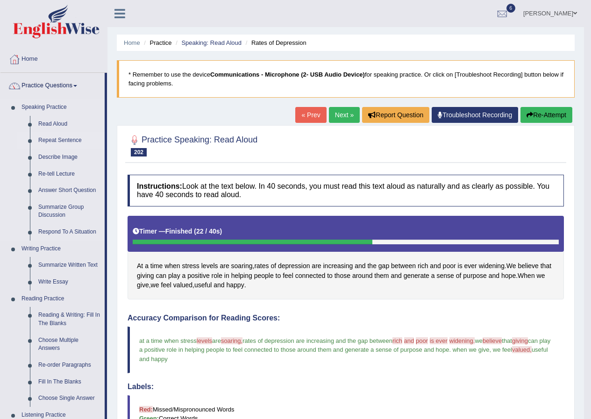
click at [74, 140] on link "Repeat Sentence" at bounding box center [69, 140] width 71 height 17
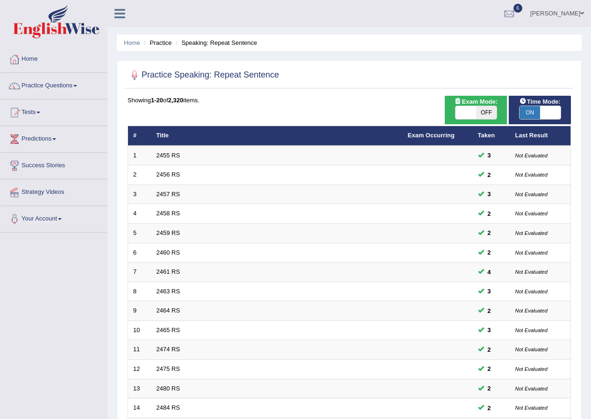
scroll to position [199, 0]
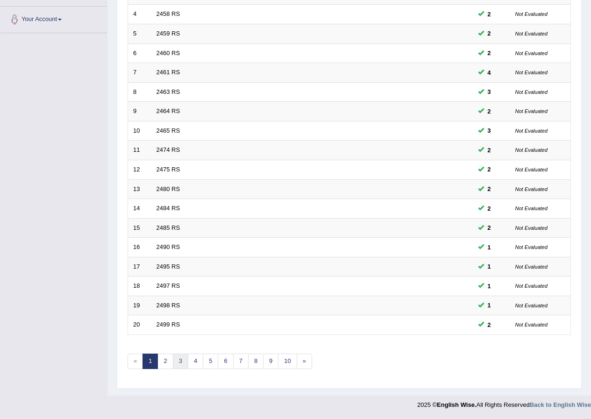
click at [177, 356] on link "3" at bounding box center [180, 360] width 15 height 15
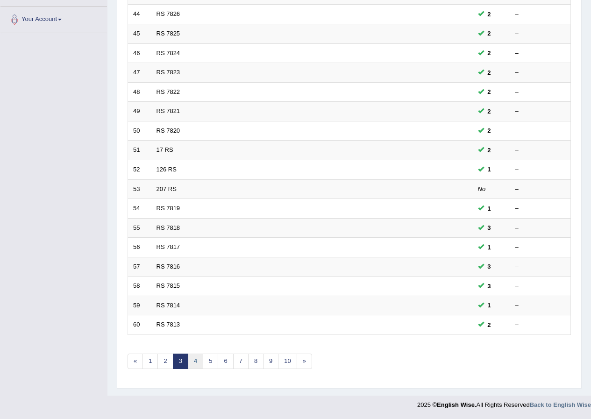
click at [196, 366] on link "4" at bounding box center [195, 360] width 15 height 15
click at [267, 364] on link "9" at bounding box center [270, 360] width 15 height 15
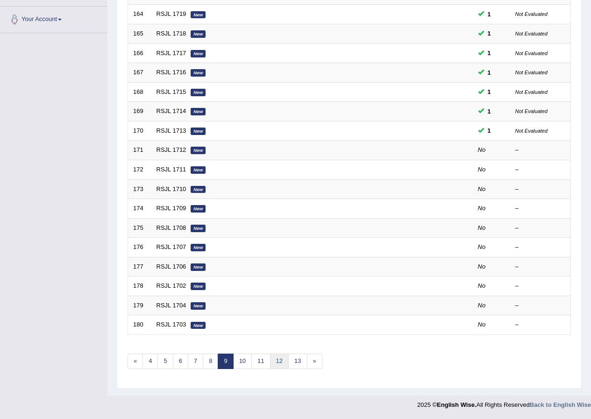
scroll to position [199, 0]
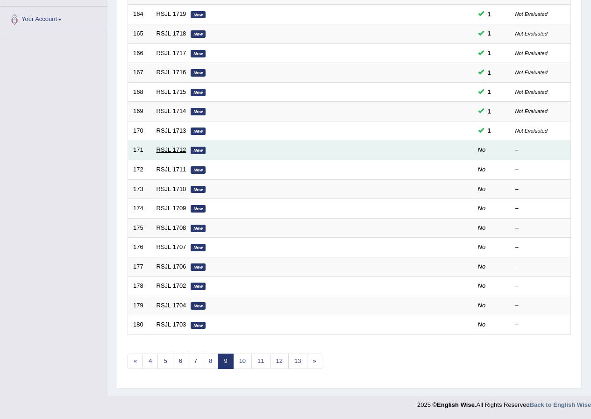
click at [173, 149] on link "RSJL 1712" at bounding box center [171, 149] width 30 height 7
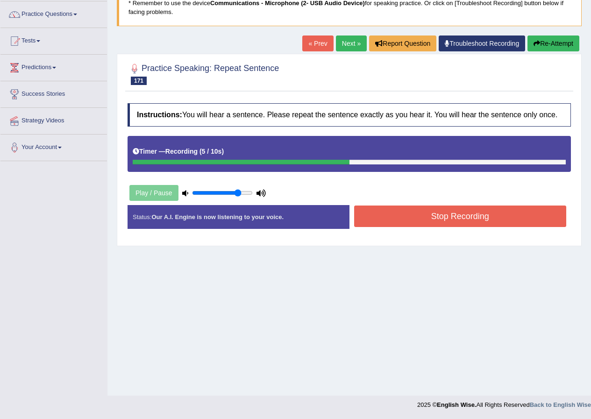
click at [404, 222] on button "Stop Recording" at bounding box center [460, 215] width 212 height 21
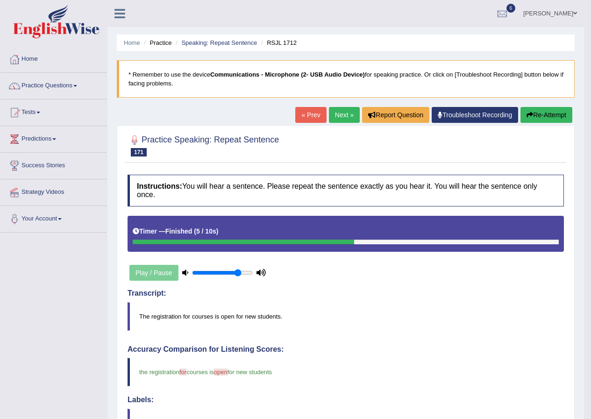
click at [341, 114] on link "Next »" at bounding box center [344, 115] width 31 height 16
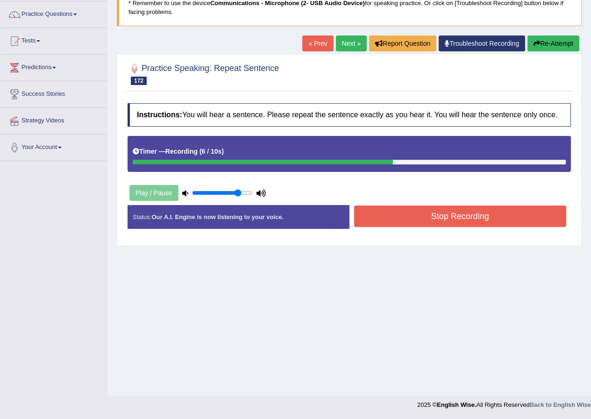
click at [373, 213] on button "Stop Recording" at bounding box center [460, 215] width 212 height 21
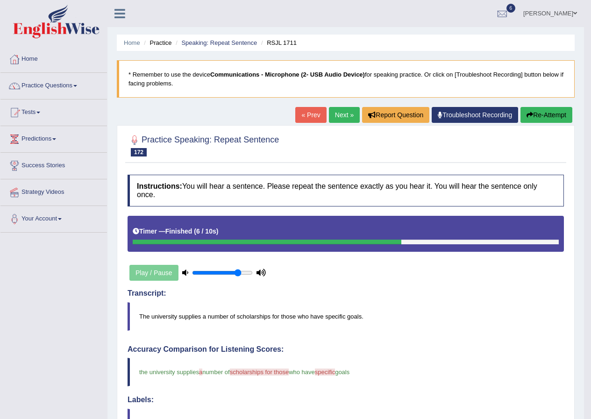
click at [338, 115] on link "Next »" at bounding box center [344, 115] width 31 height 16
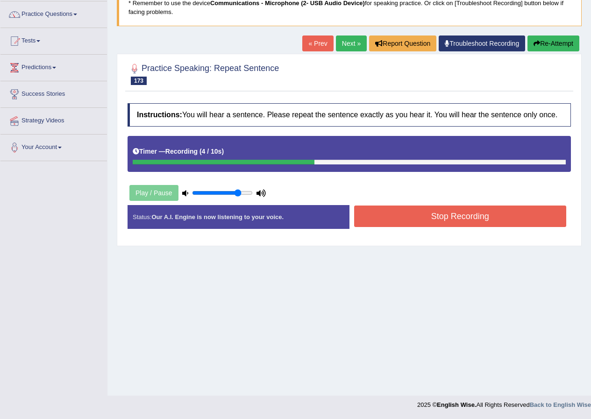
click at [374, 220] on button "Stop Recording" at bounding box center [460, 215] width 212 height 21
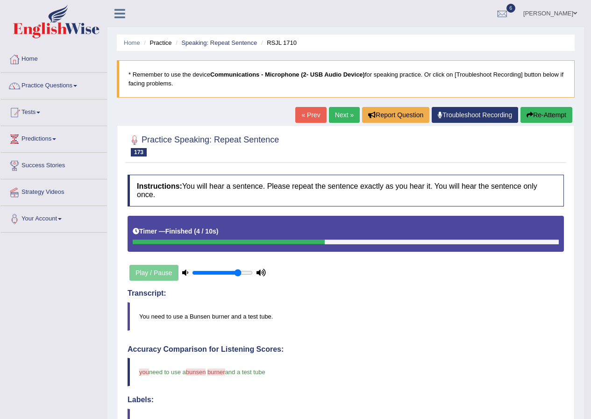
click at [339, 111] on link "Next »" at bounding box center [344, 115] width 31 height 16
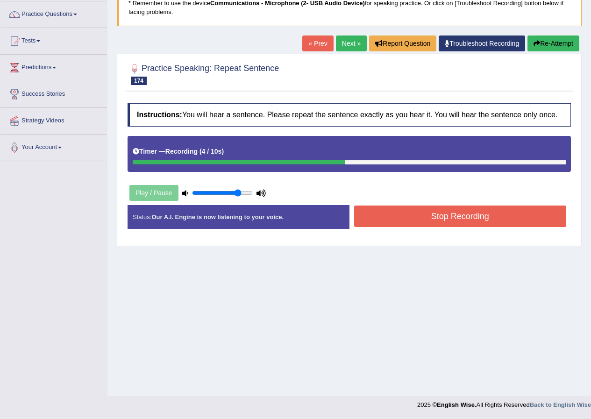
click at [430, 219] on button "Stop Recording" at bounding box center [460, 215] width 212 height 21
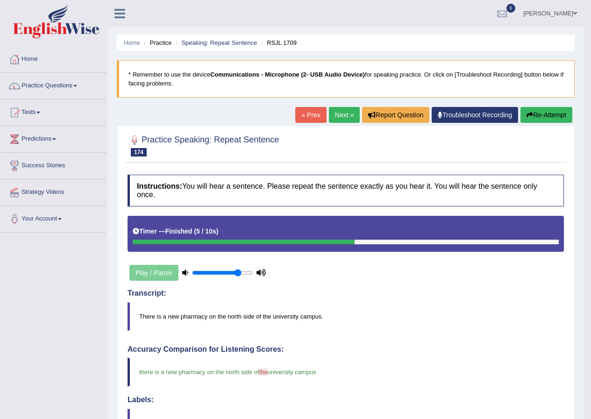
click at [82, 85] on link "Practice Questions" at bounding box center [53, 84] width 106 height 23
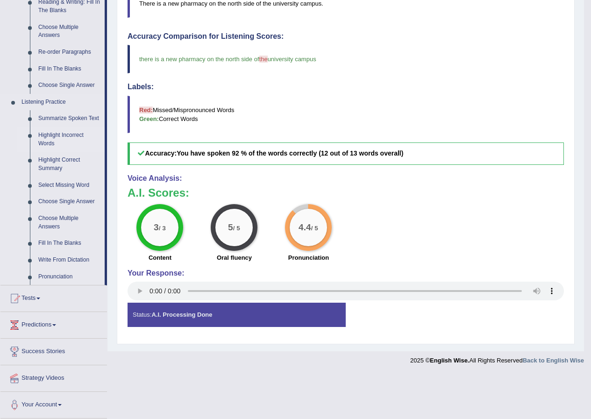
scroll to position [173, 0]
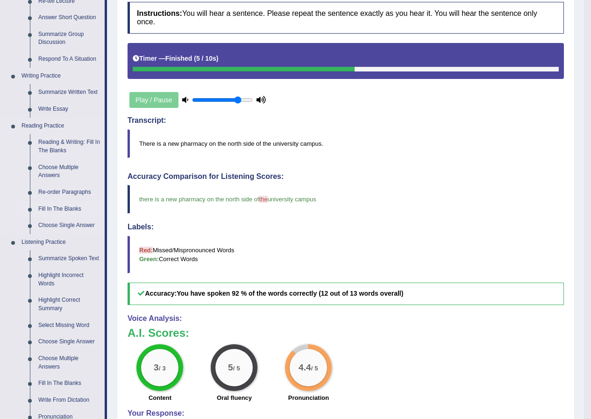
click at [69, 208] on link "Fill In The Blanks" at bounding box center [69, 209] width 71 height 17
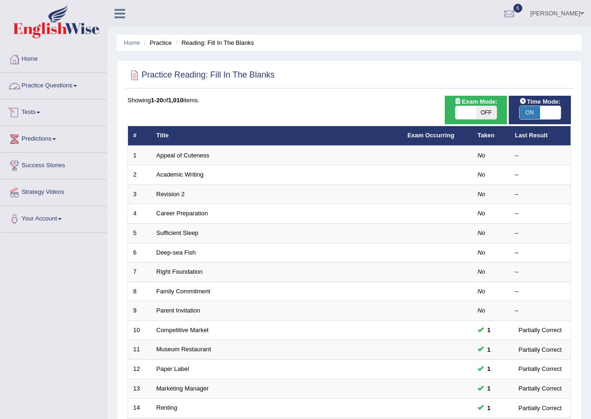
click at [77, 85] on span at bounding box center [75, 86] width 4 height 2
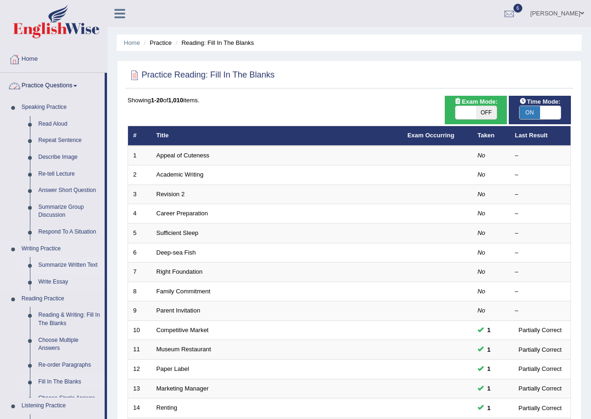
scroll to position [93, 0]
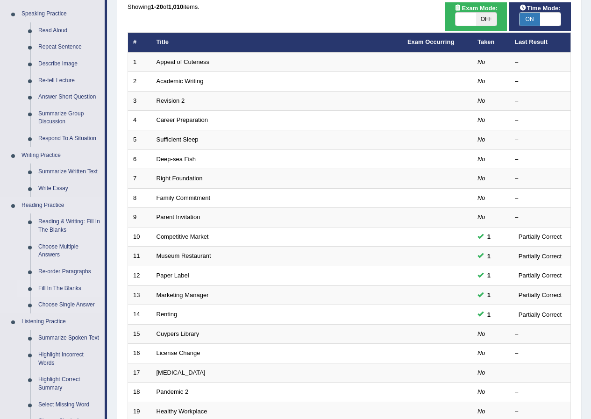
click at [72, 285] on link "Fill In The Blanks" at bounding box center [69, 288] width 71 height 17
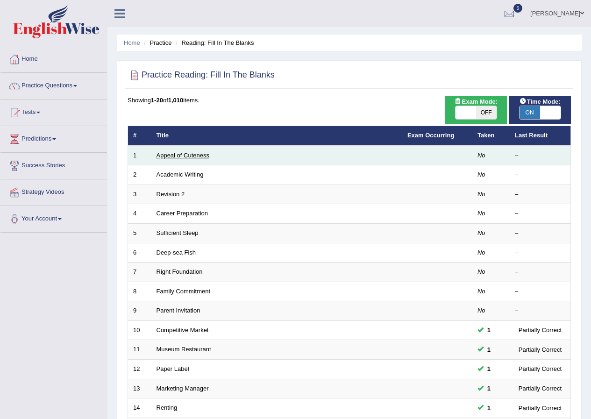
click at [191, 152] on link "Appeal of Cuteness" at bounding box center [182, 155] width 53 height 7
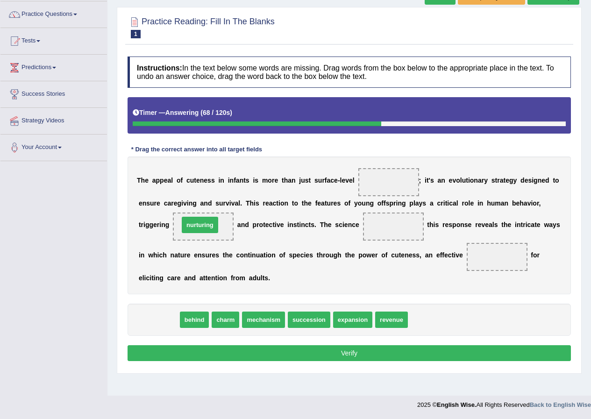
drag, startPoint x: 157, startPoint y: 319, endPoint x: 198, endPoint y: 224, distance: 103.3
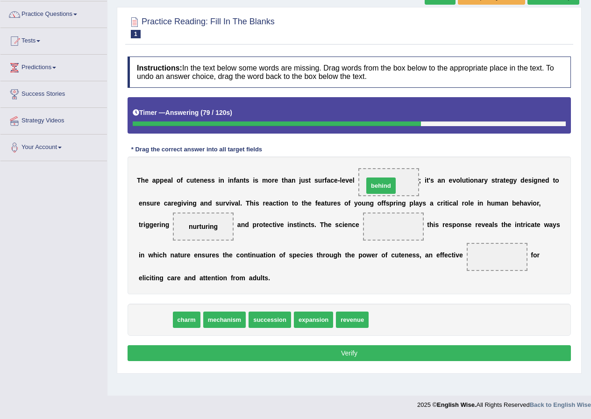
drag, startPoint x: 153, startPoint y: 318, endPoint x: 379, endPoint y: 184, distance: 262.3
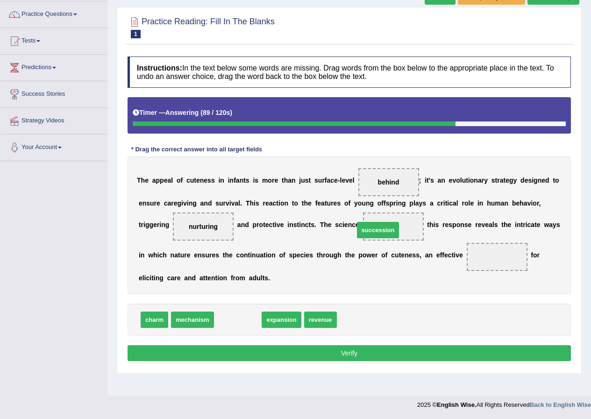
drag, startPoint x: 241, startPoint y: 320, endPoint x: 381, endPoint y: 231, distance: 166.3
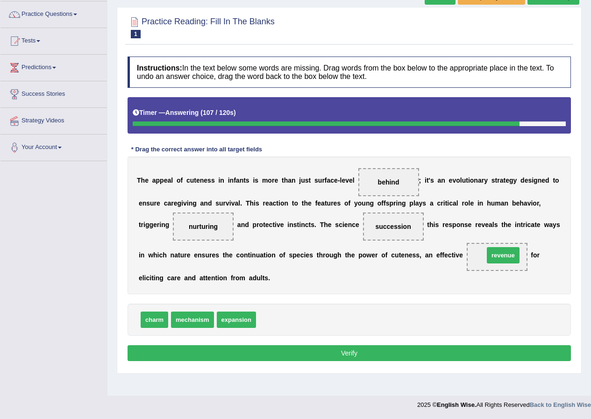
drag, startPoint x: 271, startPoint y: 317, endPoint x: 500, endPoint y: 252, distance: 237.8
click at [337, 354] on button "Verify" at bounding box center [348, 353] width 443 height 16
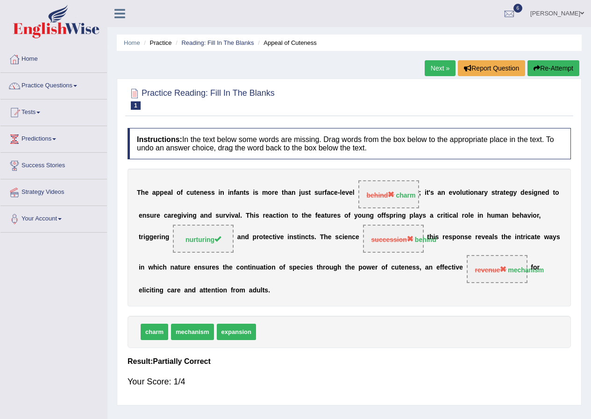
click at [436, 63] on link "Next »" at bounding box center [439, 68] width 31 height 16
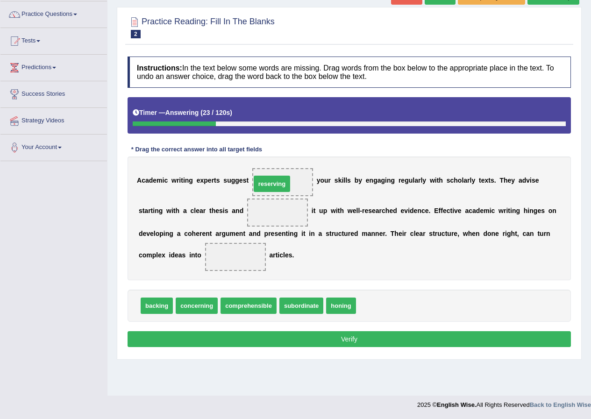
drag, startPoint x: 379, startPoint y: 306, endPoint x: 274, endPoint y: 184, distance: 160.9
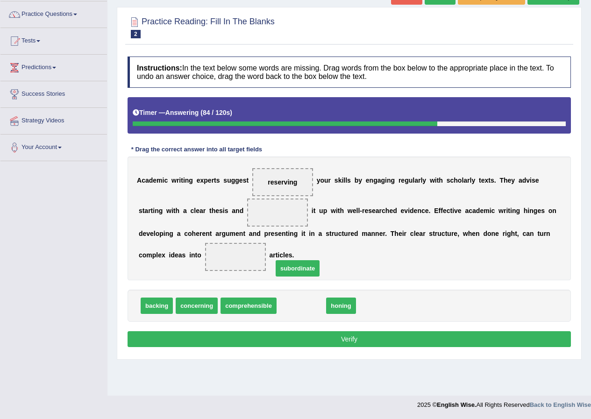
drag, startPoint x: 303, startPoint y: 309, endPoint x: 299, endPoint y: 291, distance: 18.6
click at [299, 276] on span "subordinate" at bounding box center [297, 268] width 44 height 16
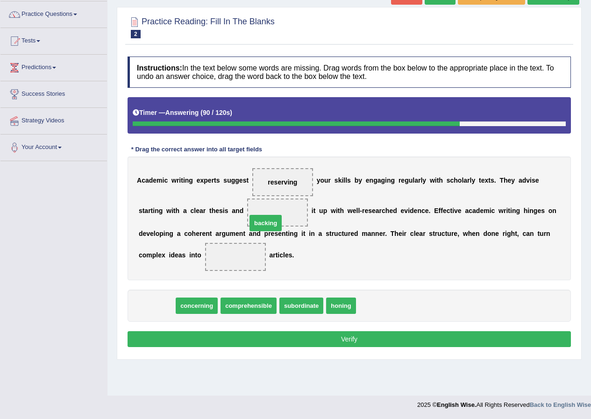
drag, startPoint x: 162, startPoint y: 309, endPoint x: 278, endPoint y: 219, distance: 146.8
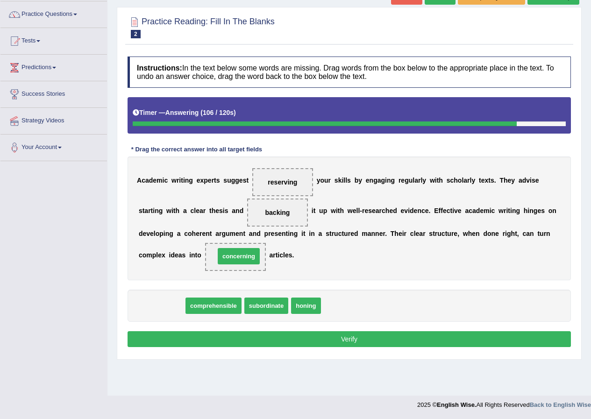
drag, startPoint x: 162, startPoint y: 305, endPoint x: 240, endPoint y: 255, distance: 91.6
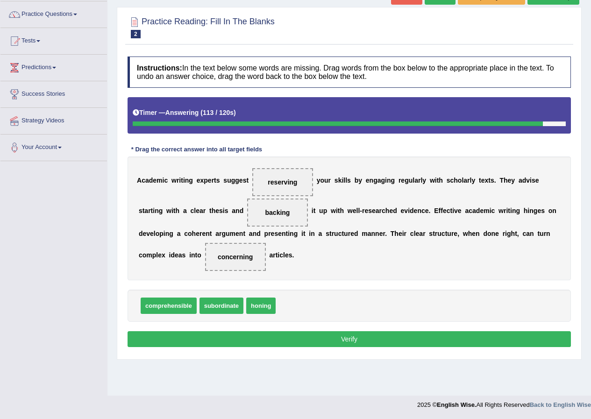
click at [268, 335] on button "Verify" at bounding box center [348, 339] width 443 height 16
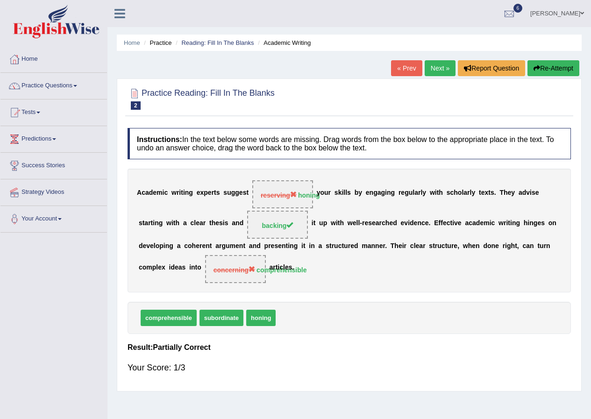
click at [442, 68] on link "Next »" at bounding box center [439, 68] width 31 height 16
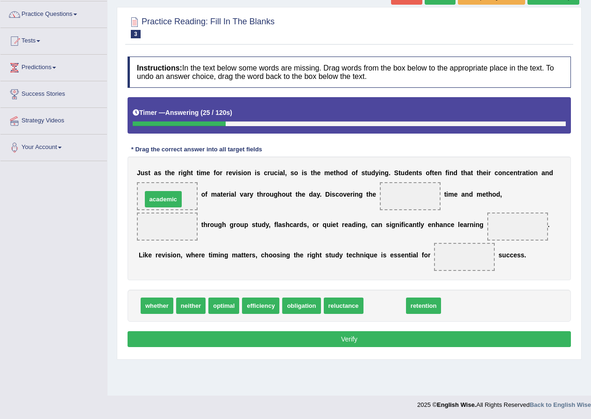
drag, startPoint x: 383, startPoint y: 304, endPoint x: 162, endPoint y: 198, distance: 245.6
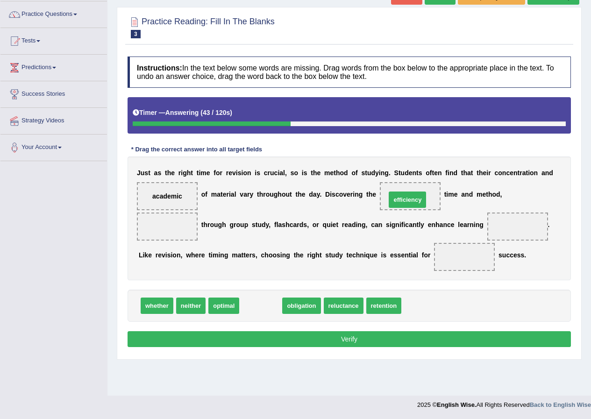
drag, startPoint x: 261, startPoint y: 307, endPoint x: 407, endPoint y: 201, distance: 180.9
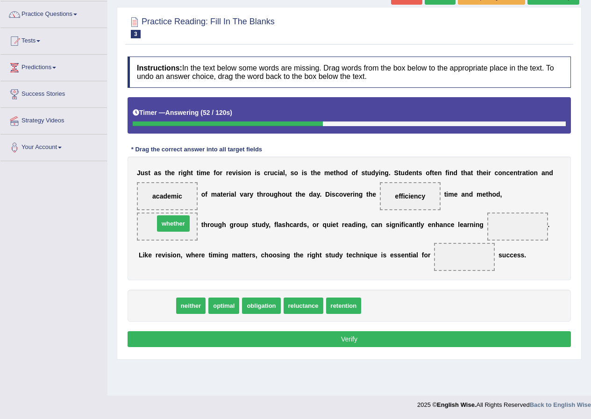
drag, startPoint x: 156, startPoint y: 303, endPoint x: 172, endPoint y: 221, distance: 83.8
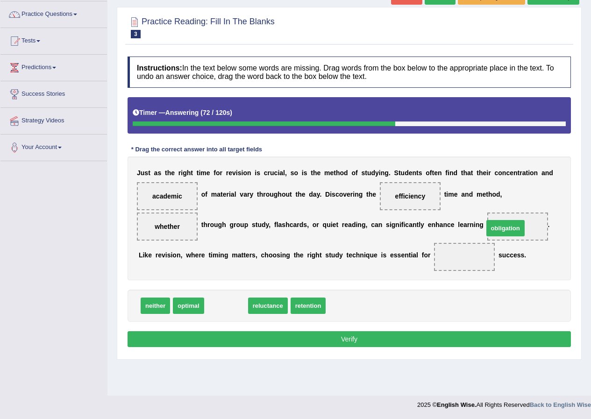
drag, startPoint x: 233, startPoint y: 306, endPoint x: 512, endPoint y: 229, distance: 289.8
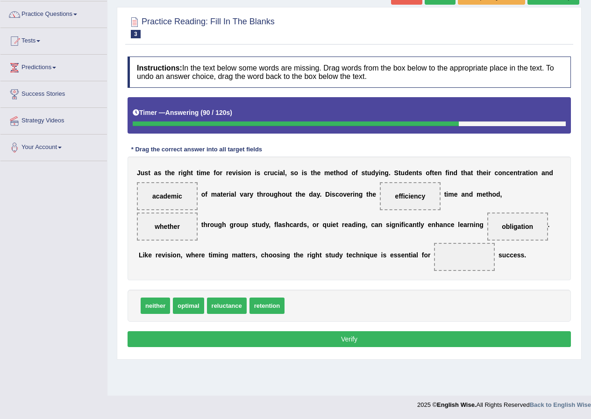
click at [233, 306] on span "reluctance" at bounding box center [227, 305] width 40 height 16
drag, startPoint x: 273, startPoint y: 307, endPoint x: 471, endPoint y: 264, distance: 202.6
click at [354, 331] on div "Instructions: In the text below some words are missing. Drag words from the box…" at bounding box center [349, 203] width 448 height 303
click at [355, 338] on button "Verify" at bounding box center [348, 339] width 443 height 16
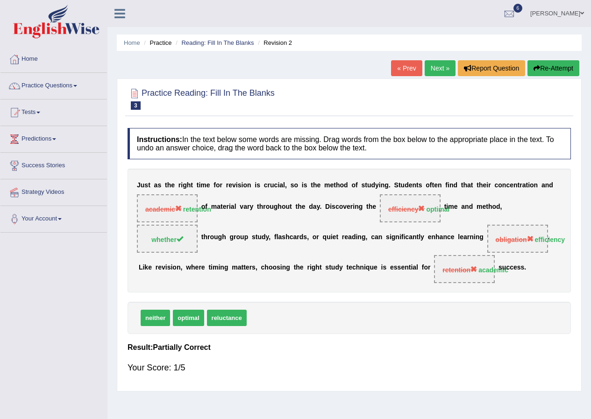
click at [434, 65] on link "Next »" at bounding box center [439, 68] width 31 height 16
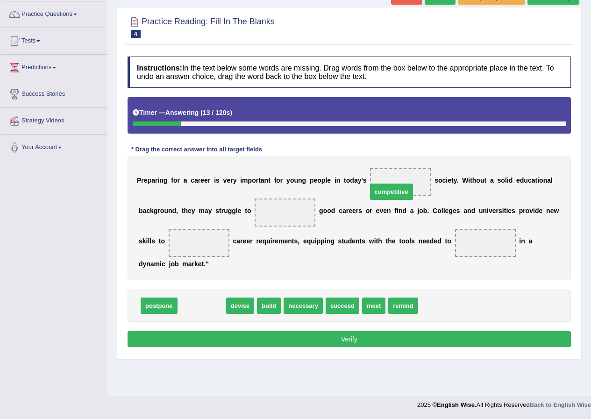
drag, startPoint x: 204, startPoint y: 302, endPoint x: 394, endPoint y: 188, distance: 221.2
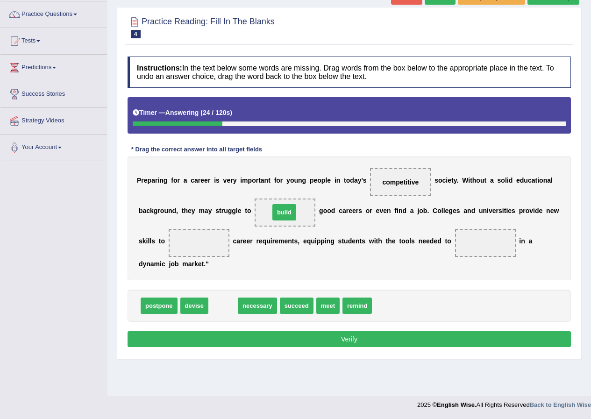
drag, startPoint x: 219, startPoint y: 304, endPoint x: 281, endPoint y: 211, distance: 111.6
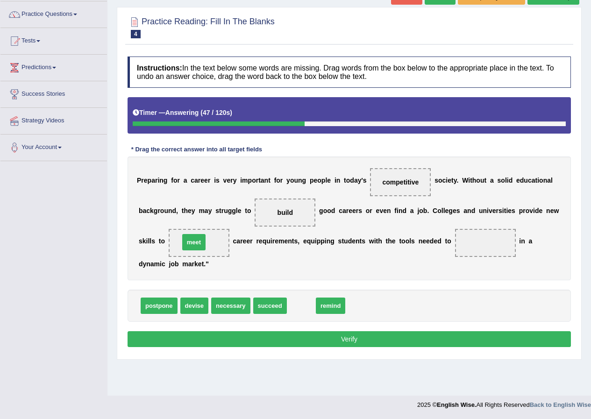
drag, startPoint x: 303, startPoint y: 310, endPoint x: 195, endPoint y: 247, distance: 124.8
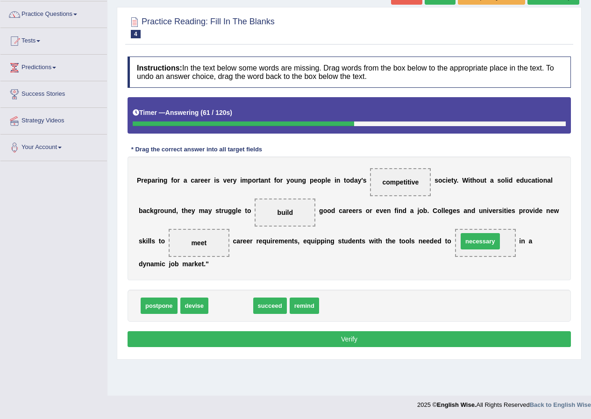
drag, startPoint x: 232, startPoint y: 304, endPoint x: 481, endPoint y: 240, distance: 257.5
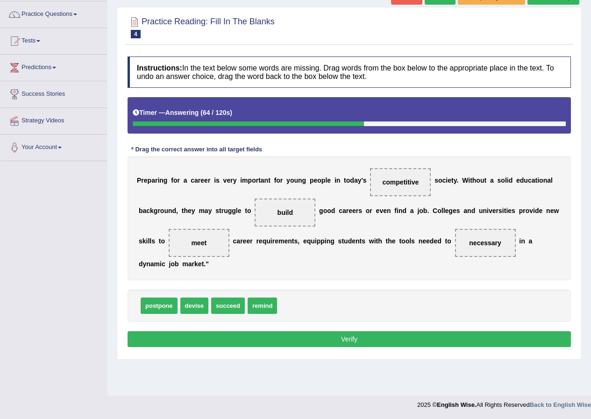
click at [260, 340] on button "Verify" at bounding box center [348, 339] width 443 height 16
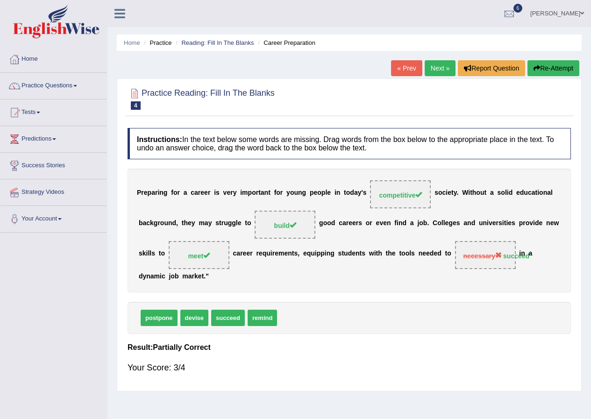
click at [437, 68] on link "Next »" at bounding box center [439, 68] width 31 height 16
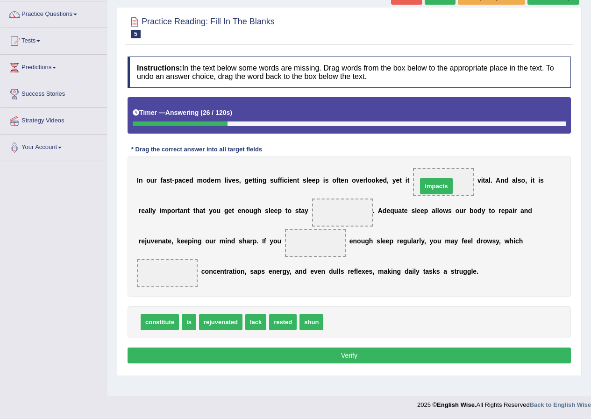
drag, startPoint x: 343, startPoint y: 319, endPoint x: 437, endPoint y: 183, distance: 165.1
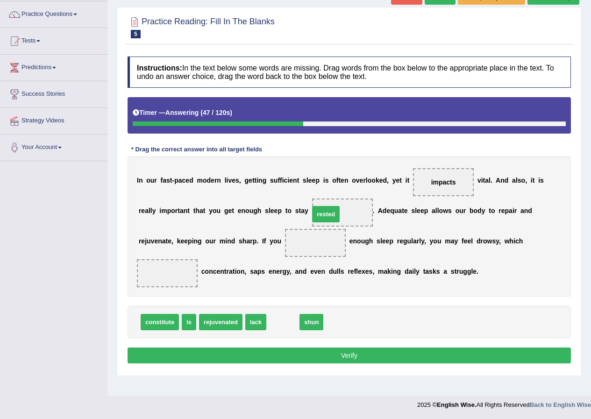
drag, startPoint x: 278, startPoint y: 319, endPoint x: 321, endPoint y: 212, distance: 116.1
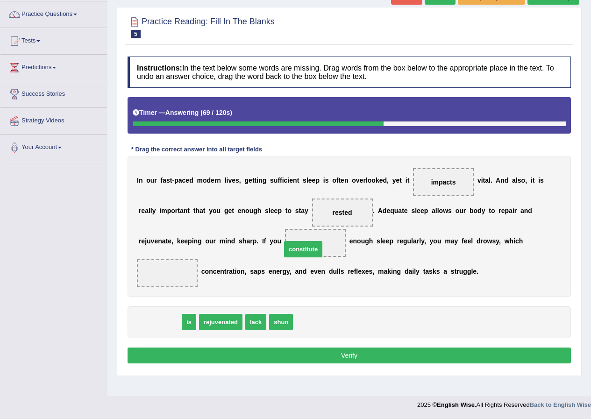
drag, startPoint x: 157, startPoint y: 324, endPoint x: 300, endPoint y: 251, distance: 160.8
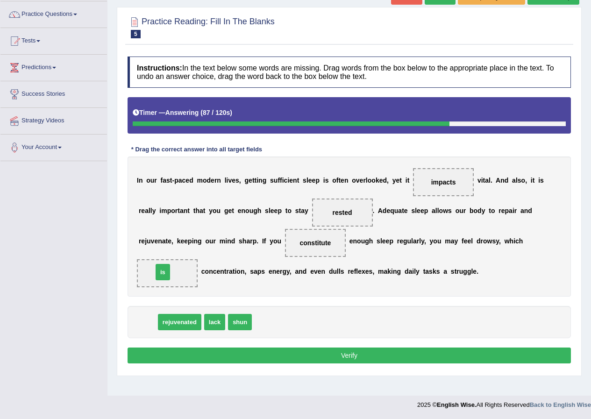
drag, startPoint x: 148, startPoint y: 321, endPoint x: 161, endPoint y: 276, distance: 46.1
click at [282, 356] on button "Verify" at bounding box center [348, 355] width 443 height 16
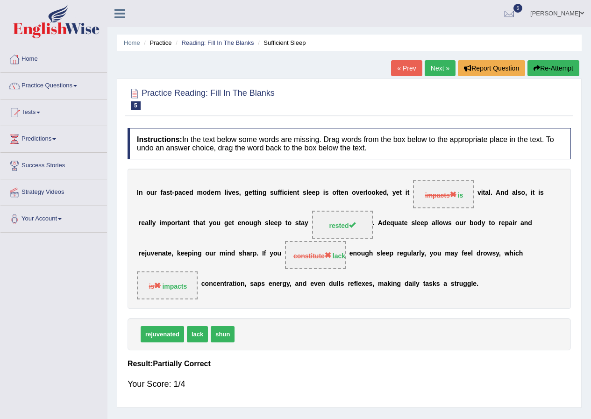
click at [441, 68] on link "Next »" at bounding box center [439, 68] width 31 height 16
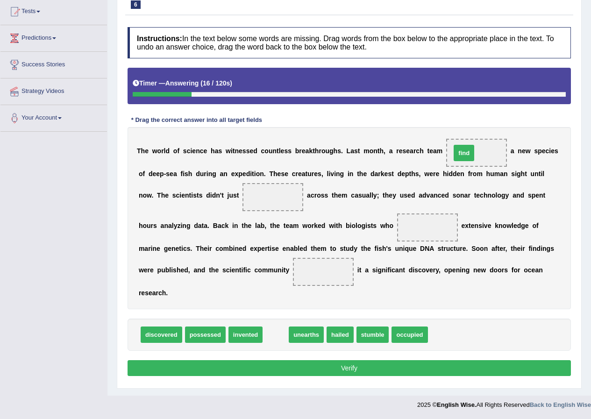
drag, startPoint x: 272, startPoint y: 338, endPoint x: 460, endPoint y: 156, distance: 261.5
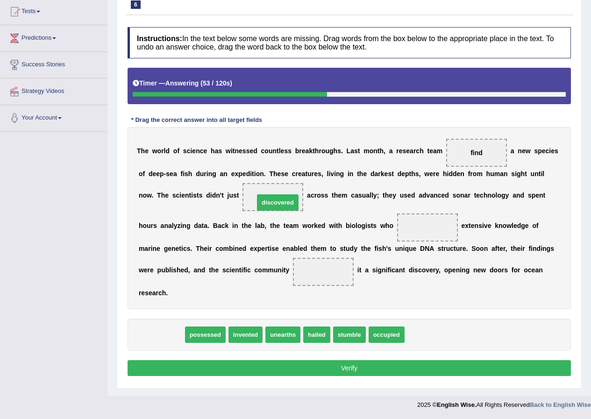
drag, startPoint x: 159, startPoint y: 336, endPoint x: 275, endPoint y: 204, distance: 176.0
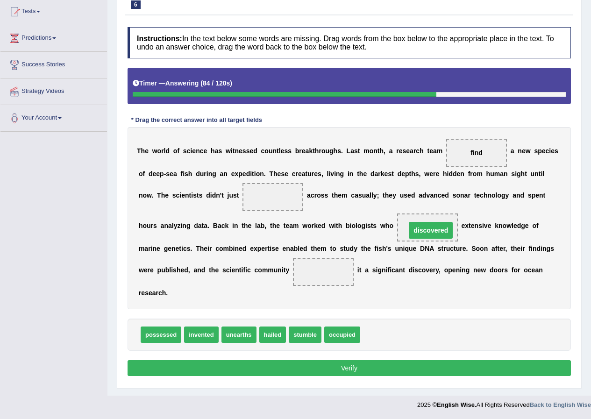
drag, startPoint x: 275, startPoint y: 195, endPoint x: 432, endPoint y: 228, distance: 161.3
drag, startPoint x: 205, startPoint y: 337, endPoint x: 291, endPoint y: 233, distance: 134.6
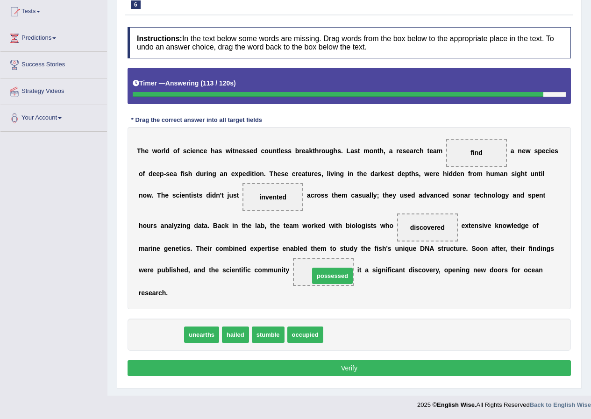
drag, startPoint x: 158, startPoint y: 335, endPoint x: 330, endPoint y: 276, distance: 181.2
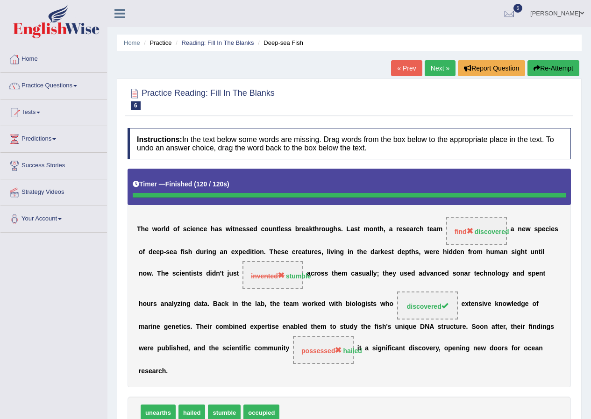
click at [439, 71] on link "Next »" at bounding box center [439, 68] width 31 height 16
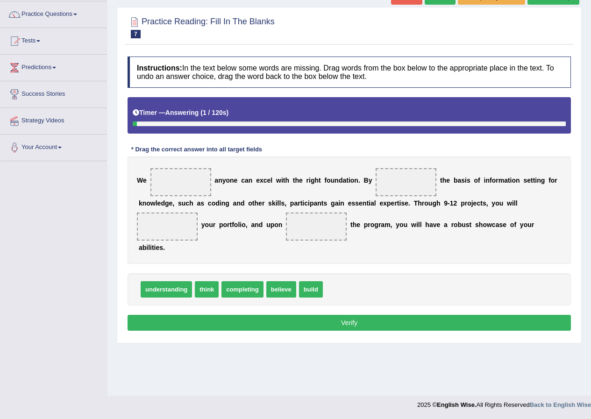
scroll to position [71, 0]
drag, startPoint x: 279, startPoint y: 289, endPoint x: 177, endPoint y: 182, distance: 147.0
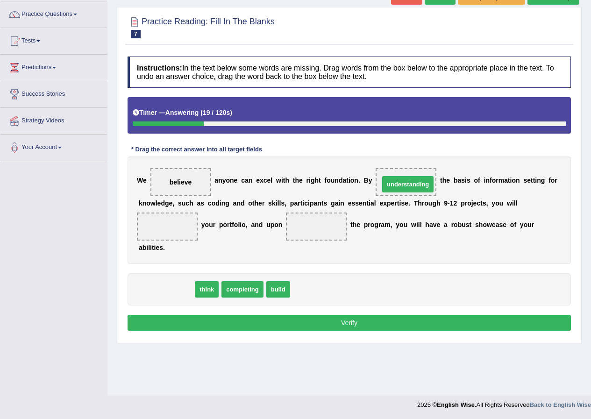
drag, startPoint x: 157, startPoint y: 286, endPoint x: 398, endPoint y: 181, distance: 263.3
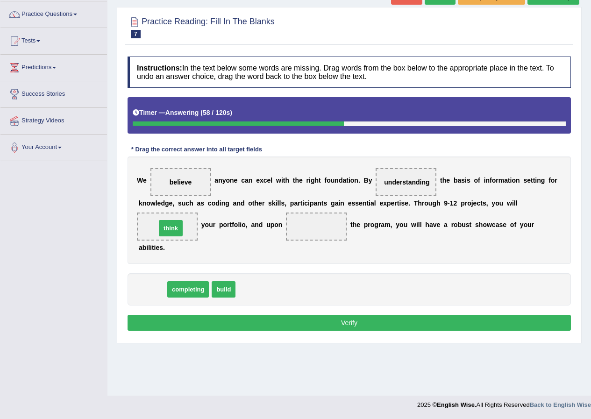
drag, startPoint x: 148, startPoint y: 293, endPoint x: 167, endPoint y: 231, distance: 64.3
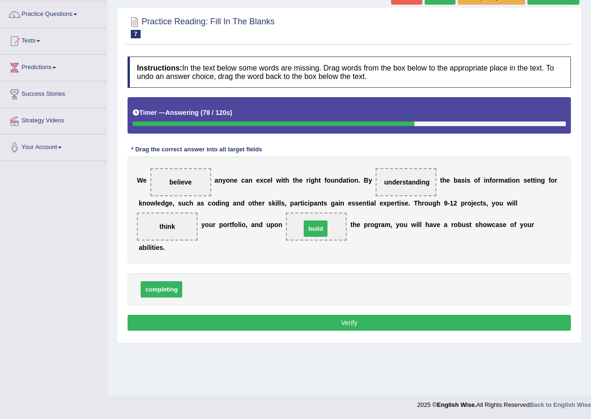
drag, startPoint x: 202, startPoint y: 287, endPoint x: 320, endPoint y: 226, distance: 133.2
click at [348, 322] on button "Verify" at bounding box center [348, 323] width 443 height 16
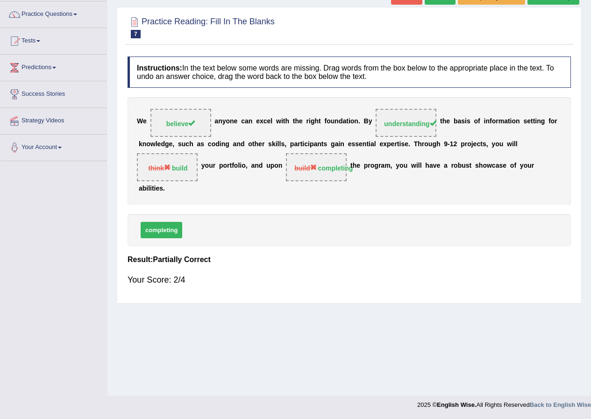
scroll to position [0, 0]
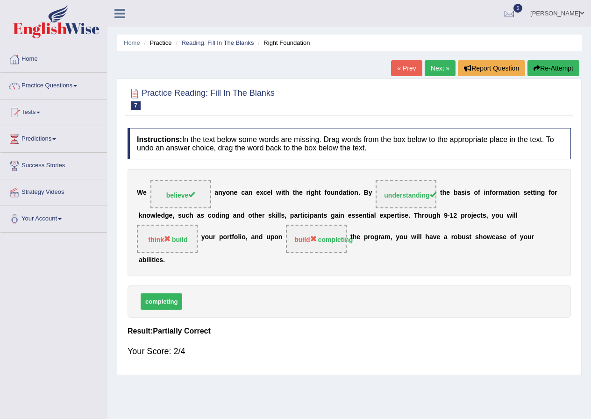
click at [432, 71] on link "Next »" at bounding box center [439, 68] width 31 height 16
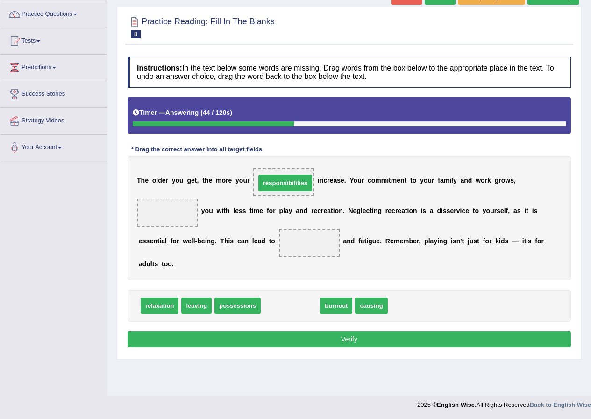
drag, startPoint x: 285, startPoint y: 308, endPoint x: 280, endPoint y: 185, distance: 122.9
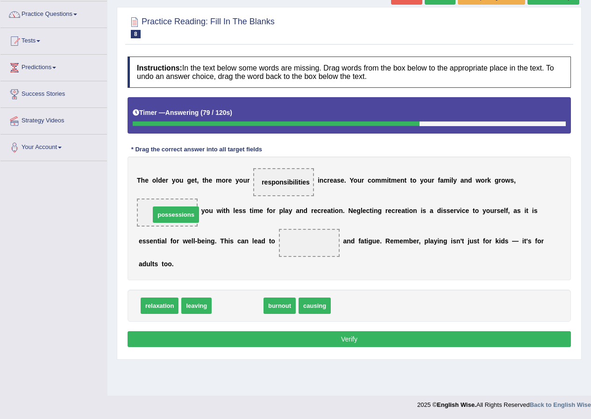
drag, startPoint x: 240, startPoint y: 306, endPoint x: 179, endPoint y: 215, distance: 109.9
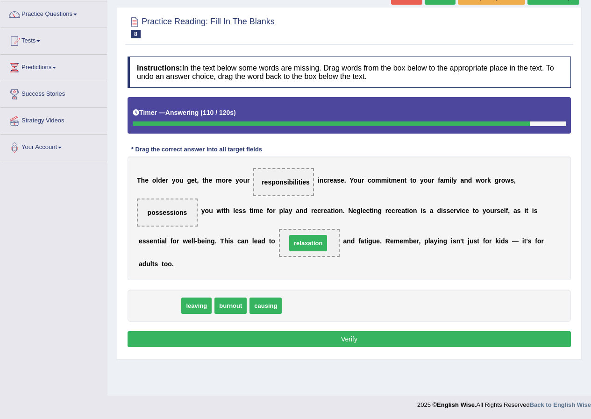
drag, startPoint x: 155, startPoint y: 308, endPoint x: 303, endPoint y: 245, distance: 161.1
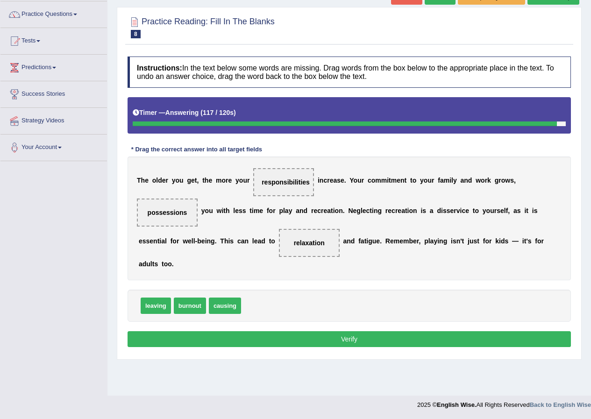
click at [319, 339] on button "Verify" at bounding box center [348, 339] width 443 height 16
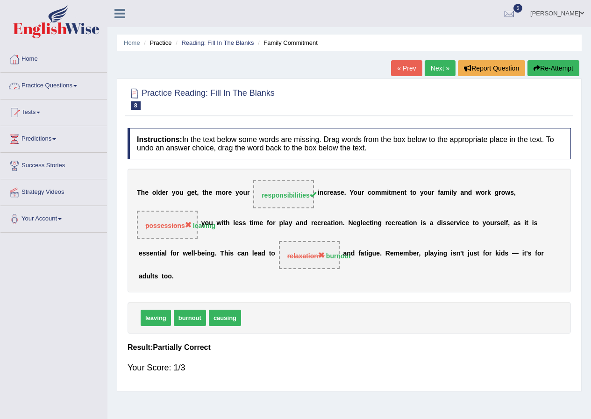
click at [76, 82] on link "Practice Questions" at bounding box center [53, 84] width 106 height 23
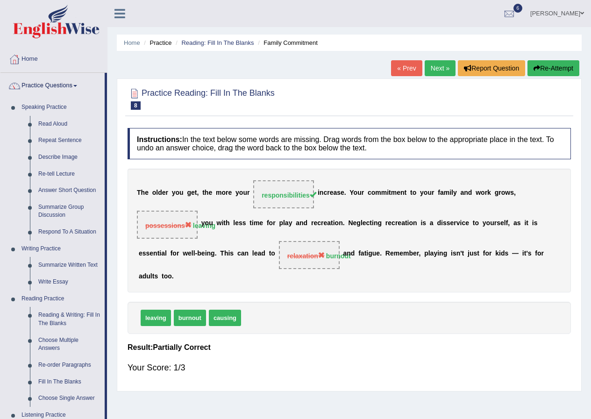
drag, startPoint x: 592, startPoint y: 214, endPoint x: 577, endPoint y: 185, distance: 32.6
click at [577, 185] on div "Practice Reading: Fill In The Blanks 8 Family Commitment Instructions: In the t…" at bounding box center [349, 234] width 465 height 313
